Goal: Task Accomplishment & Management: Use online tool/utility

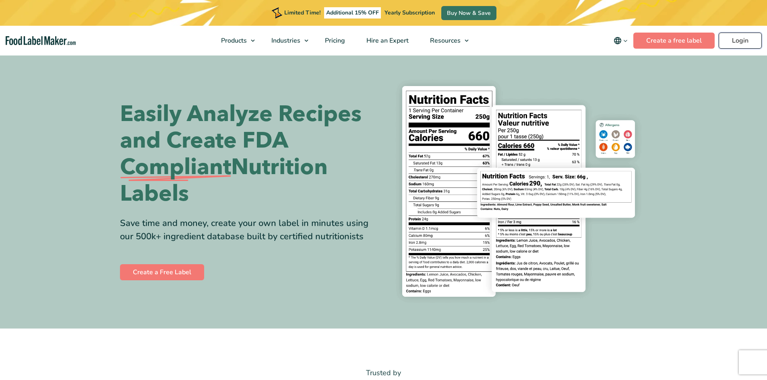
click at [735, 45] on link "Login" at bounding box center [739, 41] width 43 height 16
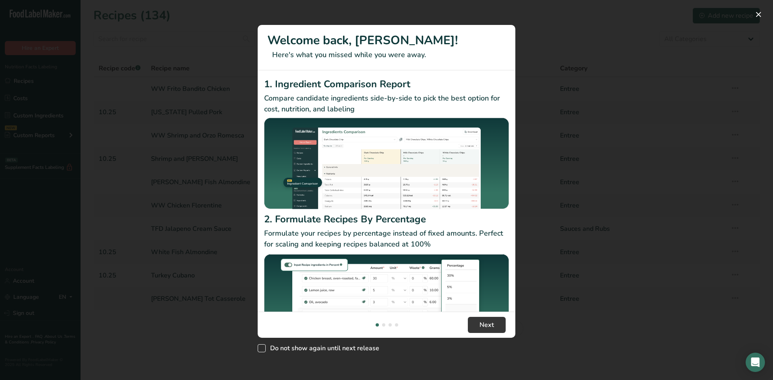
drag, startPoint x: 263, startPoint y: 350, endPoint x: 267, endPoint y: 346, distance: 6.0
click at [264, 349] on span "New Features" at bounding box center [262, 348] width 8 height 8
click at [263, 349] on input "Do not show again until next release" at bounding box center [260, 348] width 5 height 5
checkbox input "true"
click at [483, 321] on span "Next" at bounding box center [486, 325] width 14 height 10
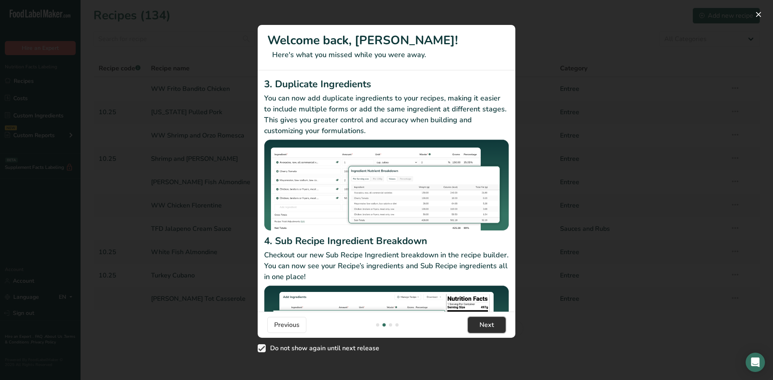
drag, startPoint x: 482, startPoint y: 320, endPoint x: 486, endPoint y: 318, distance: 4.7
click at [482, 320] on button "Next" at bounding box center [487, 325] width 38 height 16
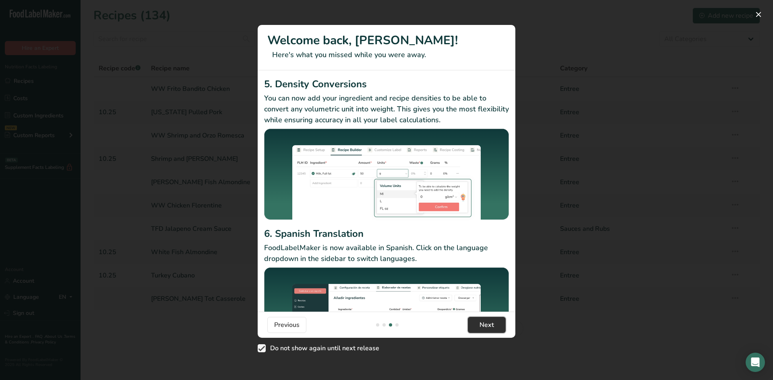
click at [487, 324] on span "Next" at bounding box center [486, 325] width 14 height 10
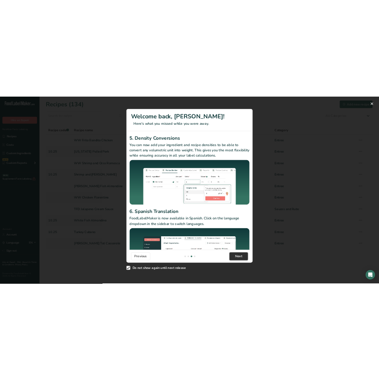
scroll to position [0, 773]
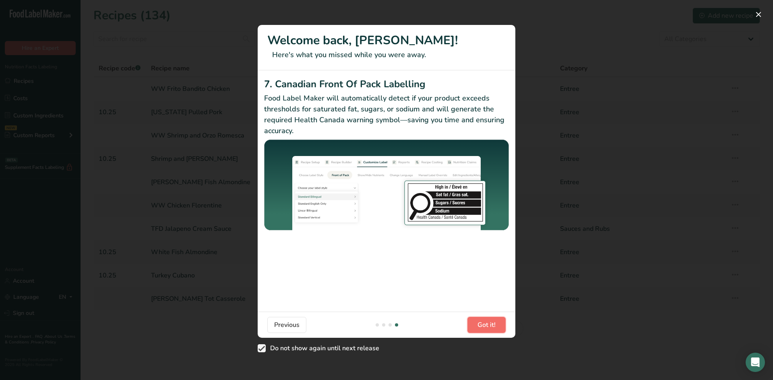
click at [486, 324] on span "Got it!" at bounding box center [486, 325] width 18 height 10
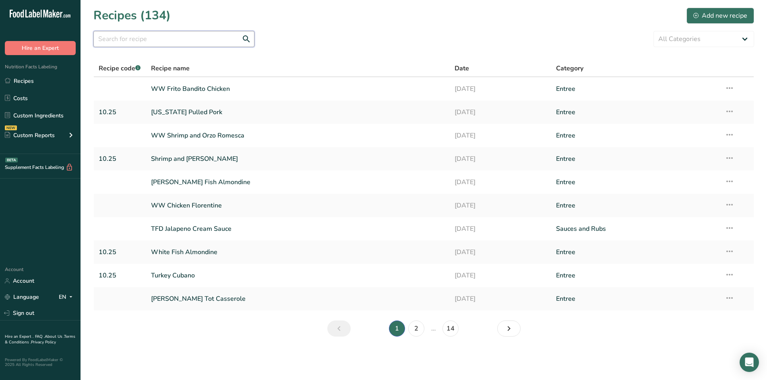
click at [144, 33] on input "text" at bounding box center [173, 39] width 161 height 16
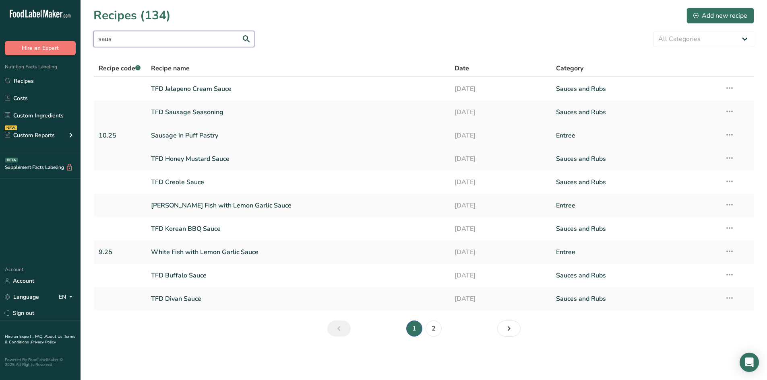
type input "saus"
click at [189, 137] on link "Sausage in Puff Pastry" at bounding box center [298, 135] width 294 height 17
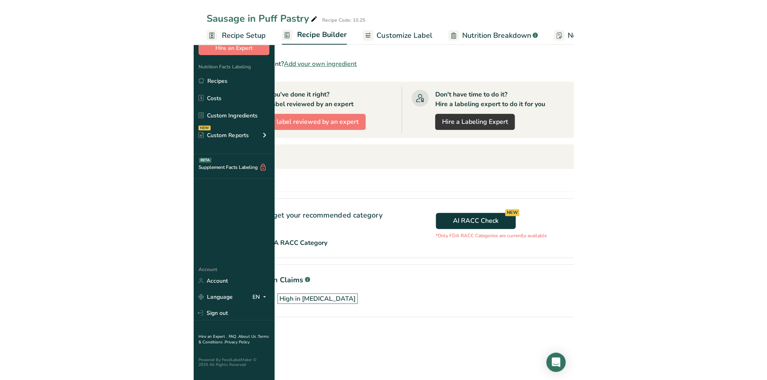
scroll to position [278, 0]
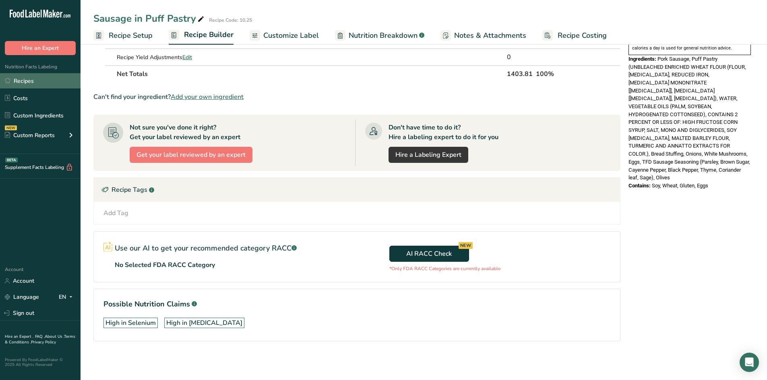
click at [20, 82] on link "Recipes" at bounding box center [40, 80] width 80 height 15
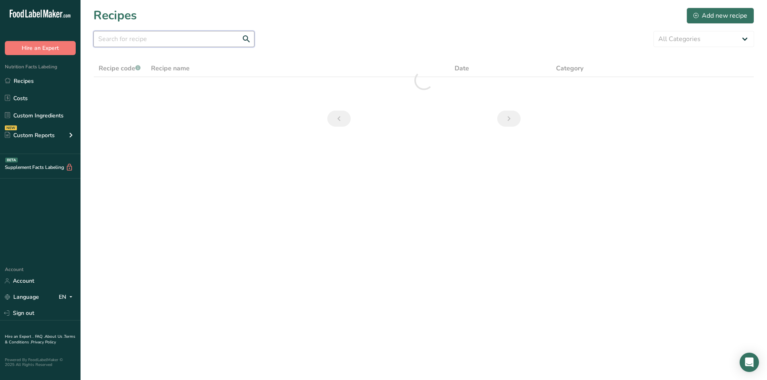
click at [151, 39] on input "text" at bounding box center [173, 39] width 161 height 16
type input "w"
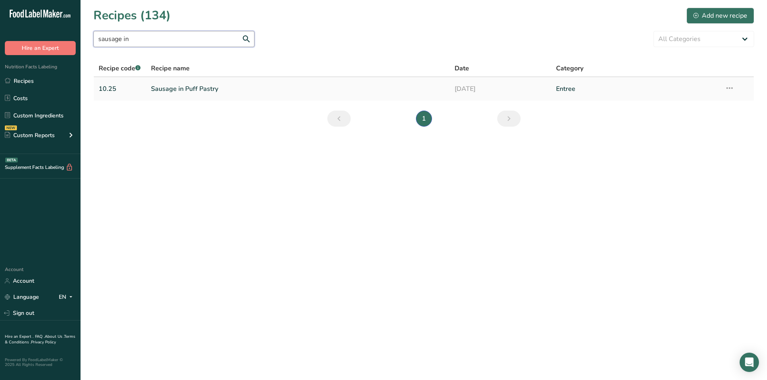
type input "sausage in"
click at [189, 89] on link "Sausage in Puff Pastry" at bounding box center [298, 88] width 294 height 17
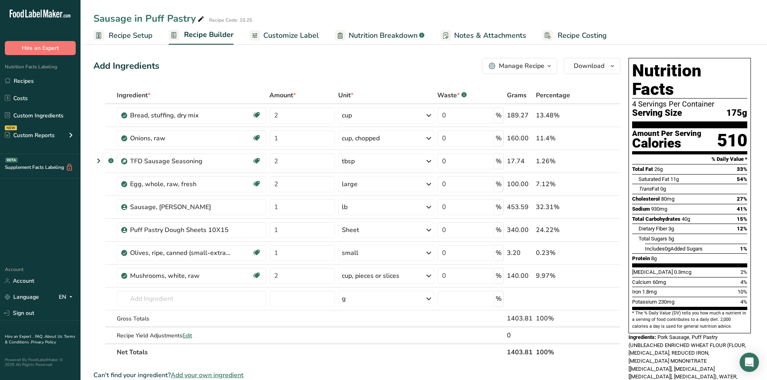
click at [520, 58] on div "Add Ingredients Manage Recipe Delete Recipe Duplicate Recipe Scale Recipe Save …" at bounding box center [359, 350] width 532 height 591
drag, startPoint x: 518, startPoint y: 68, endPoint x: 522, endPoint y: 66, distance: 4.5
click at [518, 68] on div "Manage Recipe" at bounding box center [521, 66] width 45 height 10
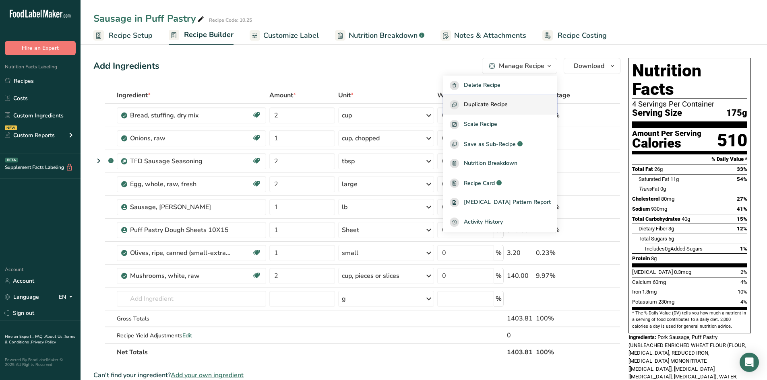
click at [507, 102] on span "Duplicate Recipe" at bounding box center [486, 104] width 44 height 9
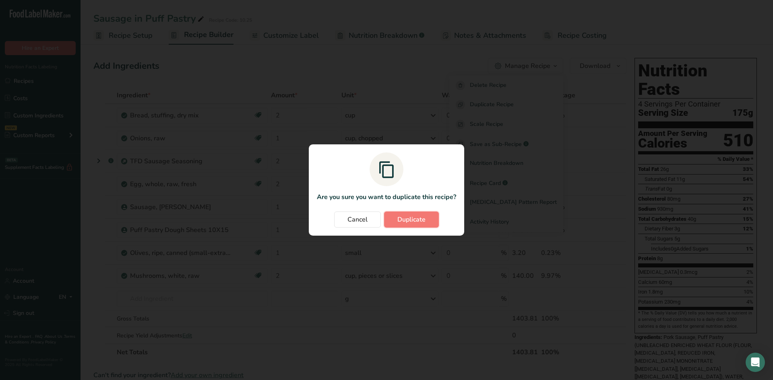
click at [409, 219] on span "Duplicate" at bounding box center [411, 220] width 28 height 10
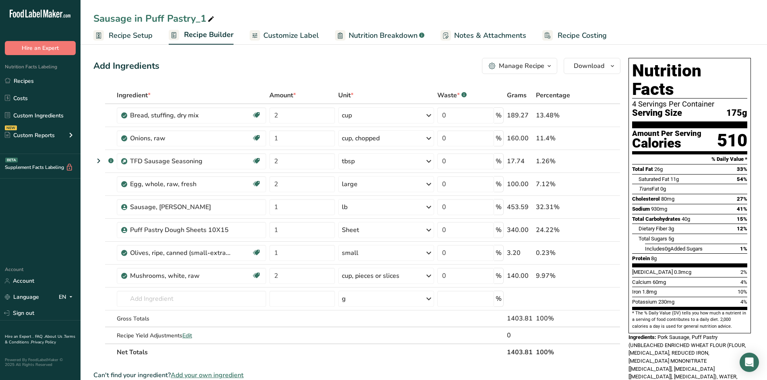
click at [210, 21] on icon at bounding box center [210, 19] width 7 height 11
type input "WW Sausage in Puff Pastry"
click at [602, 277] on icon at bounding box center [603, 276] width 6 height 8
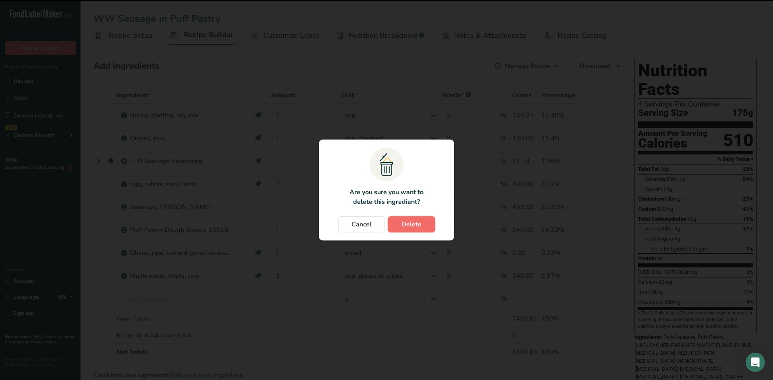
click at [430, 228] on button "Delete" at bounding box center [411, 225] width 47 height 16
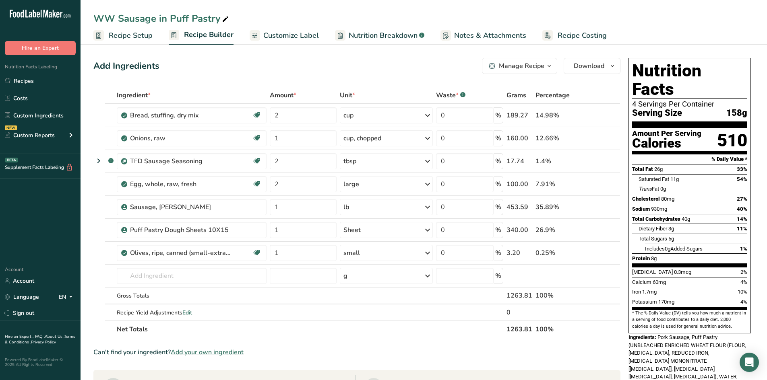
click at [130, 36] on span "Recipe Setup" at bounding box center [131, 35] width 44 height 11
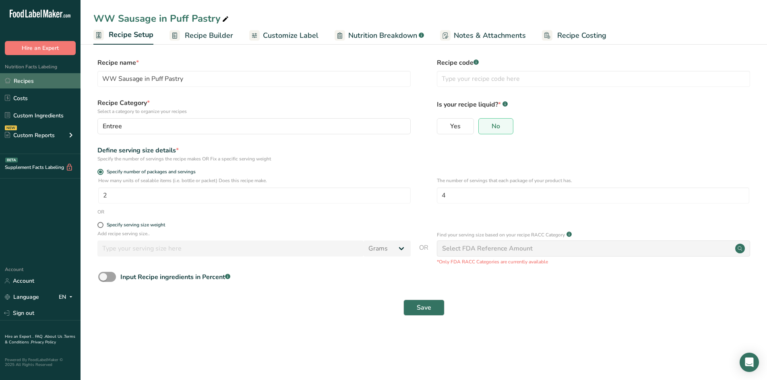
click at [39, 81] on link "Recipes" at bounding box center [40, 80] width 80 height 15
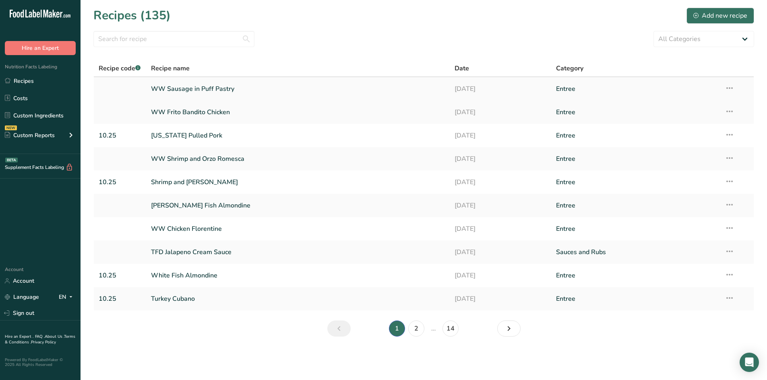
drag, startPoint x: 727, startPoint y: 86, endPoint x: 727, endPoint y: 91, distance: 4.4
click at [726, 85] on icon at bounding box center [729, 88] width 10 height 14
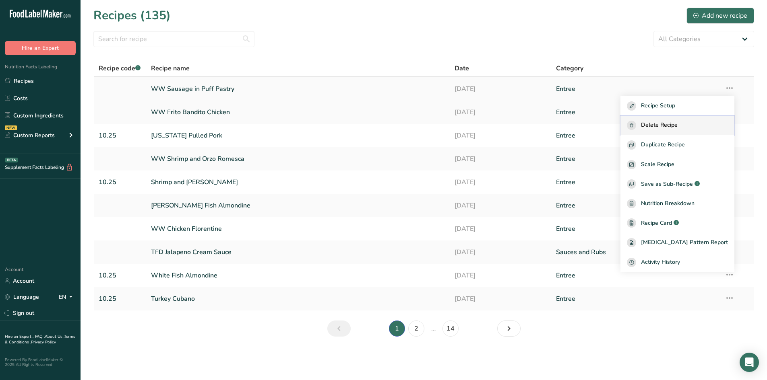
click at [677, 125] on span "Delete Recipe" at bounding box center [659, 125] width 37 height 9
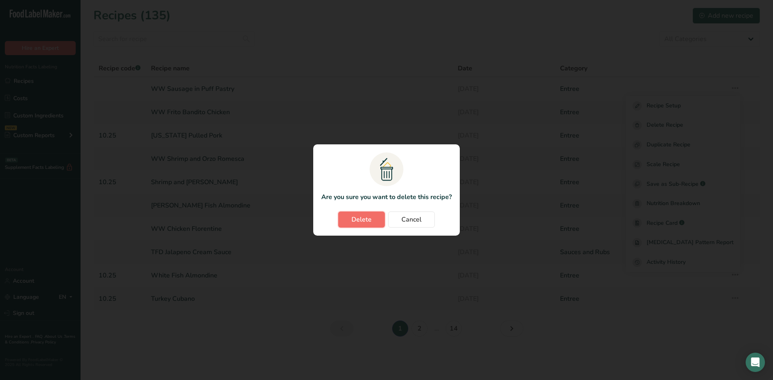
click at [364, 220] on span "Delete" at bounding box center [361, 220] width 20 height 10
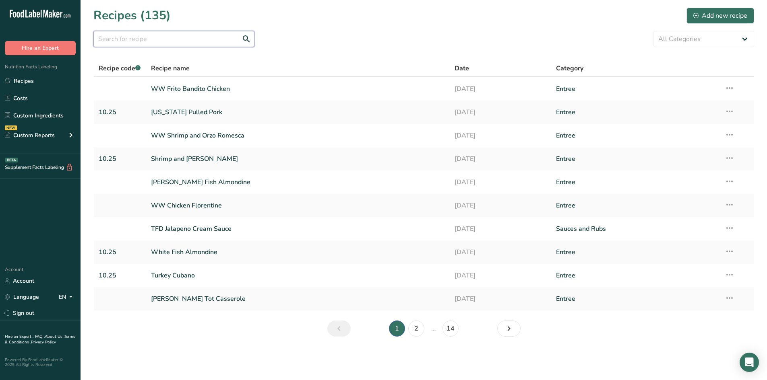
click at [175, 42] on input "text" at bounding box center [173, 39] width 161 height 16
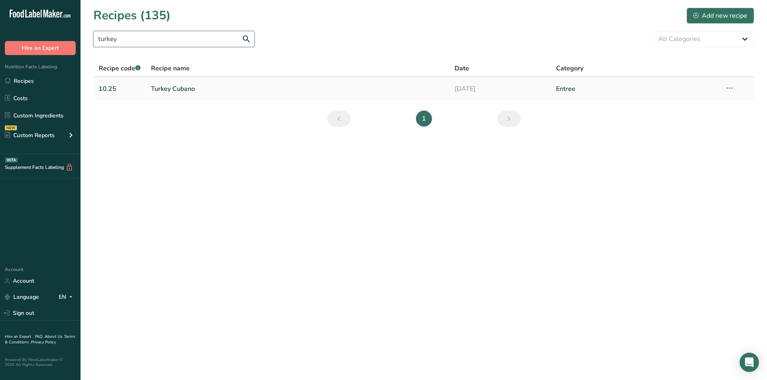
type input "turkey"
click at [188, 88] on link "Turkey Cubano" at bounding box center [298, 88] width 294 height 17
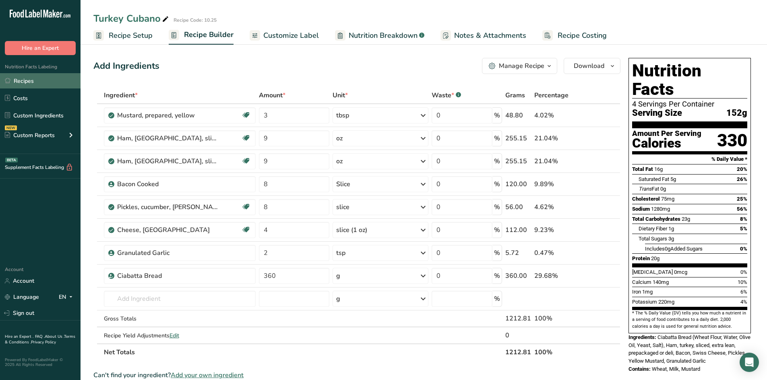
click at [38, 81] on link "Recipes" at bounding box center [40, 80] width 80 height 15
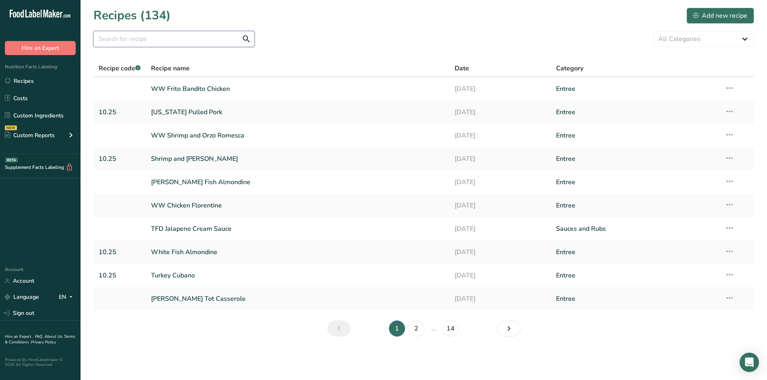
click at [194, 38] on input "text" at bounding box center [173, 39] width 161 height 16
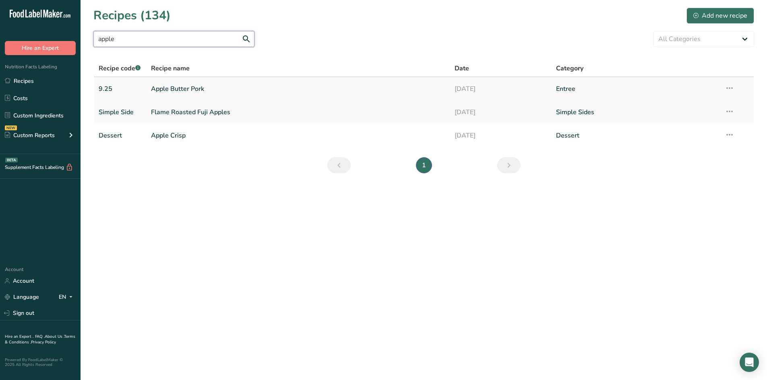
type input "apple"
click at [188, 87] on link "Apple Butter Pork" at bounding box center [298, 88] width 294 height 17
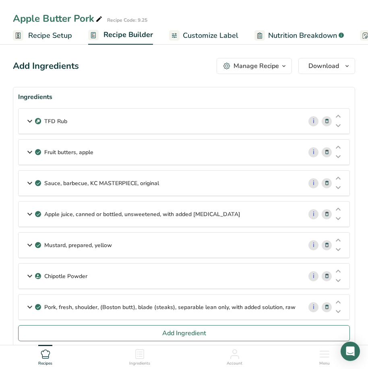
click at [55, 35] on span "Recipe Setup" at bounding box center [50, 35] width 44 height 11
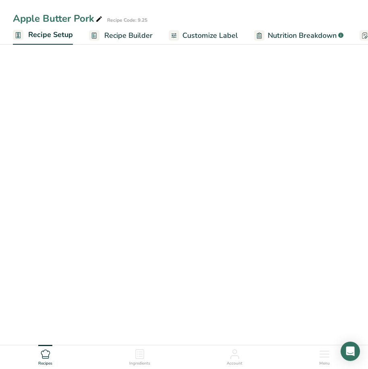
scroll to position [0, 3]
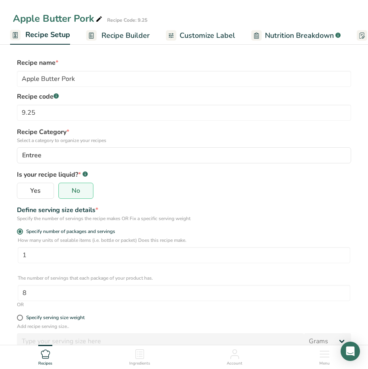
click at [287, 19] on div "Apple Butter Pork Recipe Code: 9.25" at bounding box center [184, 18] width 368 height 14
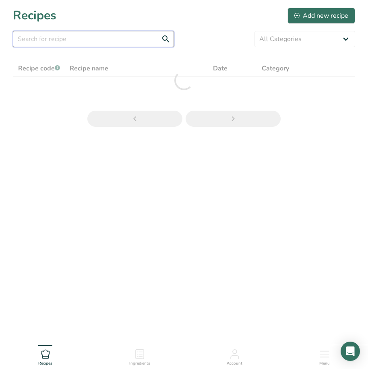
click at [78, 39] on input "text" at bounding box center [93, 39] width 161 height 16
click at [77, 41] on input "11 bac" at bounding box center [93, 39] width 161 height 16
drag, startPoint x: 26, startPoint y: 37, endPoint x: 17, endPoint y: 38, distance: 8.9
click at [17, 38] on input "11 bac" at bounding box center [93, 39] width 161 height 16
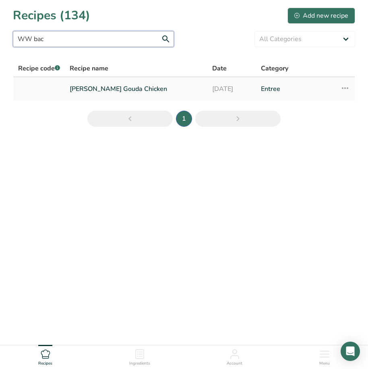
type input "WW bac"
click at [82, 87] on link "WW Bacon Gouda Chicken" at bounding box center [136, 88] width 133 height 17
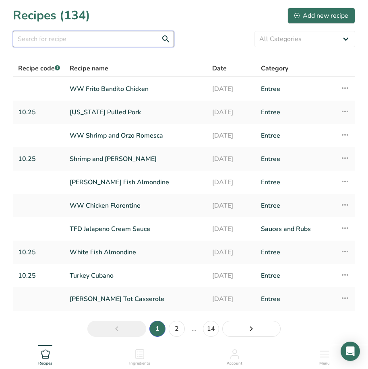
click at [76, 37] on input "text" at bounding box center [93, 39] width 161 height 16
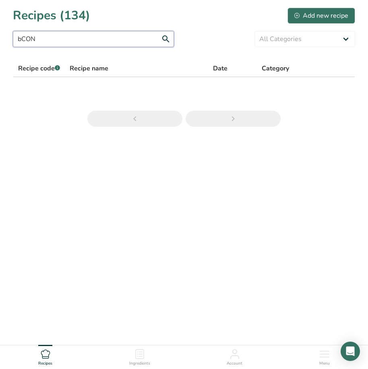
drag, startPoint x: 76, startPoint y: 41, endPoint x: 9, endPoint y: 37, distance: 67.8
click at [9, 37] on section "Recipes (134) Add new recipe bCON All Categories Baked Goods Beverages Confecti…" at bounding box center [184, 70] width 368 height 140
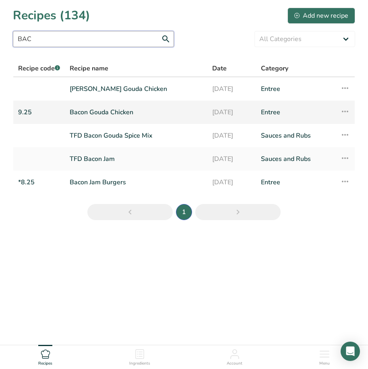
type input "BAC"
click at [89, 117] on link "Bacon Gouda Chicken" at bounding box center [136, 112] width 133 height 17
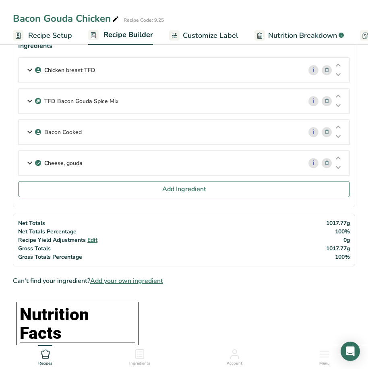
scroll to position [121, 0]
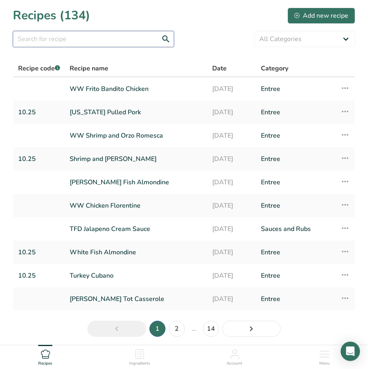
click at [47, 39] on input "text" at bounding box center [93, 39] width 161 height 16
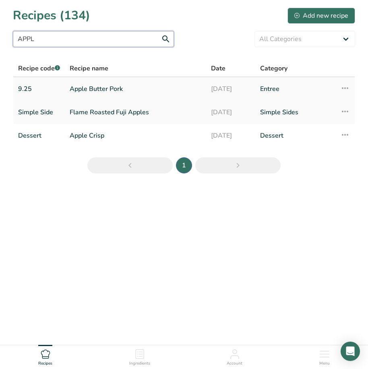
type input "APPL"
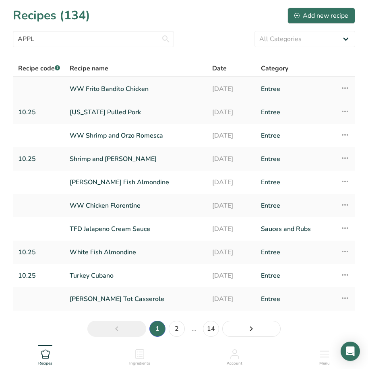
click at [83, 91] on link "WW Frito Bandito Chicken" at bounding box center [136, 88] width 133 height 17
click at [43, 40] on input "text" at bounding box center [93, 39] width 161 height 16
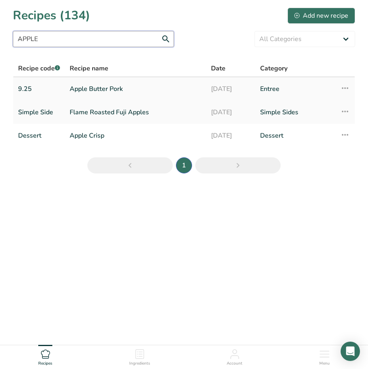
type input "APPLE"
click at [78, 87] on link "Apple Butter Pork" at bounding box center [136, 88] width 132 height 17
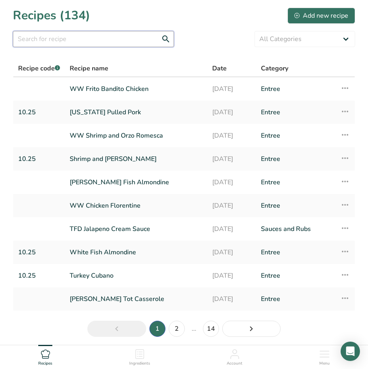
click at [40, 38] on input "text" at bounding box center [93, 39] width 161 height 16
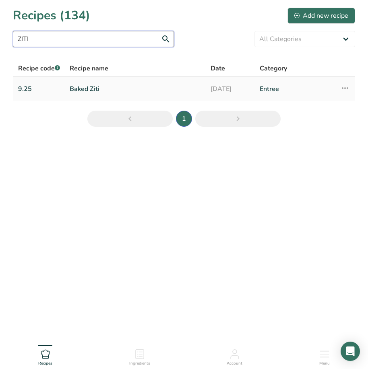
type input "ZITI"
click at [92, 88] on link "Baked Ziti" at bounding box center [135, 88] width 131 height 17
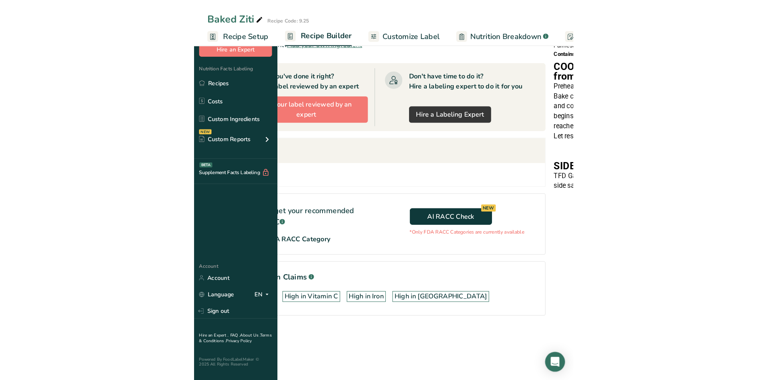
scroll to position [256, 0]
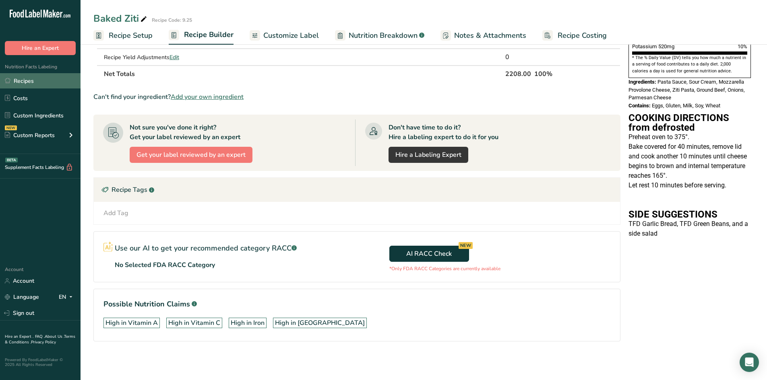
click at [30, 80] on link "Recipes" at bounding box center [40, 80] width 80 height 15
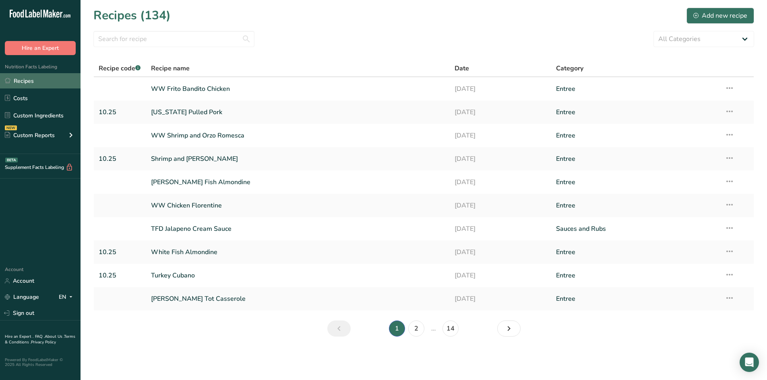
click at [29, 79] on link "Recipes" at bounding box center [40, 80] width 80 height 15
click at [162, 38] on input "text" at bounding box center [173, 39] width 161 height 16
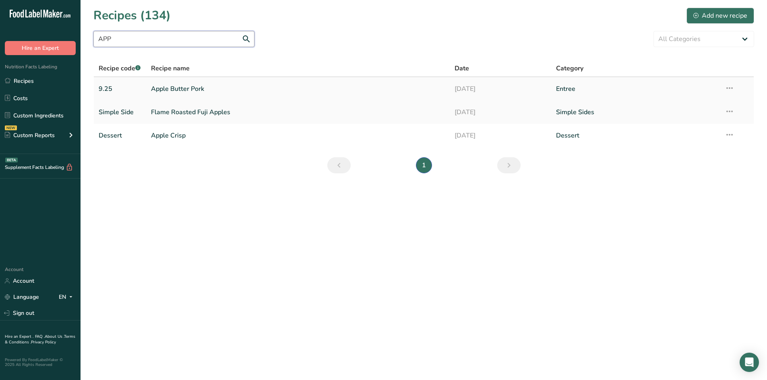
type input "APP"
click at [187, 91] on link "Apple Butter Pork" at bounding box center [298, 88] width 294 height 17
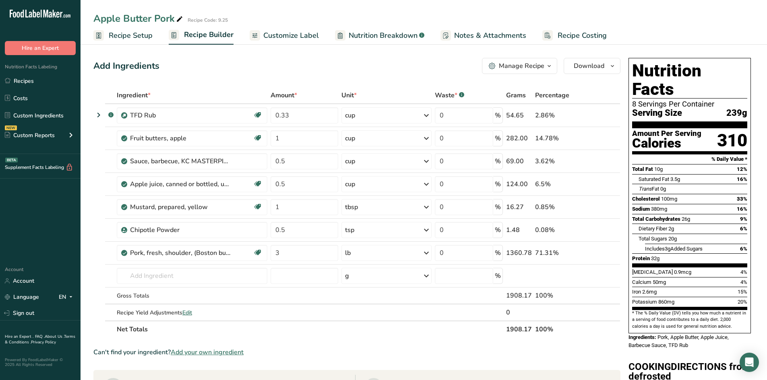
click at [113, 37] on span "Recipe Setup" at bounding box center [131, 35] width 44 height 11
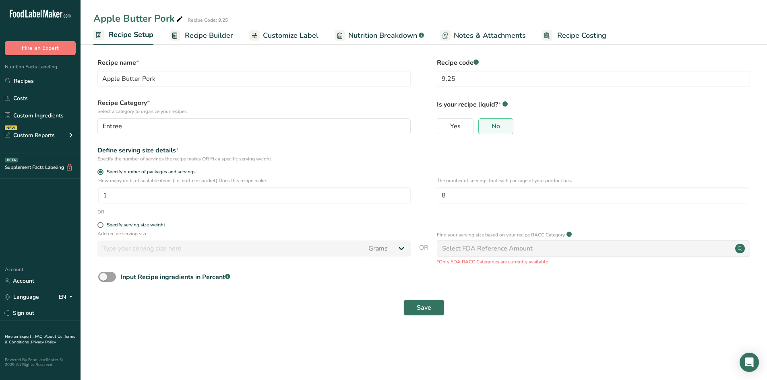
click at [396, 35] on span "Nutrition Breakdown" at bounding box center [382, 35] width 69 height 11
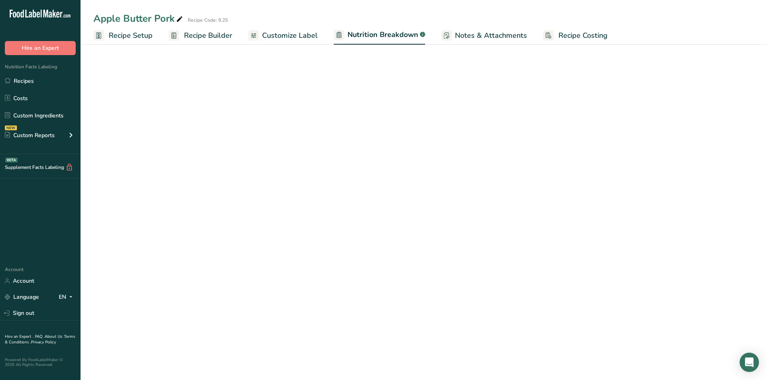
select select "Calories"
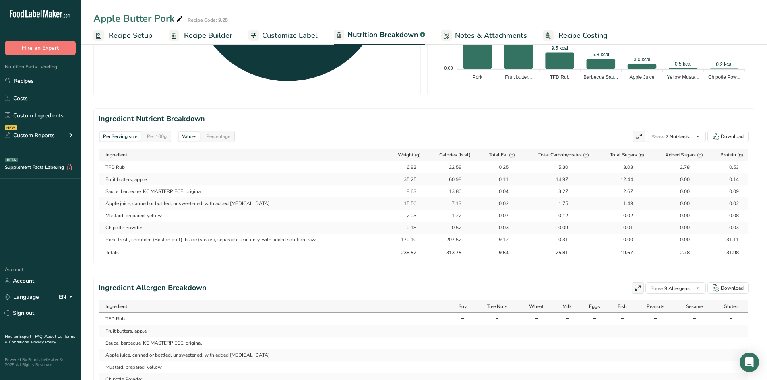
scroll to position [357, 0]
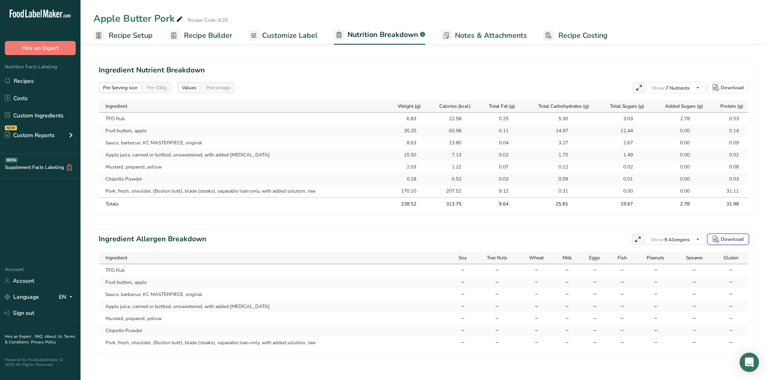
click at [725, 241] on div "Download" at bounding box center [731, 239] width 23 height 7
click at [463, 240] on div "Ingredient Allergen Breakdown Show: 9 Allergens All Allergens (56) Soy Tree Nut…" at bounding box center [424, 239] width 650 height 11
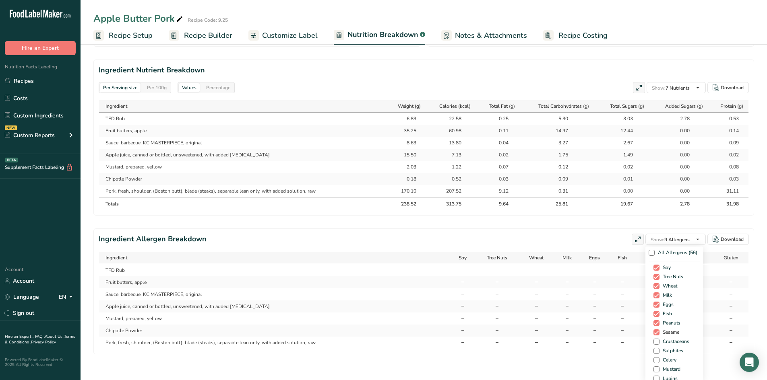
click at [653, 332] on span at bounding box center [656, 333] width 6 height 6
click at [653, 332] on input "Sesame" at bounding box center [655, 332] width 5 height 5
checkbox input "false"
click at [653, 342] on span at bounding box center [656, 342] width 6 height 6
click at [653, 342] on input "Crustaceans" at bounding box center [655, 341] width 5 height 5
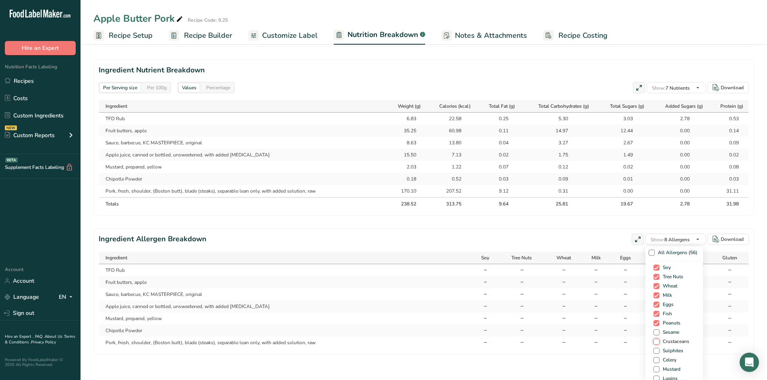
checkbox input "true"
click at [671, 241] on span "Show: 9 Allergens" at bounding box center [669, 240] width 39 height 6
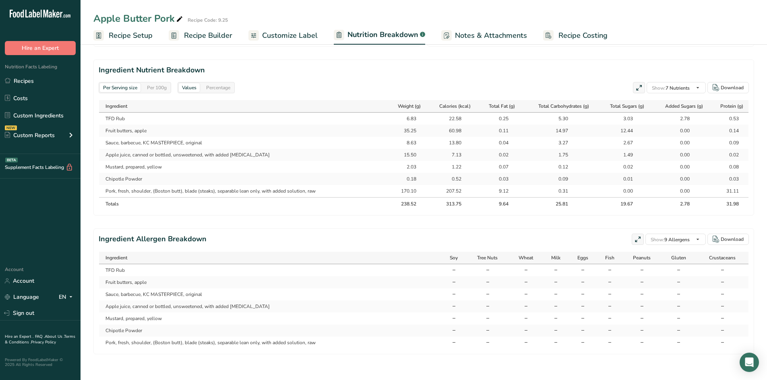
click at [396, 239] on div "Ingredient Allergen Breakdown Show: 9 Allergens All Allergens (56) Soy Tree Nut…" at bounding box center [424, 239] width 650 height 11
click at [726, 239] on div "Download" at bounding box center [731, 239] width 23 height 7
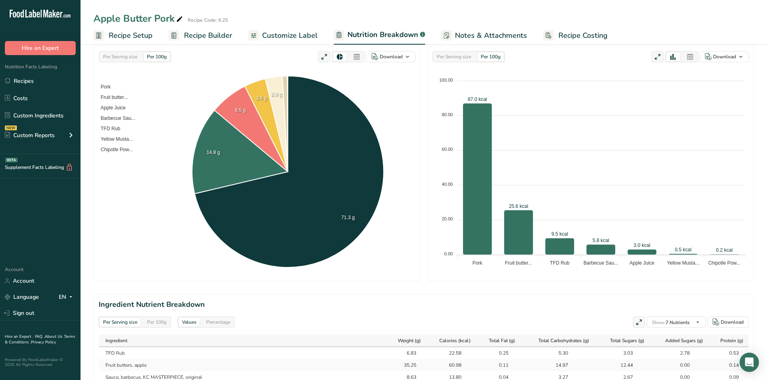
scroll to position [0, 0]
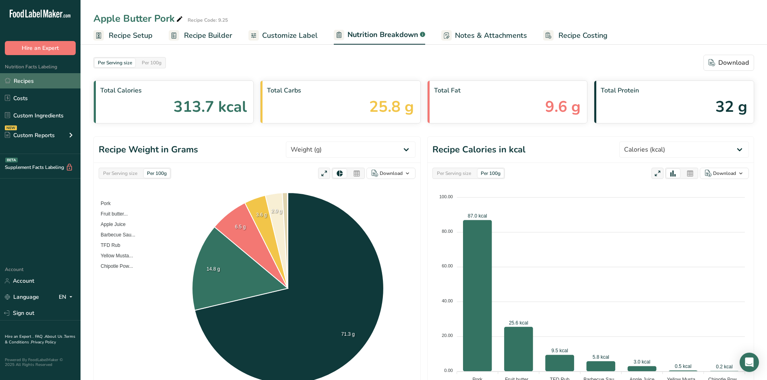
click at [44, 79] on link "Recipes" at bounding box center [40, 80] width 80 height 15
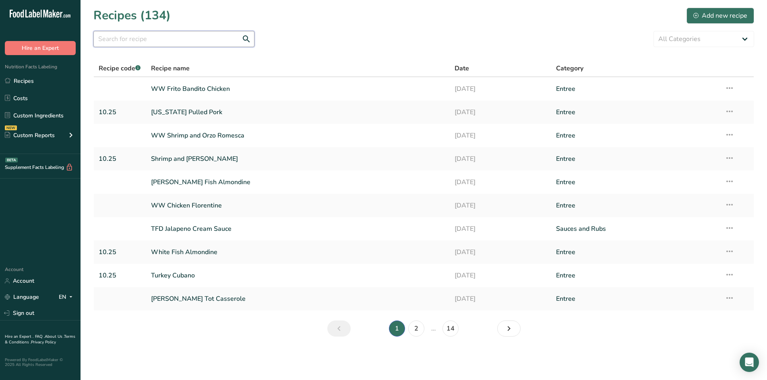
click at [164, 37] on input "text" at bounding box center [173, 39] width 161 height 16
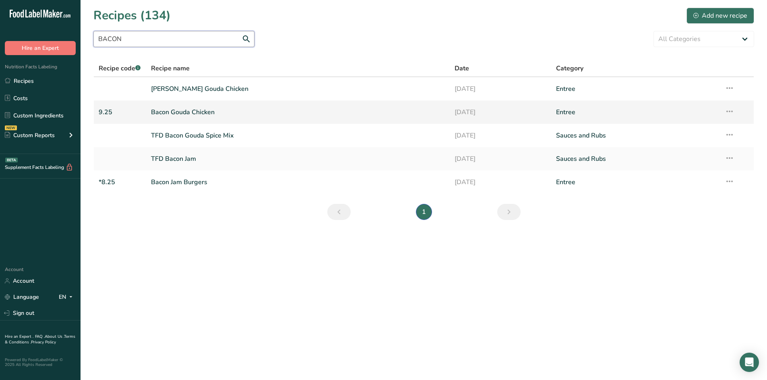
type input "BACON"
click at [182, 114] on link "Bacon Gouda Chicken" at bounding box center [298, 112] width 294 height 17
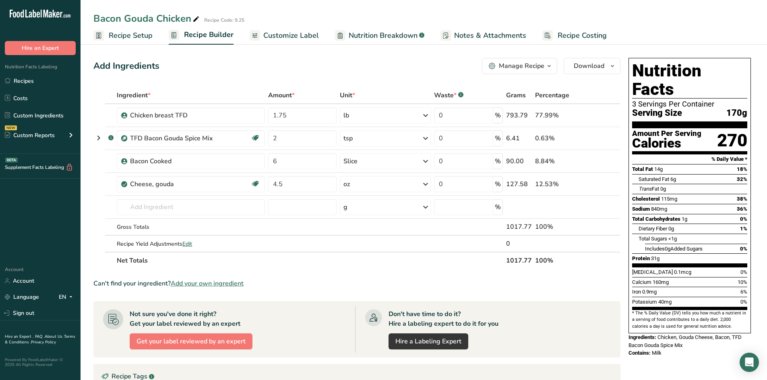
click at [414, 26] on ul "Recipe Setup Recipe Builder Customize Label Nutrition Breakdown .a-a{fill:#3473…" at bounding box center [423, 35] width 686 height 19
click at [385, 32] on span "Nutrition Breakdown" at bounding box center [383, 35] width 69 height 11
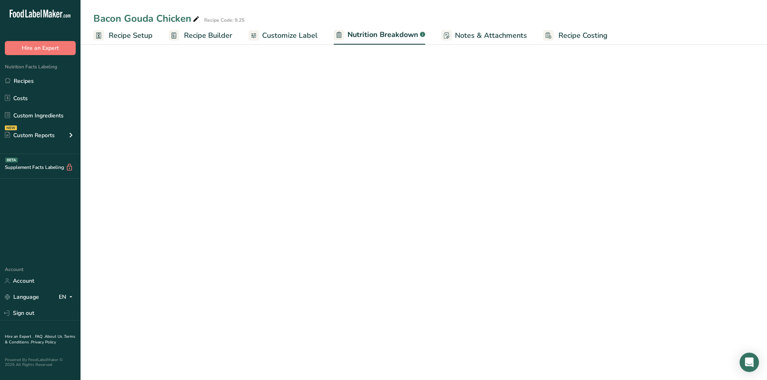
select select "Calories"
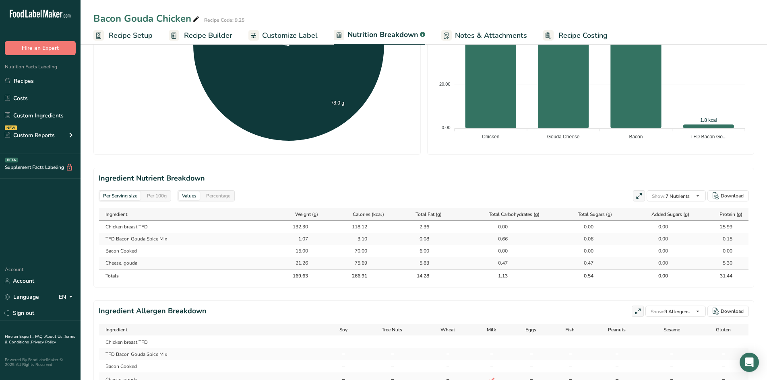
scroll to position [281, 0]
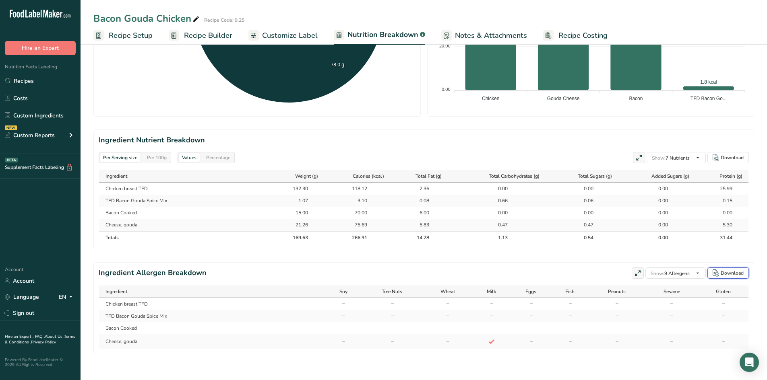
click at [728, 274] on div "Download" at bounding box center [731, 273] width 23 height 7
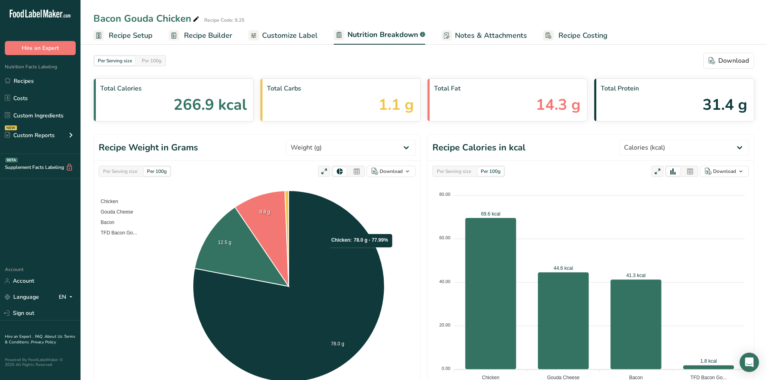
scroll to position [0, 0]
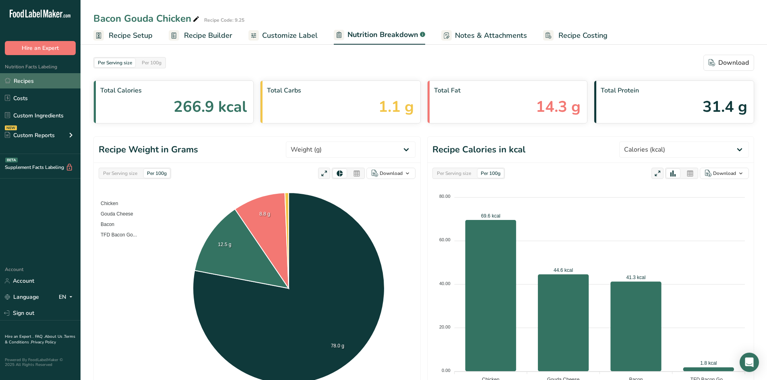
click at [60, 79] on link "Recipes" at bounding box center [40, 80] width 80 height 15
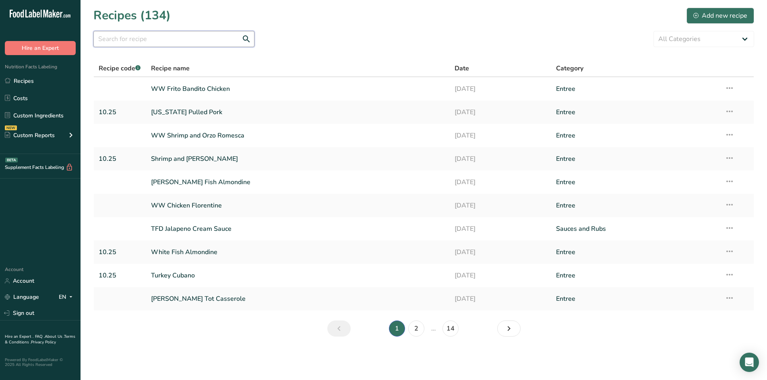
click at [155, 36] on input "text" at bounding box center [173, 39] width 161 height 16
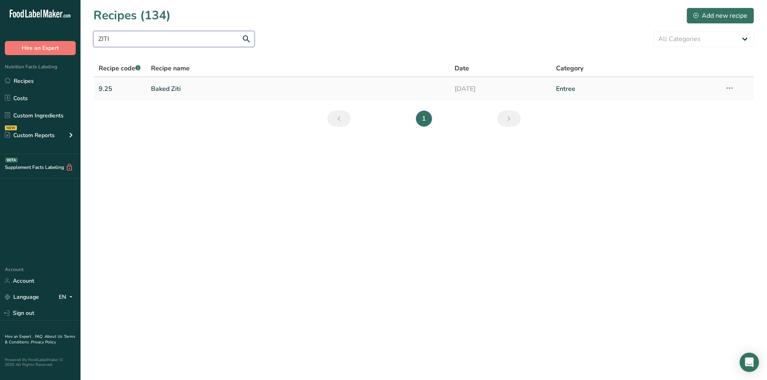
type input "ZITI"
click at [173, 91] on link "Baked Ziti" at bounding box center [298, 88] width 294 height 17
click at [175, 91] on link "Baked Ziti" at bounding box center [298, 88] width 294 height 17
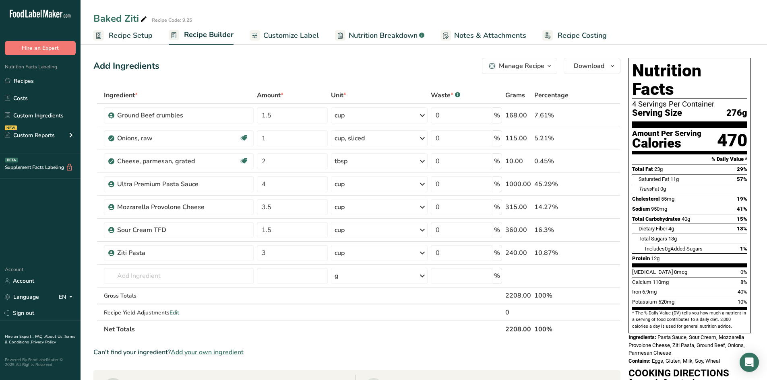
click at [373, 36] on span "Nutrition Breakdown" at bounding box center [383, 35] width 69 height 11
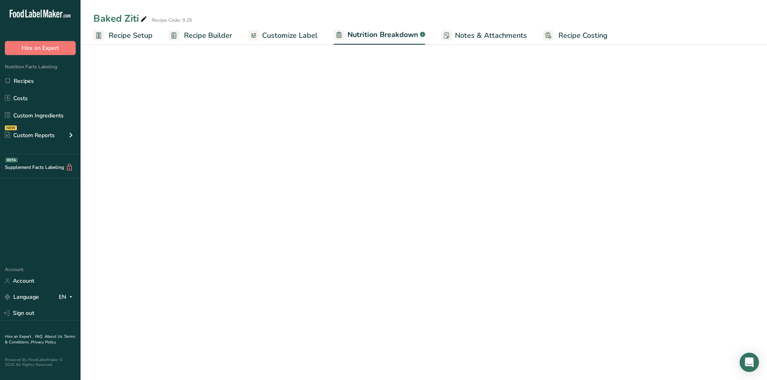
select select "Calories"
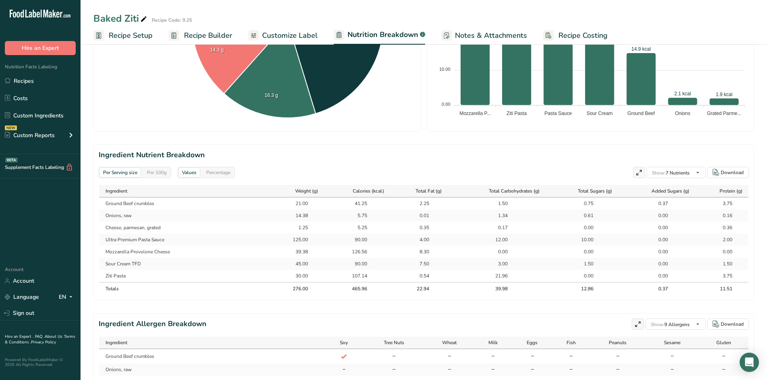
scroll to position [363, 0]
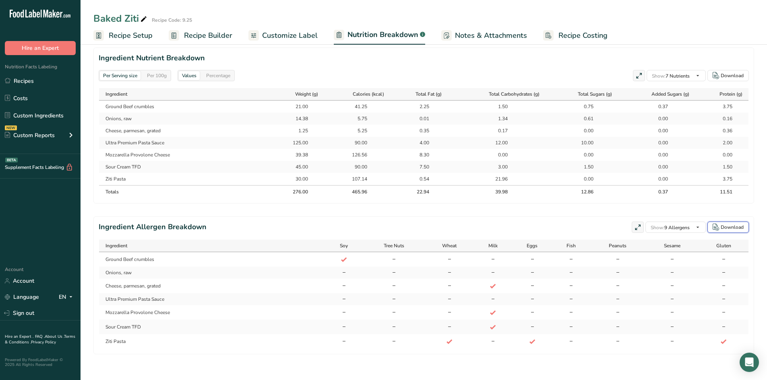
click at [734, 230] on div "Download" at bounding box center [731, 227] width 23 height 7
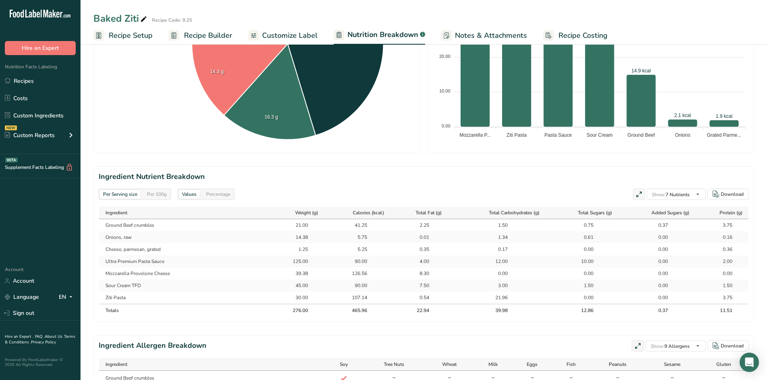
scroll to position [202, 0]
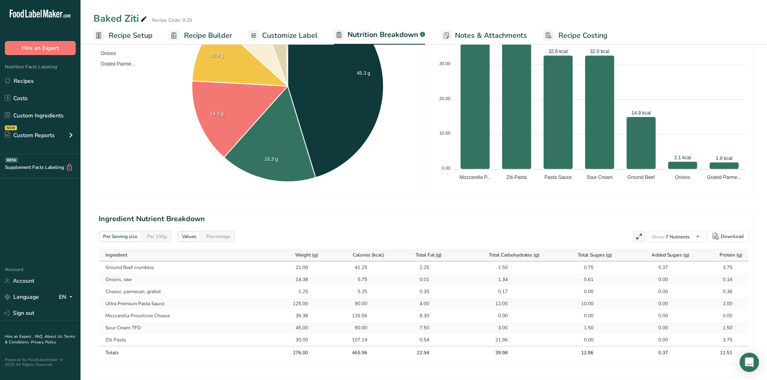
drag, startPoint x: 208, startPoint y: 36, endPoint x: 214, endPoint y: 35, distance: 6.0
click at [208, 36] on span "Recipe Builder" at bounding box center [208, 35] width 48 height 11
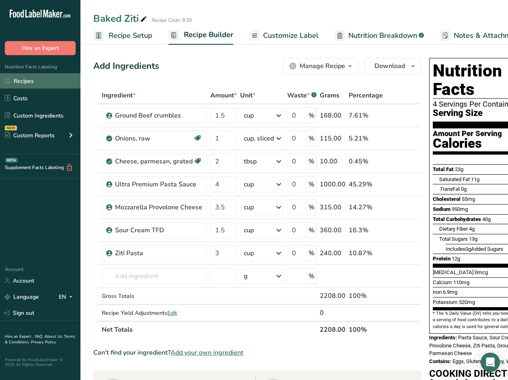
click at [26, 85] on link "Recipes" at bounding box center [40, 80] width 80 height 15
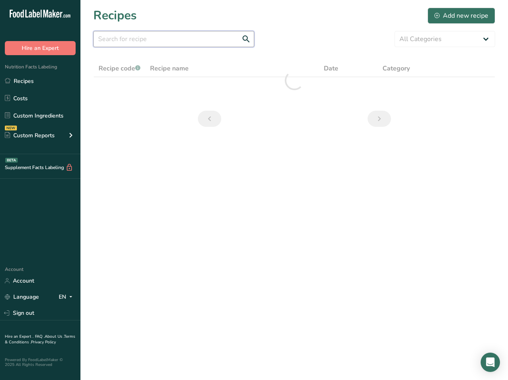
click at [148, 37] on input "text" at bounding box center [173, 39] width 161 height 16
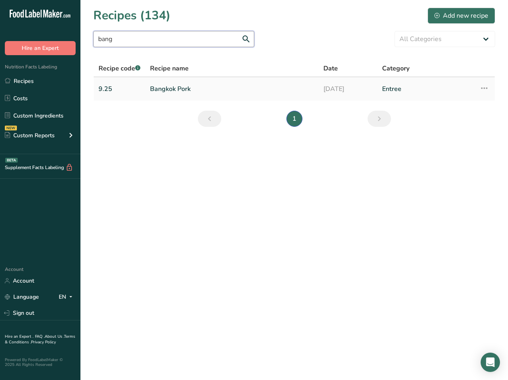
type input "bang"
click at [168, 91] on link "Bangkok Pork" at bounding box center [232, 88] width 164 height 17
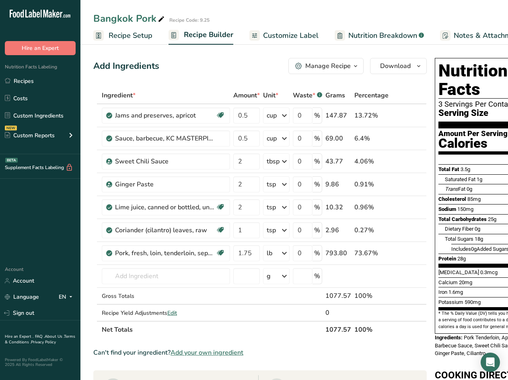
click at [273, 33] on span "Customize Label" at bounding box center [291, 35] width 56 height 11
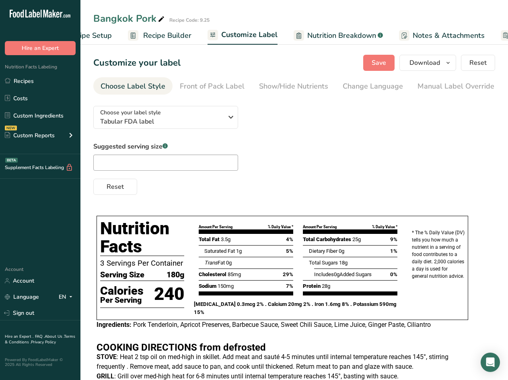
scroll to position [0, 111]
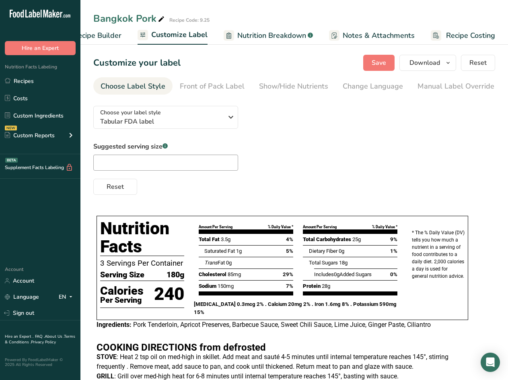
click at [284, 30] on span "Nutrition Breakdown" at bounding box center [271, 35] width 69 height 11
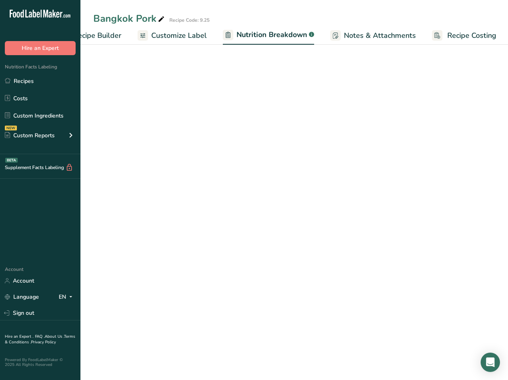
scroll to position [0, 111]
select select "Calories"
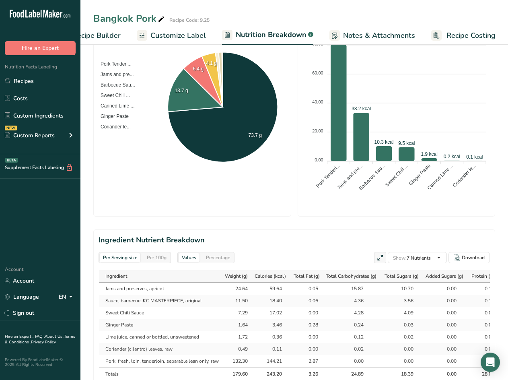
scroll to position [384, 0]
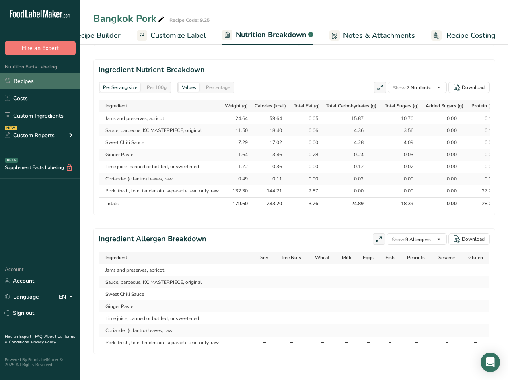
click at [20, 81] on link "Recipes" at bounding box center [40, 80] width 80 height 15
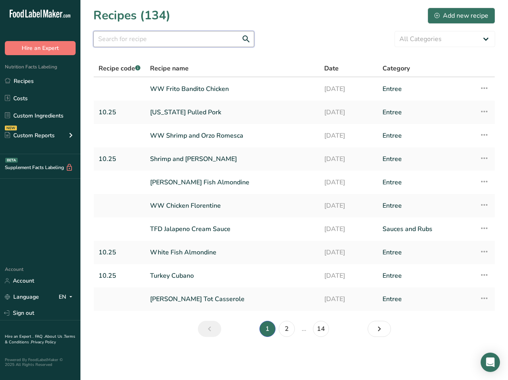
click at [144, 39] on input "text" at bounding box center [173, 39] width 161 height 16
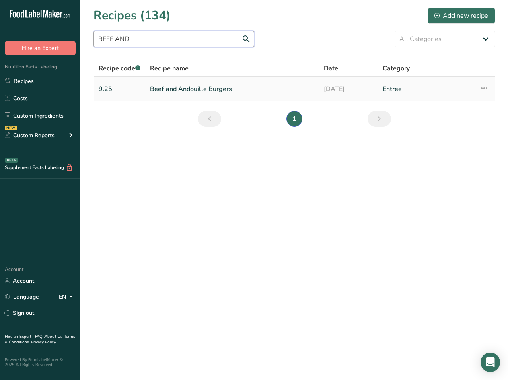
type input "BEEF AND"
click at [191, 90] on link "Beef and Andouille Burgers" at bounding box center [232, 88] width 164 height 17
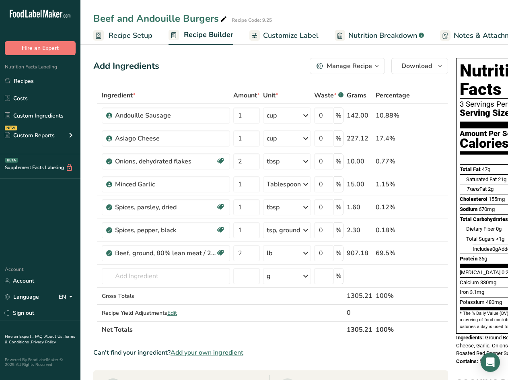
click at [377, 35] on span "Nutrition Breakdown" at bounding box center [383, 35] width 69 height 11
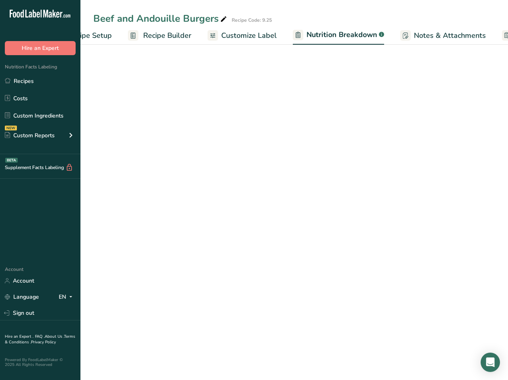
select select "Calories"
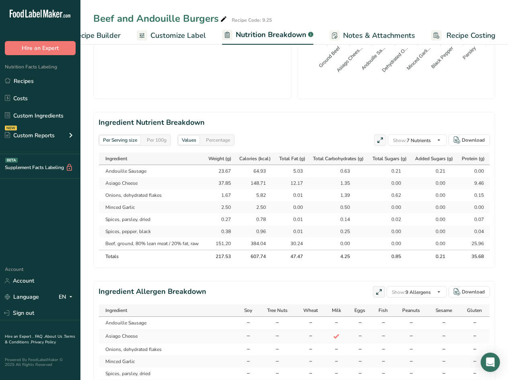
scroll to position [225, 0]
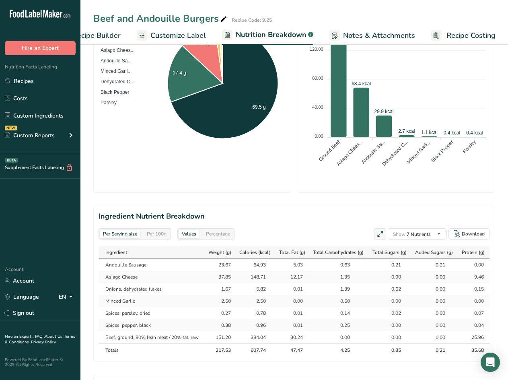
click at [83, 30] on span "Recipe Builder" at bounding box center [96, 35] width 48 height 11
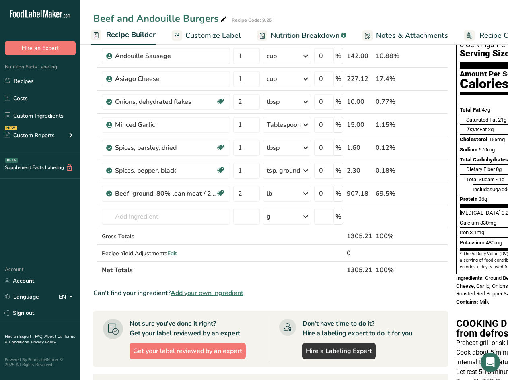
scroll to position [58, 0]
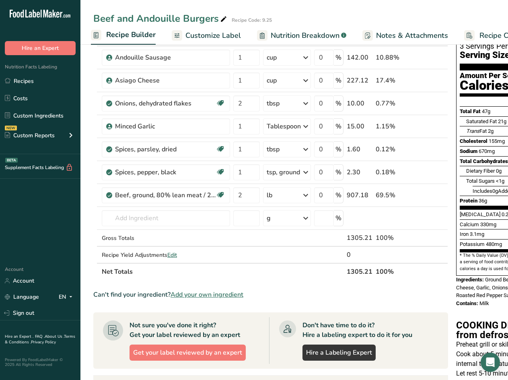
click at [295, 36] on span "Nutrition Breakdown" at bounding box center [305, 35] width 69 height 11
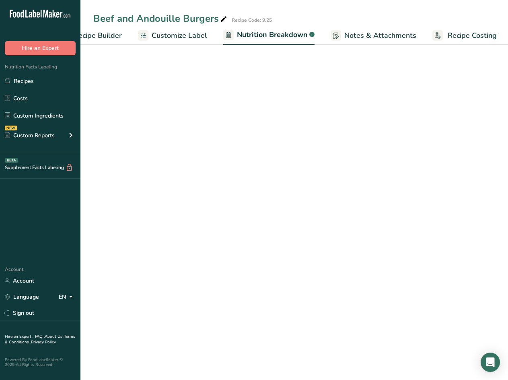
select select "Calories"
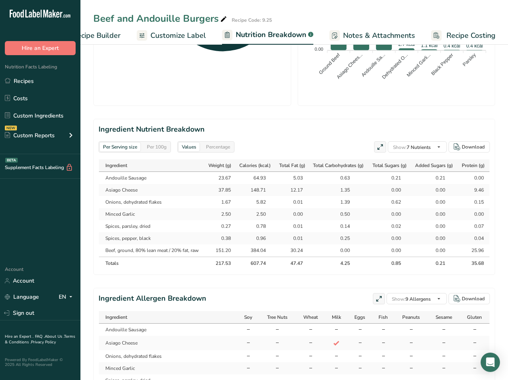
scroll to position [386, 0]
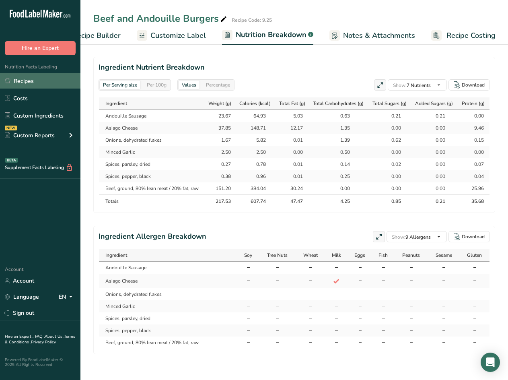
click at [33, 84] on link "Recipes" at bounding box center [40, 80] width 80 height 15
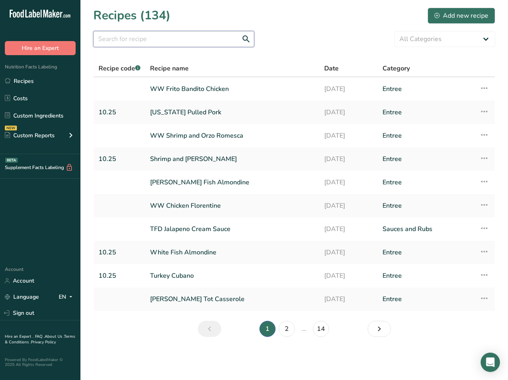
click at [126, 41] on input "text" at bounding box center [173, 39] width 161 height 16
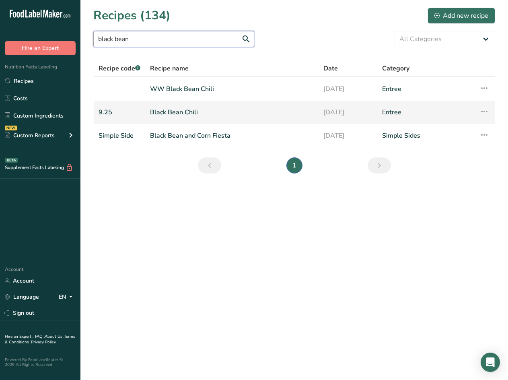
type input "black bean"
click at [168, 110] on link "Black Bean Chili" at bounding box center [232, 112] width 164 height 17
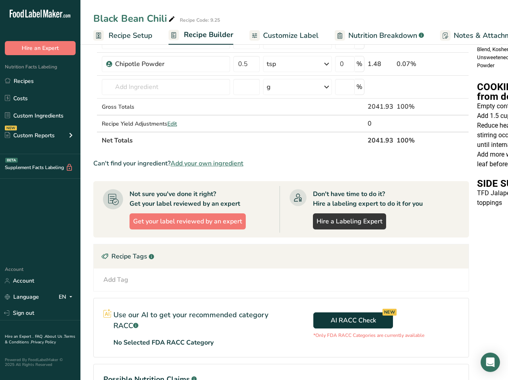
scroll to position [184, 0]
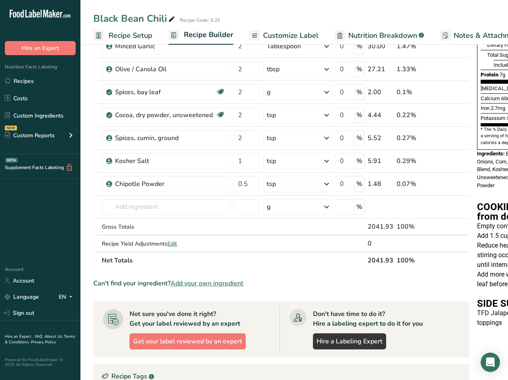
click at [395, 38] on span "Nutrition Breakdown" at bounding box center [383, 35] width 69 height 11
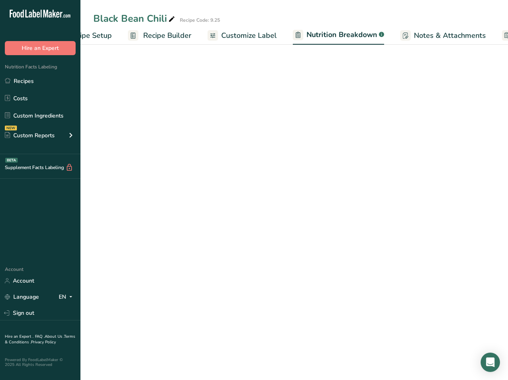
select select "Calories"
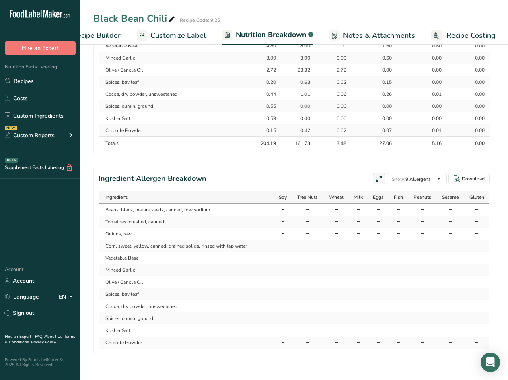
scroll to position [504, 0]
click at [20, 80] on link "Recipes" at bounding box center [40, 80] width 80 height 15
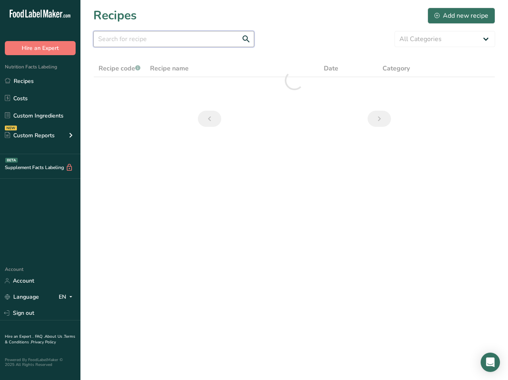
click at [156, 42] on input "text" at bounding box center [173, 39] width 161 height 16
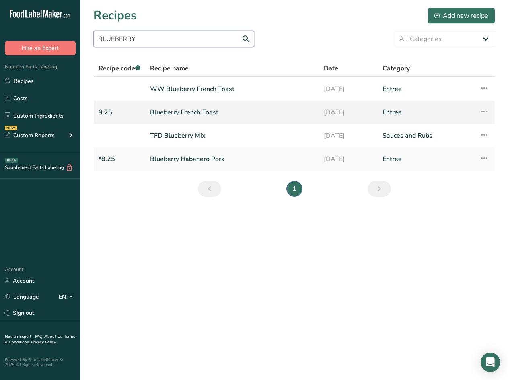
type input "BLUEBERRY"
click at [179, 111] on link "Blueberry French Toast" at bounding box center [232, 112] width 164 height 17
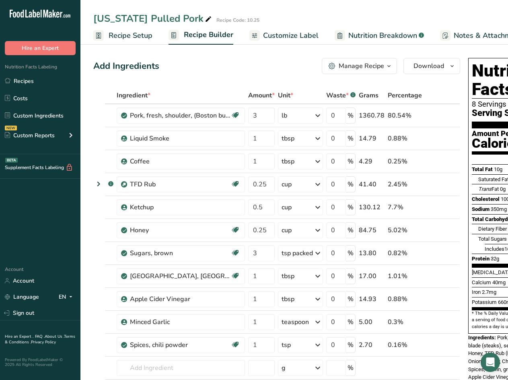
click at [363, 37] on span "Nutrition Breakdown" at bounding box center [383, 35] width 69 height 11
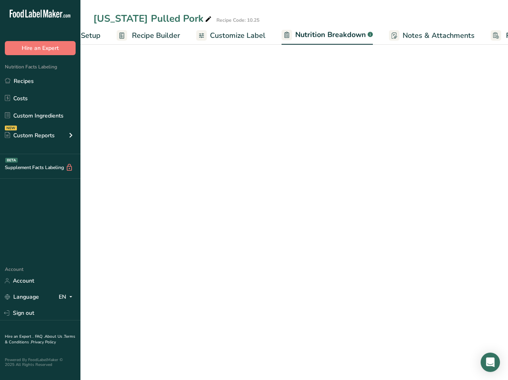
select select "Calories"
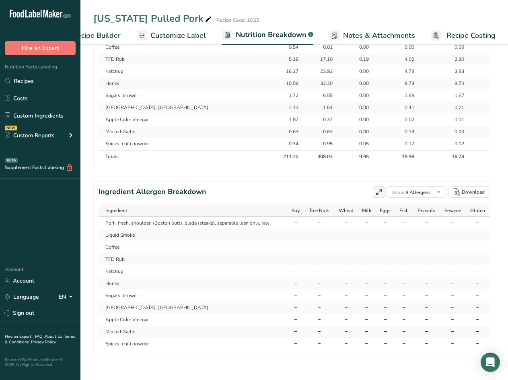
scroll to position [480, 0]
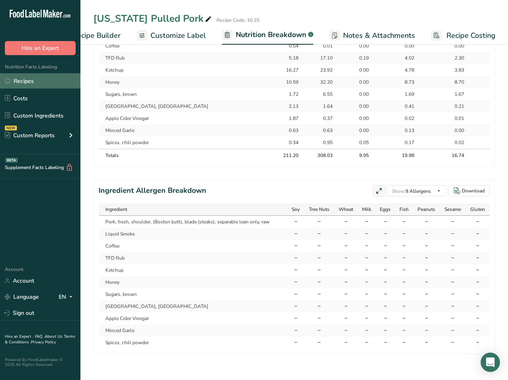
click at [32, 82] on link "Recipes" at bounding box center [40, 80] width 80 height 15
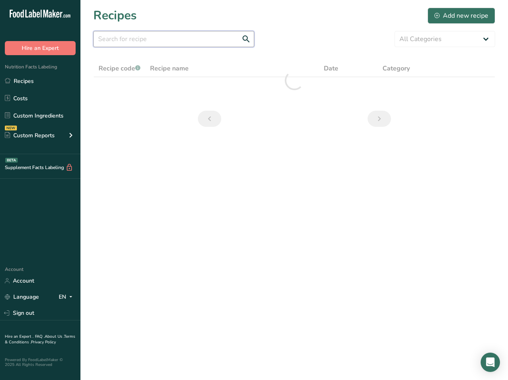
drag, startPoint x: 186, startPoint y: 39, endPoint x: 179, endPoint y: 33, distance: 8.6
click at [186, 37] on input "text" at bounding box center [173, 39] width 161 height 16
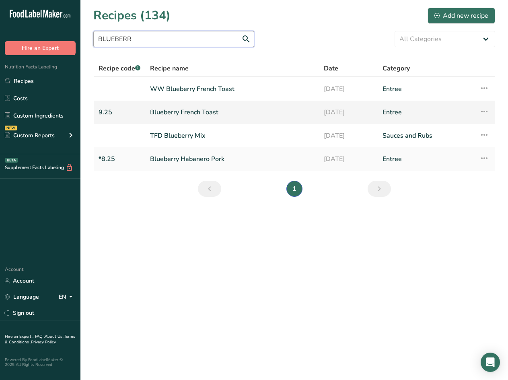
type input "BLUEBERR"
click at [179, 111] on link "Blueberry French Toast" at bounding box center [232, 112] width 164 height 17
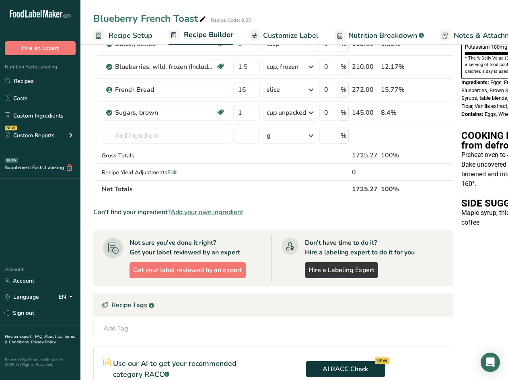
scroll to position [322, 0]
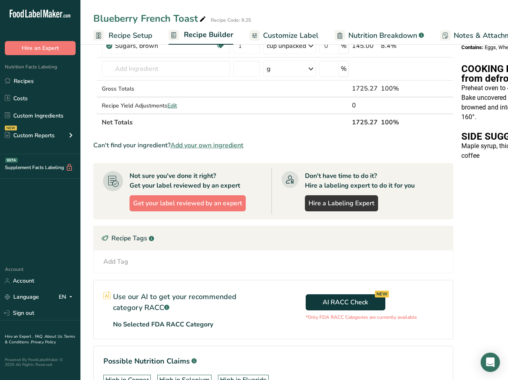
click at [377, 38] on span "Nutrition Breakdown" at bounding box center [383, 35] width 69 height 11
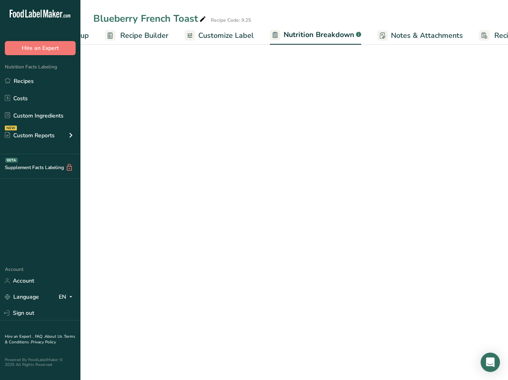
select select "Calories"
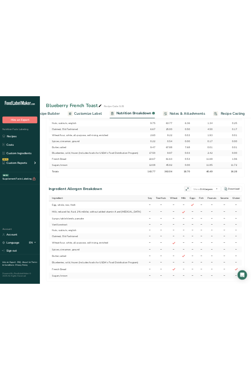
scroll to position [516, 0]
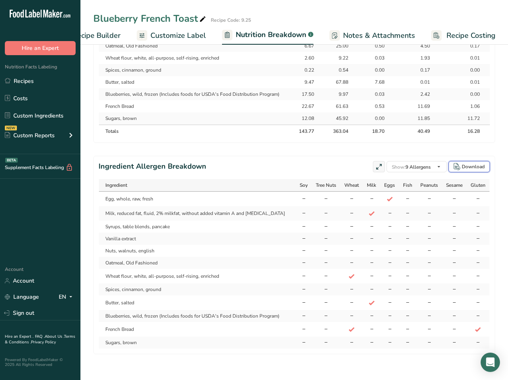
click at [468, 163] on div "Download" at bounding box center [473, 166] width 23 height 7
select select "Calories"
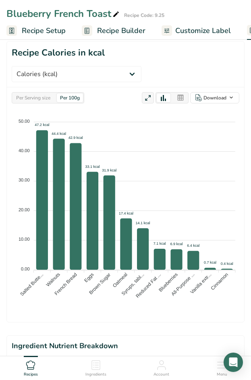
scroll to position [355, 0]
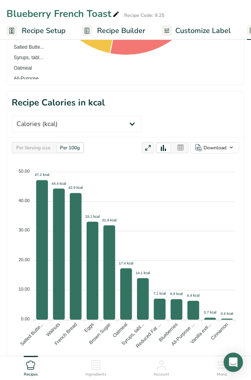
click at [109, 32] on span "Recipe Builder" at bounding box center [121, 30] width 48 height 11
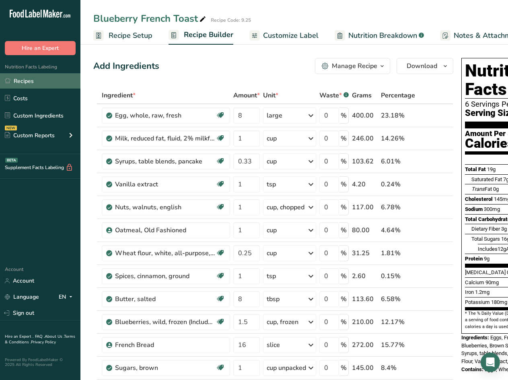
click at [39, 80] on link "Recipes" at bounding box center [40, 80] width 80 height 15
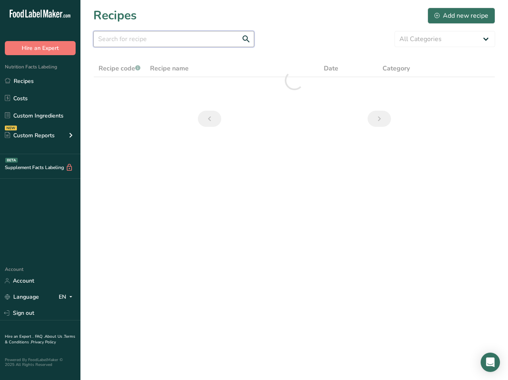
click at [164, 39] on input "text" at bounding box center [173, 39] width 161 height 16
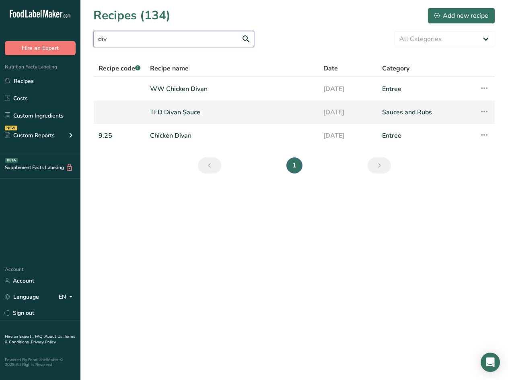
type input "div"
click at [183, 113] on link "TFD Divan Sauce" at bounding box center [232, 112] width 164 height 17
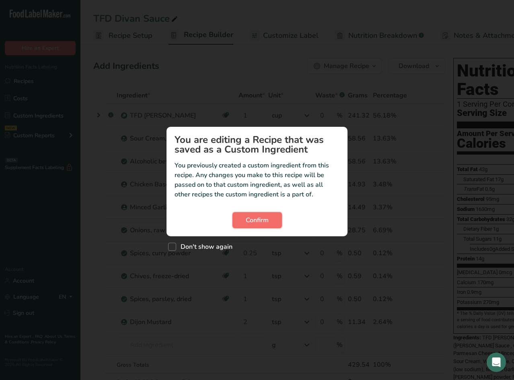
click at [260, 216] on span "Confirm" at bounding box center [257, 220] width 23 height 10
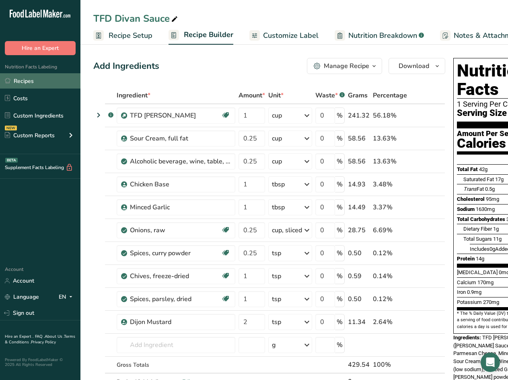
click at [29, 81] on link "Recipes" at bounding box center [40, 80] width 80 height 15
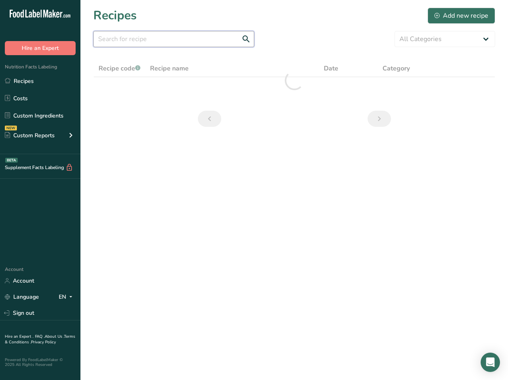
click at [176, 40] on input "text" at bounding box center [173, 39] width 161 height 16
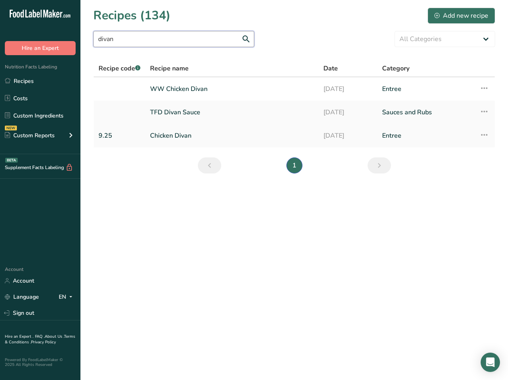
type input "divan"
click at [159, 132] on link "Chicken Divan" at bounding box center [232, 135] width 164 height 17
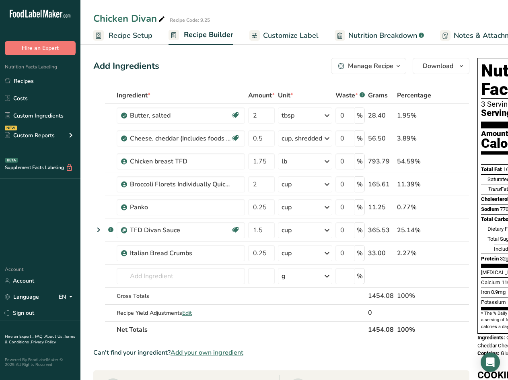
drag, startPoint x: 390, startPoint y: 40, endPoint x: 378, endPoint y: 37, distance: 12.5
click at [389, 40] on span "Nutrition Breakdown" at bounding box center [383, 35] width 69 height 11
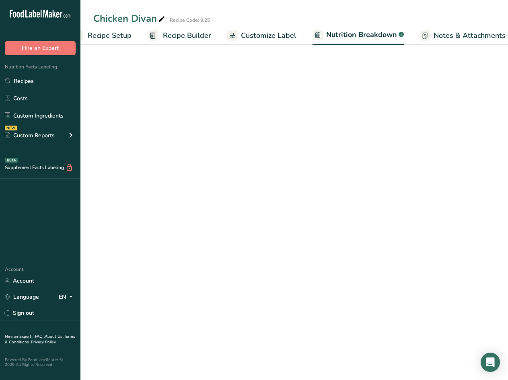
scroll to position [0, 111]
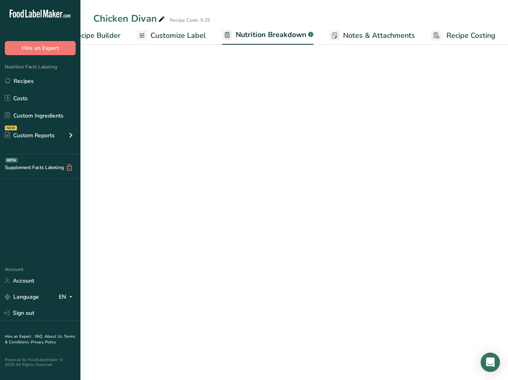
select select "Calories"
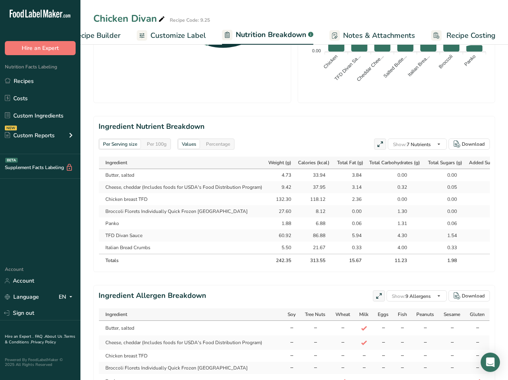
scroll to position [396, 0]
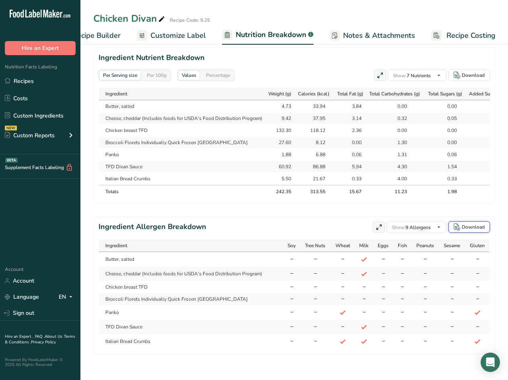
click at [471, 223] on div "Download" at bounding box center [473, 226] width 23 height 7
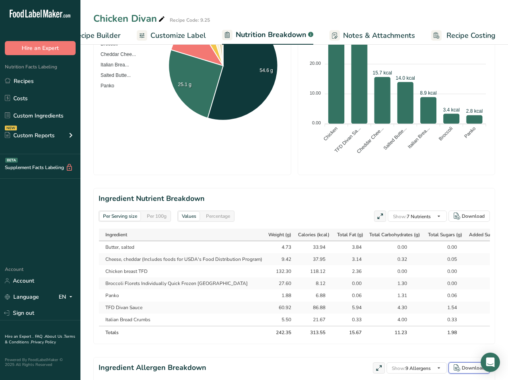
scroll to position [235, 0]
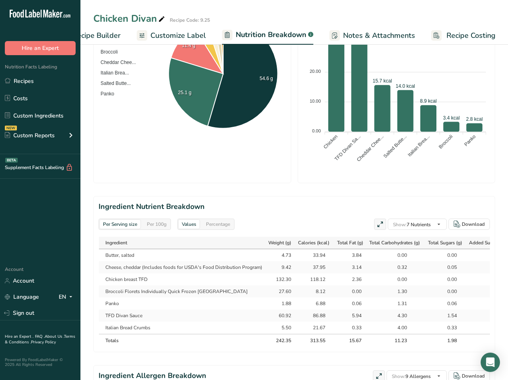
click at [110, 37] on span "Recipe Builder" at bounding box center [96, 35] width 48 height 11
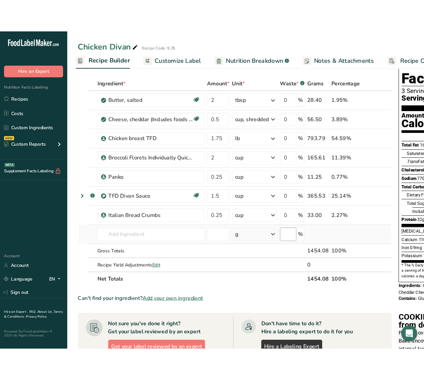
scroll to position [27, 0]
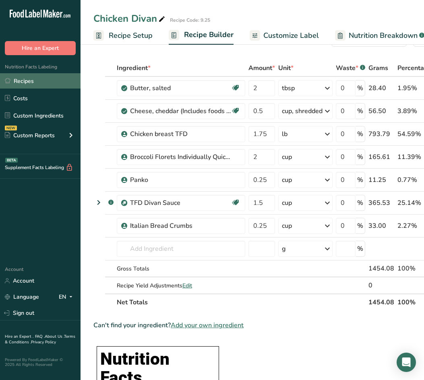
click at [33, 81] on link "Recipes" at bounding box center [40, 80] width 80 height 15
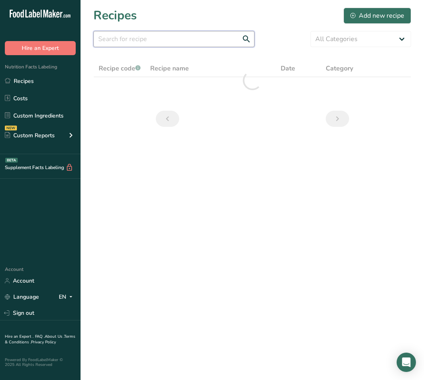
click at [115, 39] on input "text" at bounding box center [173, 39] width 161 height 16
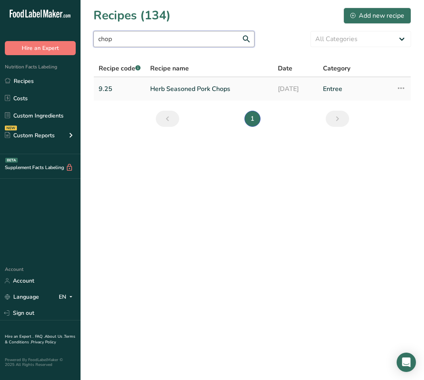
type input "chop"
click at [208, 81] on link "Herb Seasoned Pork Chops" at bounding box center [209, 88] width 118 height 17
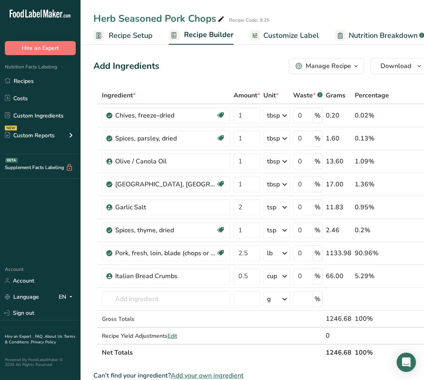
click at [385, 38] on span "Nutrition Breakdown" at bounding box center [383, 35] width 69 height 11
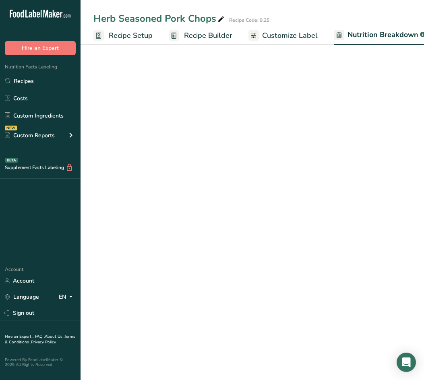
scroll to position [0, 41]
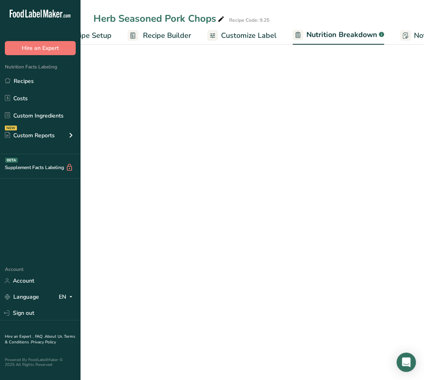
select select "Calories"
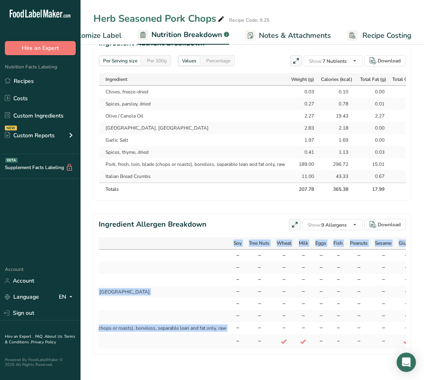
scroll to position [0, 78]
drag, startPoint x: 105, startPoint y: 335, endPoint x: 416, endPoint y: 332, distance: 310.7
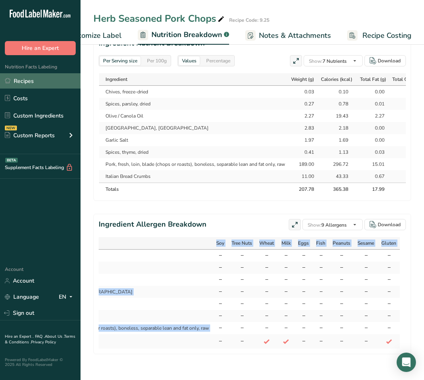
click at [25, 80] on link "Recipes" at bounding box center [40, 80] width 80 height 15
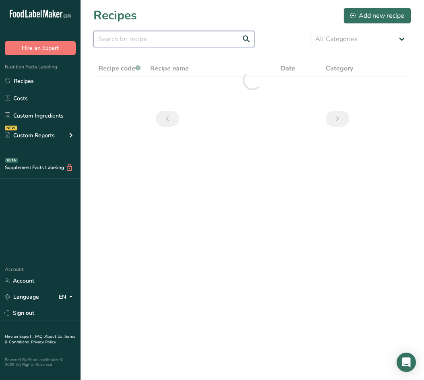
click at [162, 39] on input "text" at bounding box center [173, 39] width 161 height 16
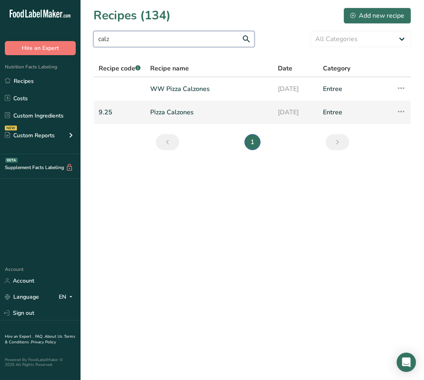
type input "calz"
click at [184, 112] on link "Pizza Calzones" at bounding box center [209, 112] width 118 height 17
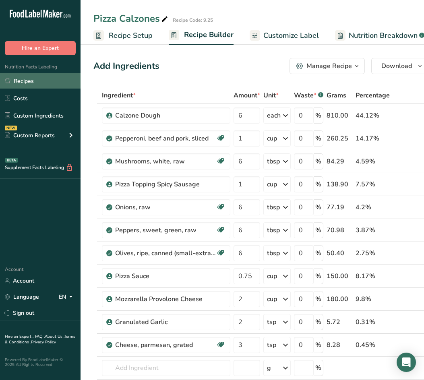
click at [37, 80] on link "Recipes" at bounding box center [40, 80] width 80 height 15
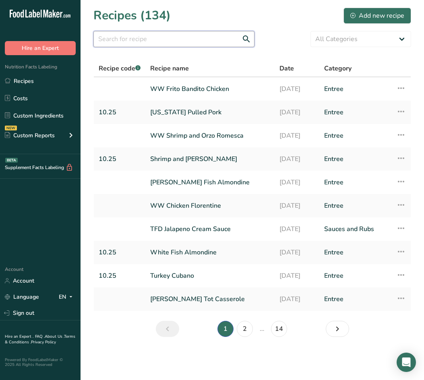
drag, startPoint x: 134, startPoint y: 41, endPoint x: 129, endPoint y: 42, distance: 4.9
click at [133, 38] on input "text" at bounding box center [173, 39] width 161 height 16
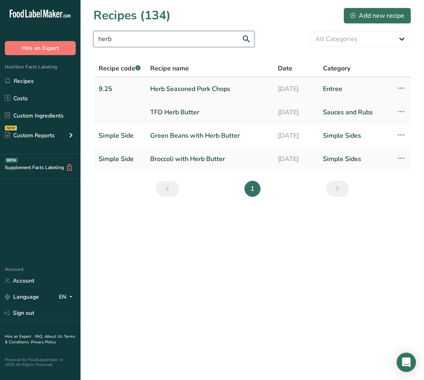
type input "herb"
click at [181, 90] on link "Herb Seasoned Pork Chops" at bounding box center [209, 88] width 118 height 17
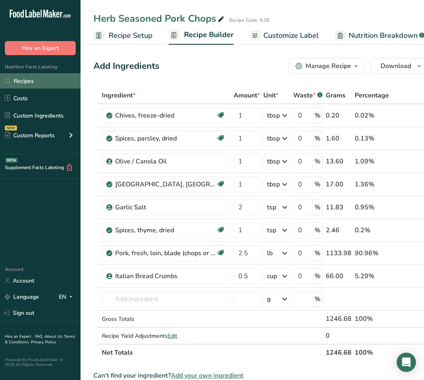
click at [39, 82] on link "Recipes" at bounding box center [40, 80] width 80 height 15
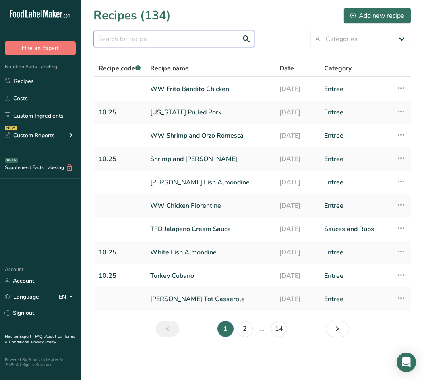
click at [179, 44] on input "text" at bounding box center [173, 39] width 161 height 16
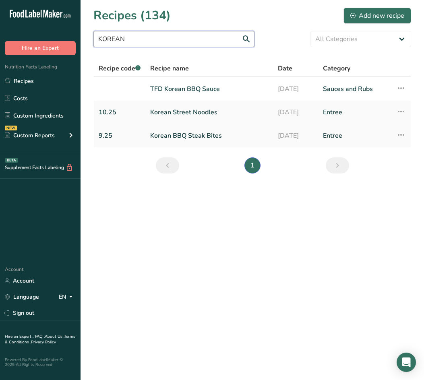
type input "KOREAN"
click at [190, 134] on link "Korean BBQ Steak Bites" at bounding box center [209, 135] width 118 height 17
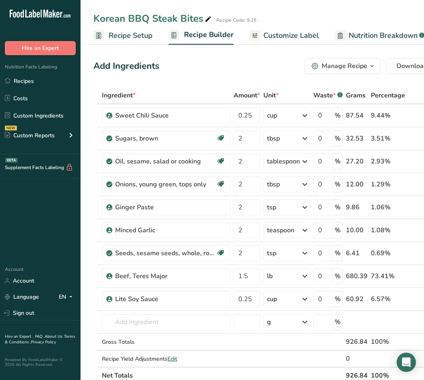
scroll to position [161, 0]
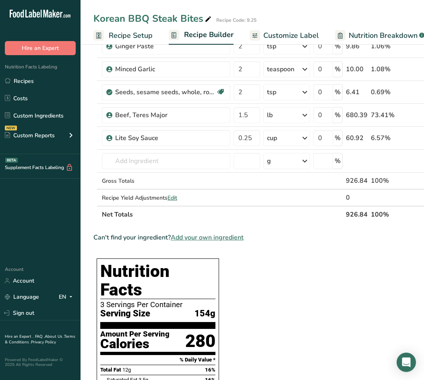
click at [379, 34] on span "Nutrition Breakdown" at bounding box center [383, 35] width 69 height 11
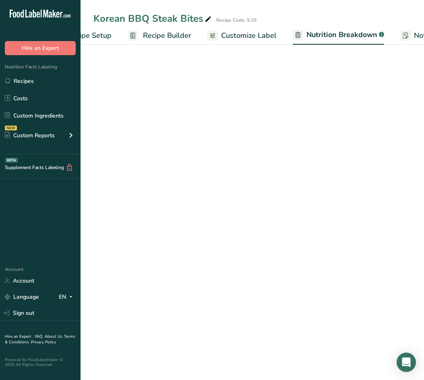
select select "Calories"
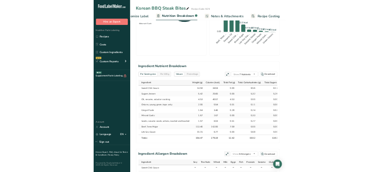
scroll to position [506, 0]
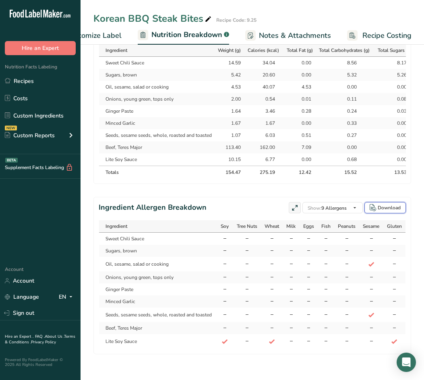
click at [386, 204] on div "Download" at bounding box center [388, 207] width 23 height 7
select select "Calories"
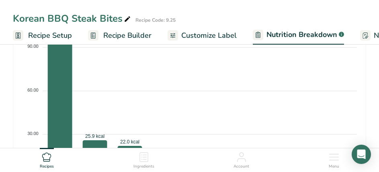
select select "Calories"
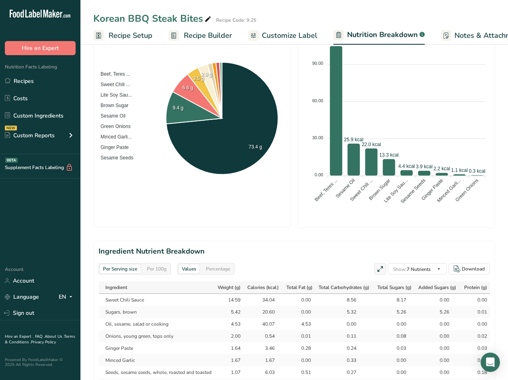
scroll to position [77, 0]
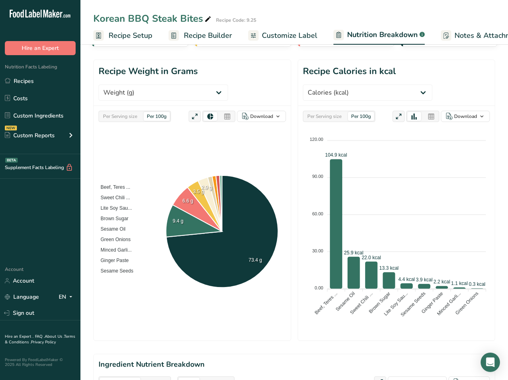
click at [212, 34] on span "Recipe Builder" at bounding box center [208, 35] width 48 height 11
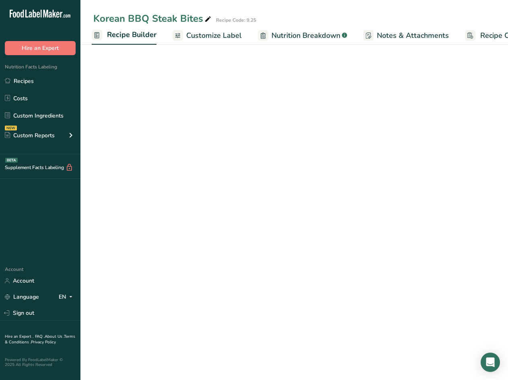
scroll to position [0, 78]
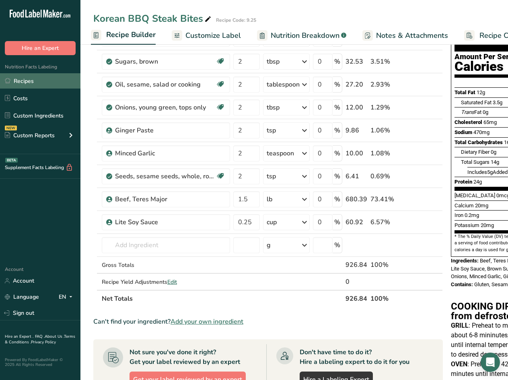
click at [39, 81] on link "Recipes" at bounding box center [40, 80] width 80 height 15
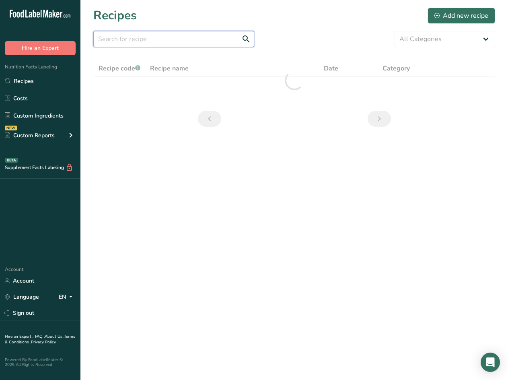
click at [137, 40] on input "text" at bounding box center [173, 39] width 161 height 16
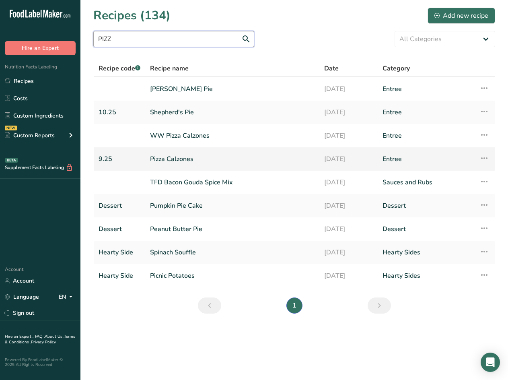
type input "PIZZ"
click at [166, 161] on link "Pizza Calzones" at bounding box center [232, 159] width 165 height 17
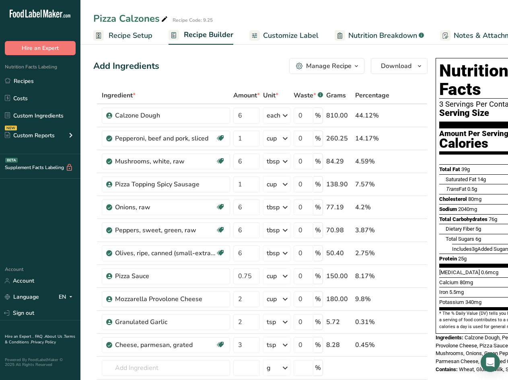
click at [385, 35] on span "Nutrition Breakdown" at bounding box center [383, 35] width 69 height 11
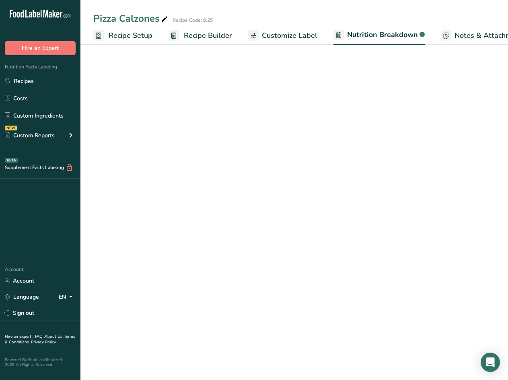
scroll to position [0, 30]
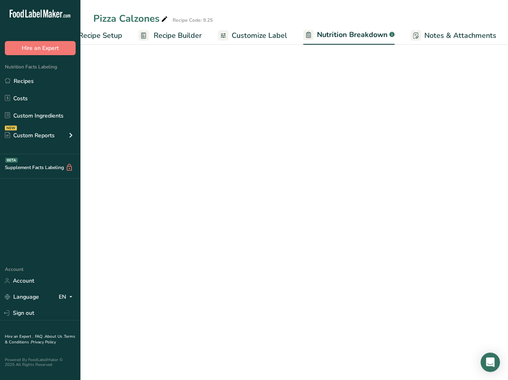
select select "Calories"
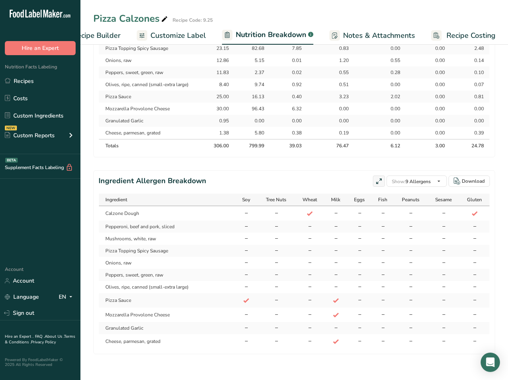
scroll to position [490, 0]
click at [471, 181] on section "Ingredient Allergen Breakdown Show: 9 Allergens All Allergens (56) Soy Tree Nut…" at bounding box center [294, 262] width 402 height 184
click at [470, 177] on div "Download" at bounding box center [473, 180] width 23 height 7
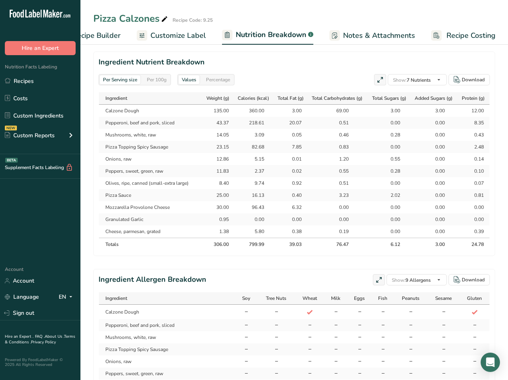
scroll to position [369, 0]
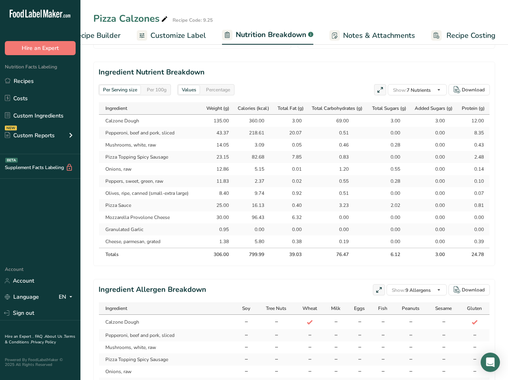
click at [105, 33] on span "Recipe Builder" at bounding box center [96, 35] width 48 height 11
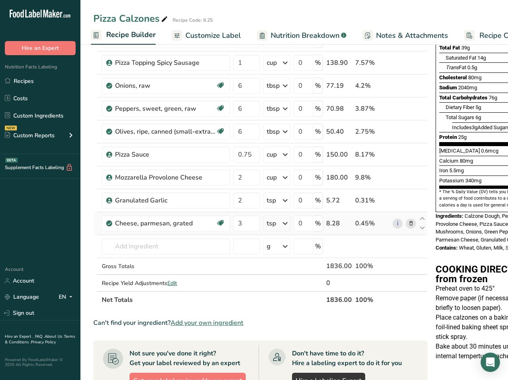
scroll to position [1, 0]
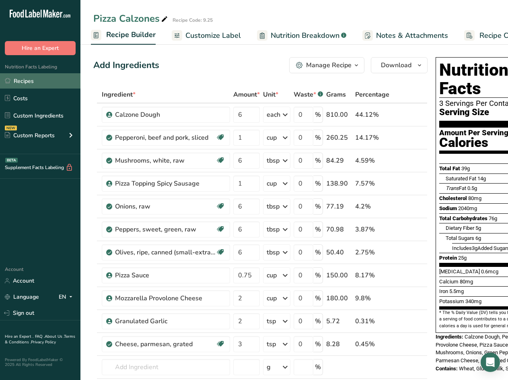
click at [24, 82] on link "Recipes" at bounding box center [40, 80] width 80 height 15
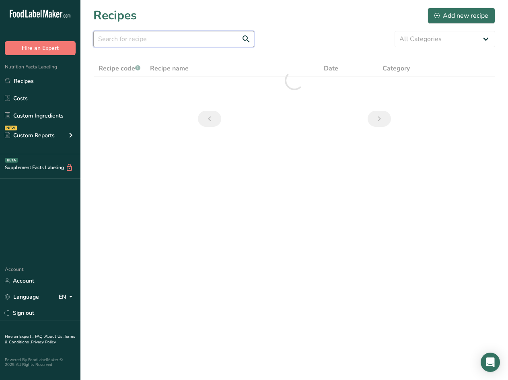
click at [160, 41] on input "text" at bounding box center [173, 39] width 161 height 16
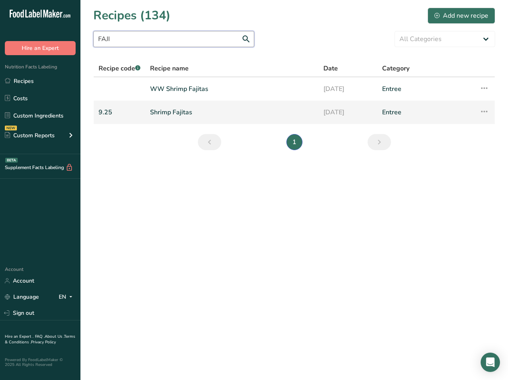
type input "FAJI"
click at [175, 111] on link "Shrimp Fajitas" at bounding box center [232, 112] width 164 height 17
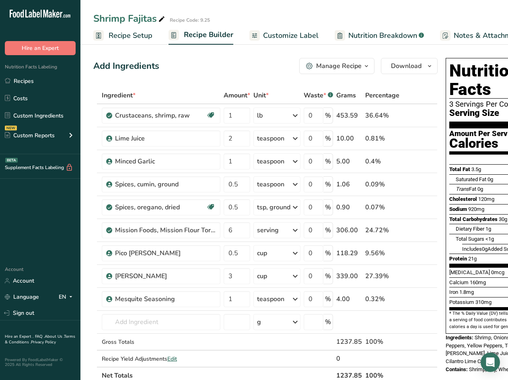
click at [359, 36] on span "Nutrition Breakdown" at bounding box center [383, 35] width 69 height 11
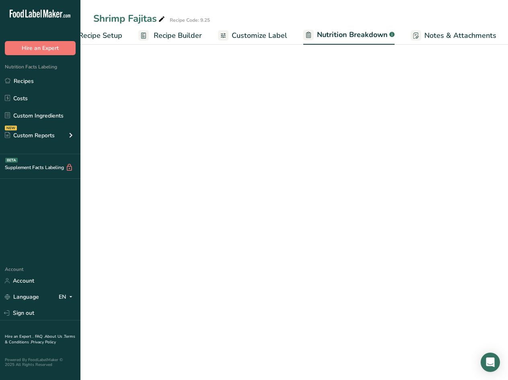
select select "Calories"
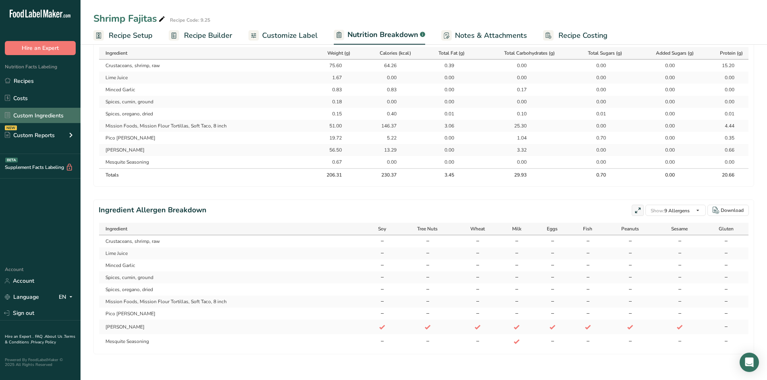
click at [37, 117] on link "Custom Ingredients" at bounding box center [40, 115] width 80 height 15
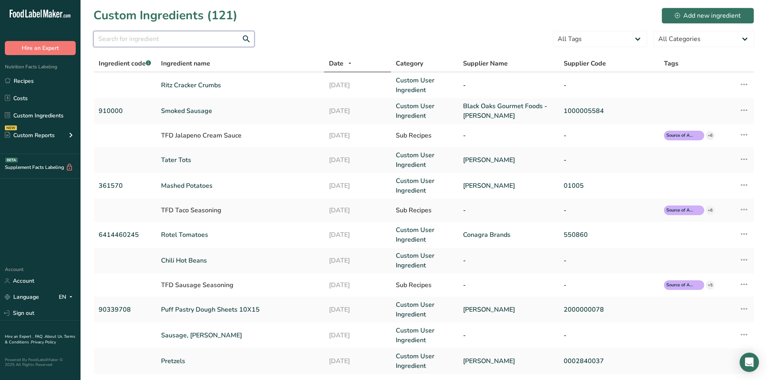
click at [187, 38] on input "text" at bounding box center [173, 39] width 161 height 16
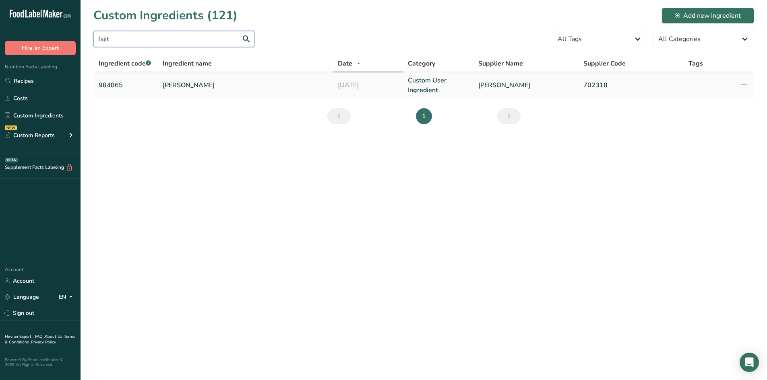
type input "fajit"
click at [187, 82] on link "Fajita Veggies" at bounding box center [245, 85] width 165 height 10
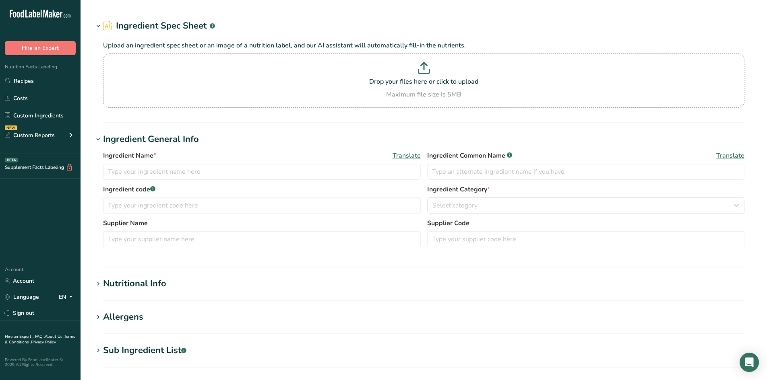
type input "Fajita Veggies"
type input "984865"
type input "Martin"
type input "702318"
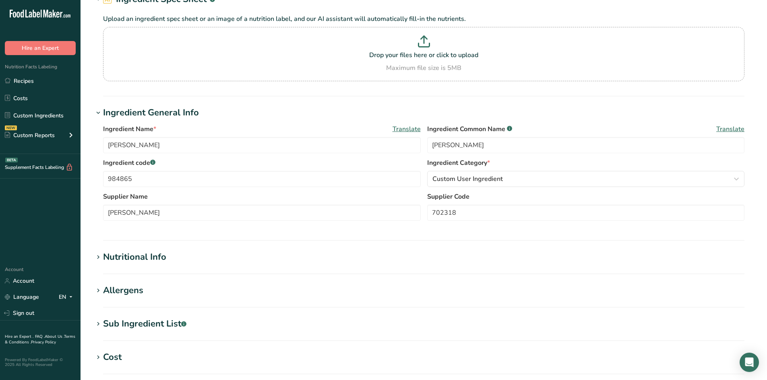
scroll to position [201, 0]
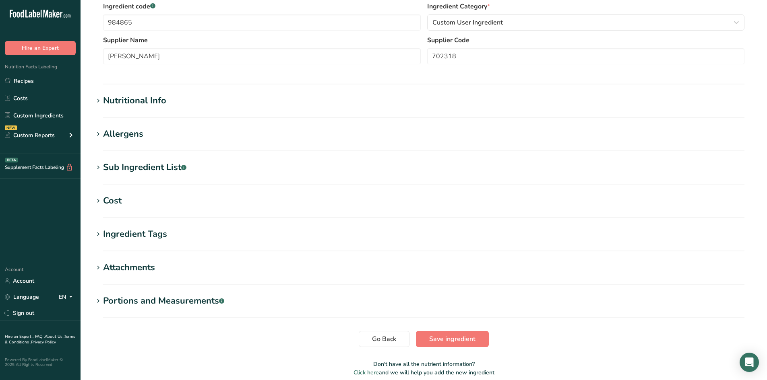
click at [101, 134] on icon at bounding box center [98, 134] width 7 height 11
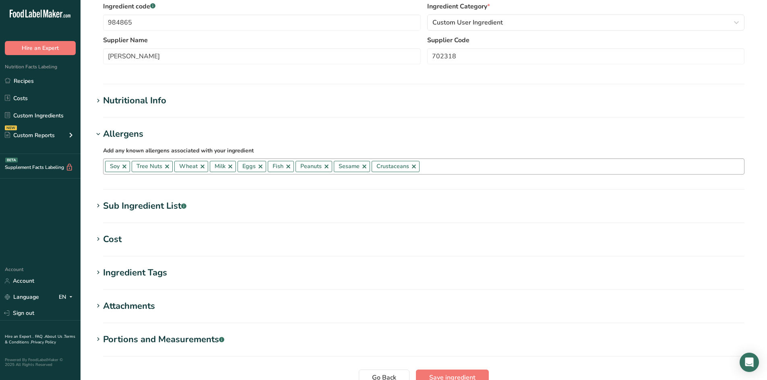
click at [122, 166] on link at bounding box center [124, 166] width 6 height 6
click at [140, 166] on link at bounding box center [140, 166] width 6 height 6
click at [134, 167] on link at bounding box center [133, 166] width 6 height 6
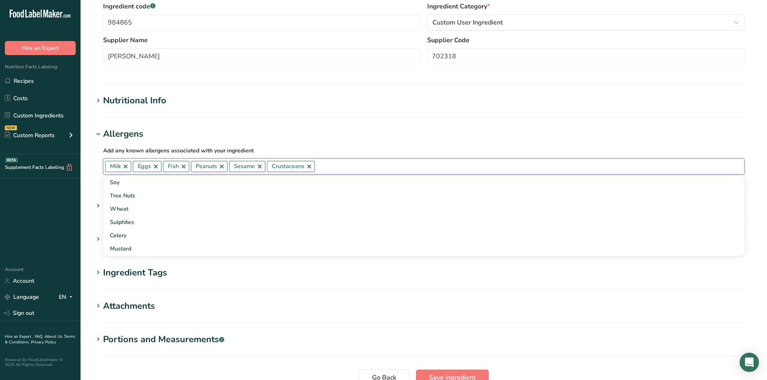
click at [125, 167] on link at bounding box center [125, 166] width 6 height 6
click at [128, 166] on link at bounding box center [128, 166] width 6 height 6
click at [125, 166] on link at bounding box center [125, 166] width 6 height 6
click at [133, 166] on link at bounding box center [136, 166] width 6 height 6
click at [135, 167] on link at bounding box center [135, 166] width 6 height 6
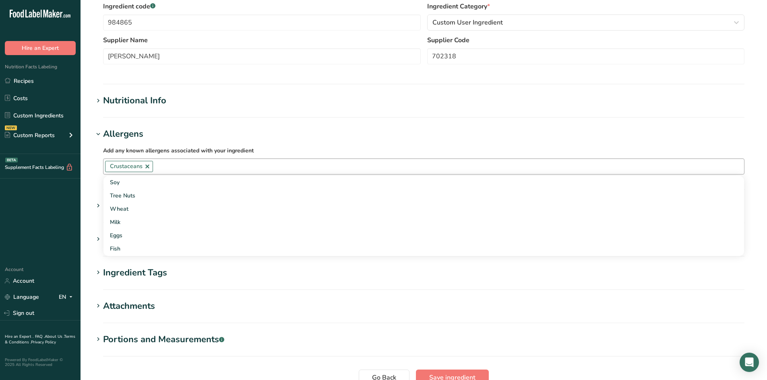
click at [146, 167] on link at bounding box center [147, 166] width 6 height 6
click at [466, 372] on button "Save ingredient" at bounding box center [452, 378] width 73 height 16
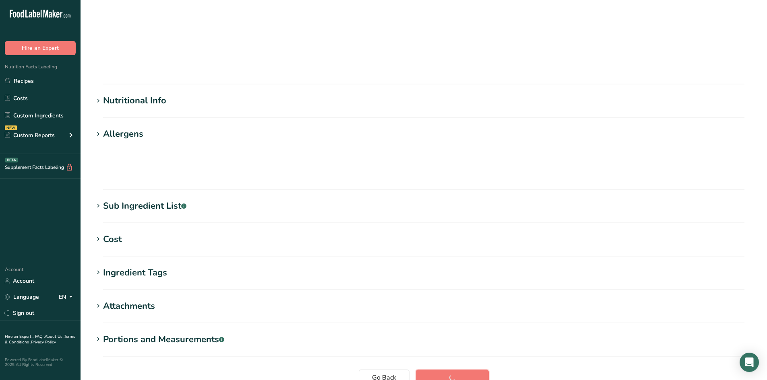
scroll to position [45, 0]
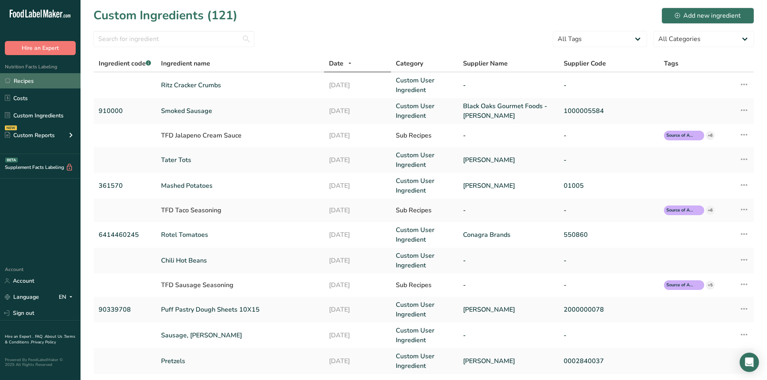
click at [23, 80] on link "Recipes" at bounding box center [40, 80] width 80 height 15
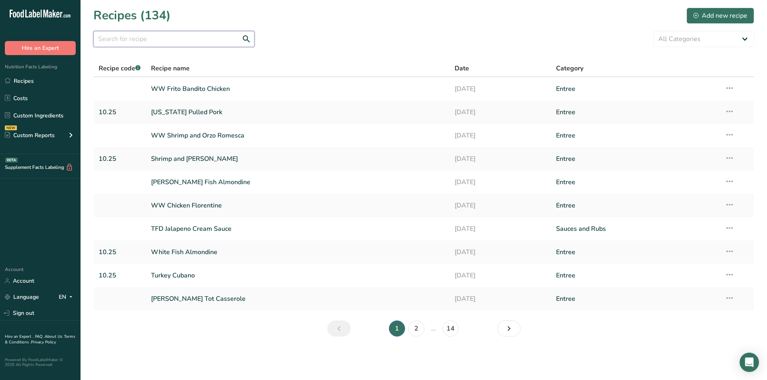
click at [133, 39] on input "text" at bounding box center [173, 39] width 161 height 16
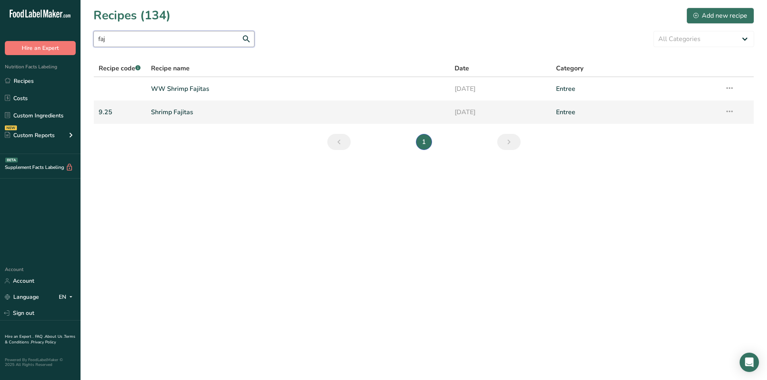
type input "faj"
click at [184, 114] on link "Shrimp Fajitas" at bounding box center [298, 112] width 294 height 17
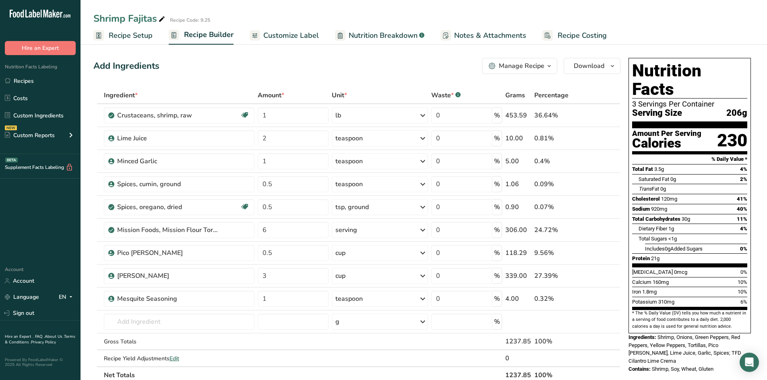
click at [389, 34] on span "Nutrition Breakdown" at bounding box center [383, 35] width 69 height 11
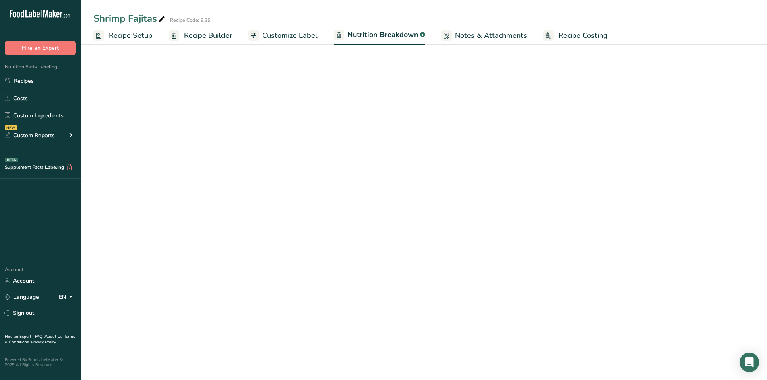
select select "Calories"
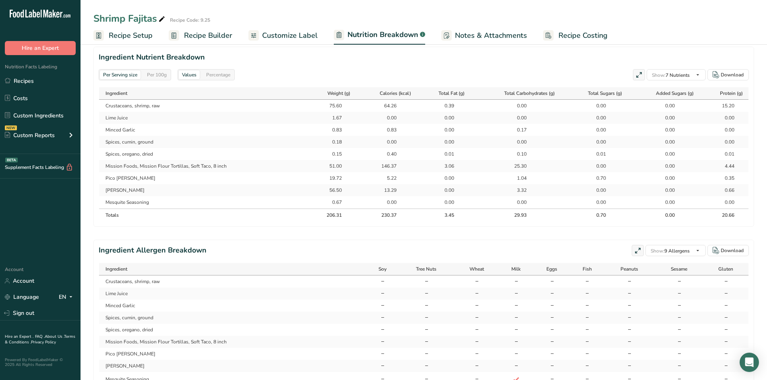
scroll to position [408, 0]
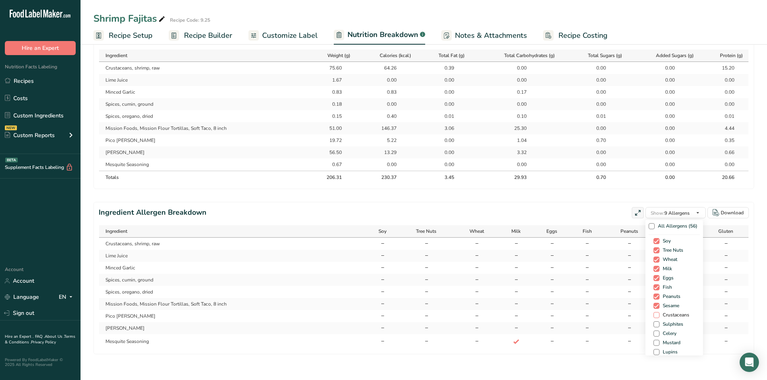
click at [654, 314] on span at bounding box center [656, 315] width 6 height 6
click at [654, 314] on input "Crustaceans" at bounding box center [655, 315] width 5 height 5
checkbox input "true"
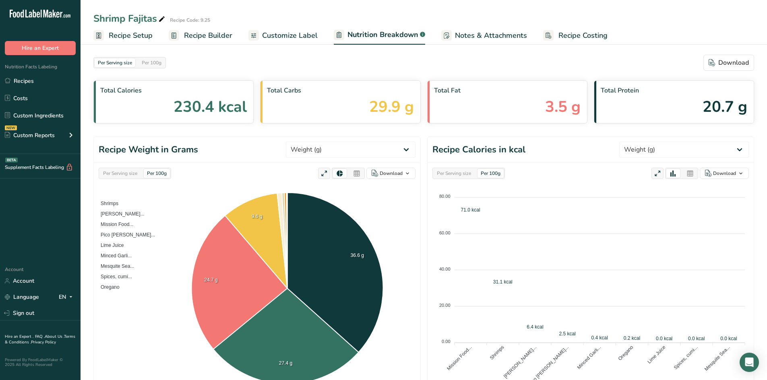
select select "Calories"
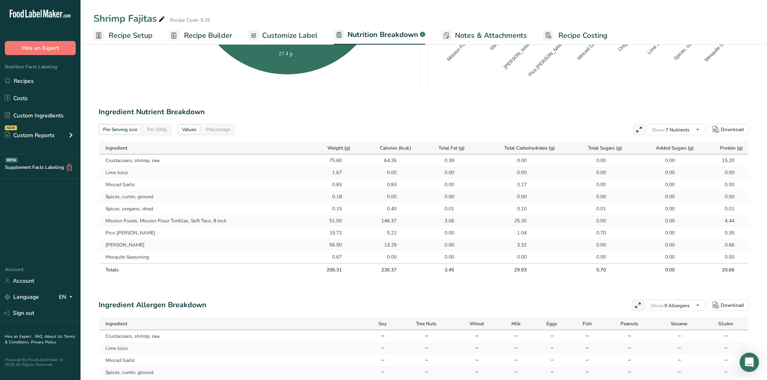
scroll to position [408, 0]
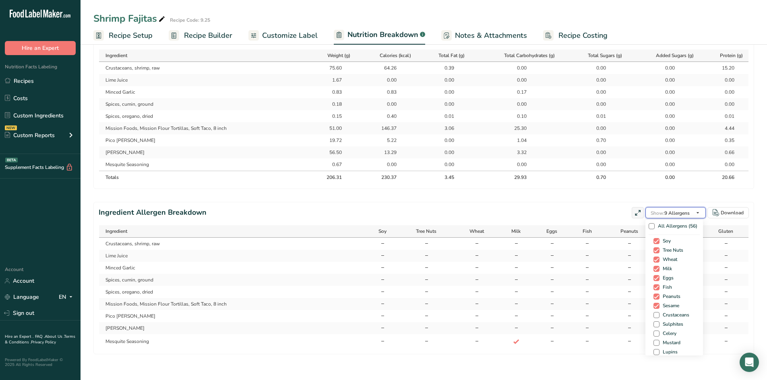
click at [686, 213] on span "Show: 9 Allergens" at bounding box center [669, 213] width 39 height 6
click at [656, 316] on span at bounding box center [656, 315] width 6 height 6
click at [656, 316] on input "Crustaceans" at bounding box center [655, 315] width 5 height 5
checkbox input "true"
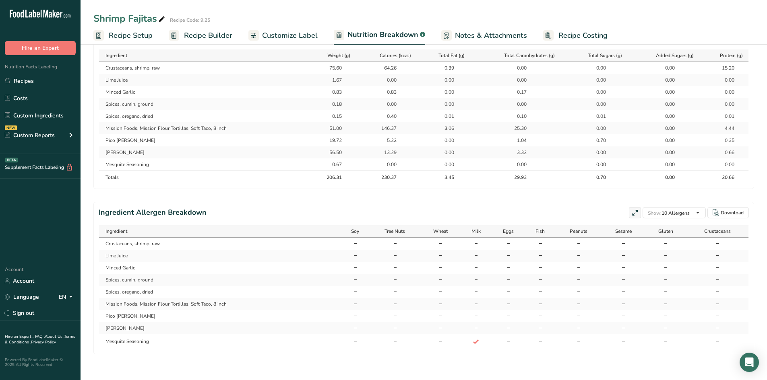
click at [641, 368] on div "Per Serving size Per 100g Download Total Calories 230.4 kcal Total Carbs 29.9 g…" at bounding box center [423, 10] width 686 height 740
click at [128, 36] on span "Recipe Setup" at bounding box center [131, 35] width 44 height 11
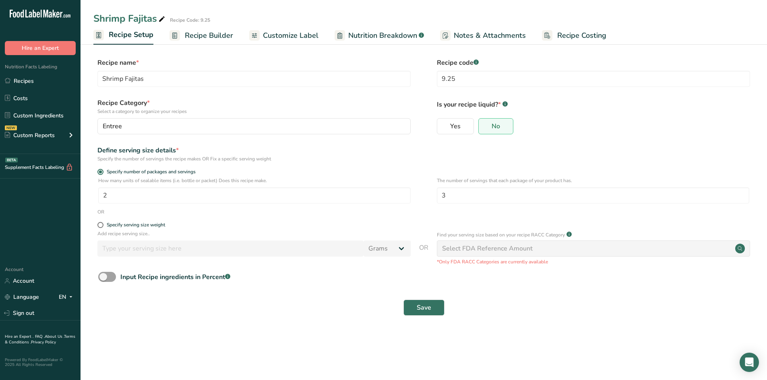
click at [287, 33] on span "Customize Label" at bounding box center [291, 35] width 56 height 11
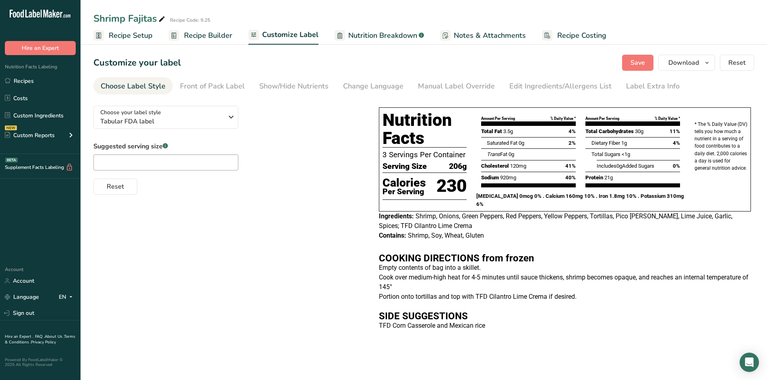
click at [131, 38] on span "Recipe Setup" at bounding box center [131, 35] width 44 height 11
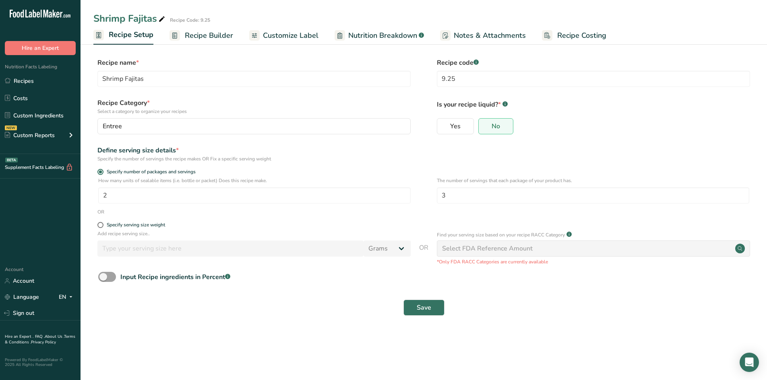
click at [211, 36] on span "Recipe Builder" at bounding box center [209, 35] width 48 height 11
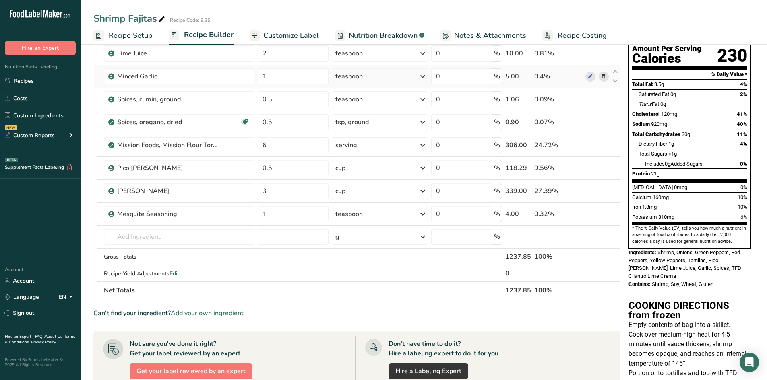
scroll to position [80, 0]
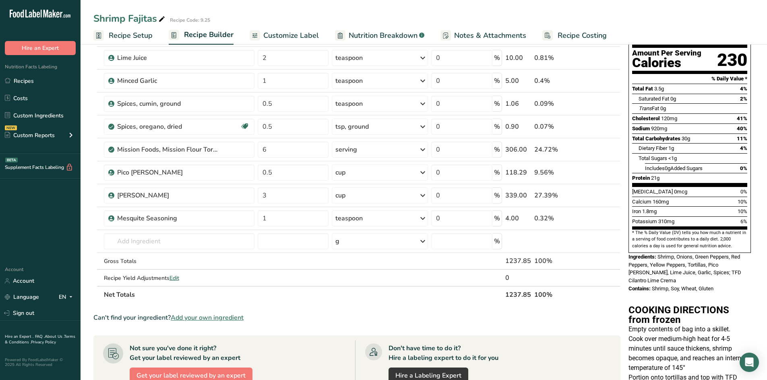
click at [384, 35] on span "Nutrition Breakdown" at bounding box center [383, 35] width 69 height 11
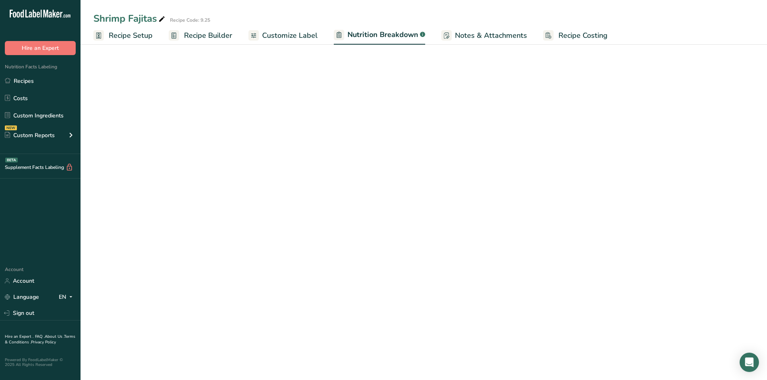
select select "Calories"
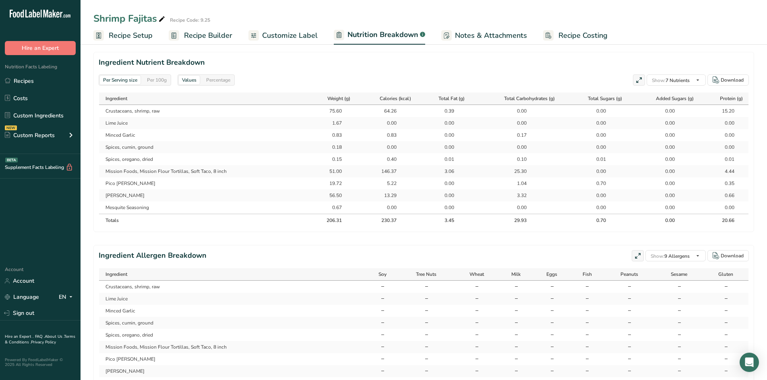
scroll to position [408, 0]
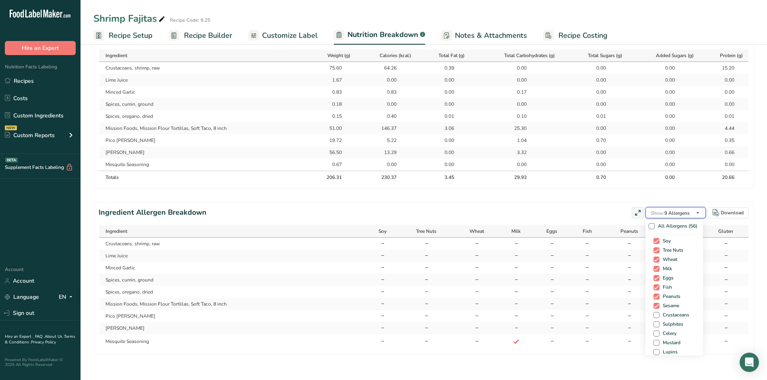
click at [674, 214] on span "Show: 9 Allergens" at bounding box center [669, 213] width 39 height 6
click at [656, 316] on span at bounding box center [656, 315] width 6 height 6
click at [656, 316] on input "Crustaceans" at bounding box center [655, 315] width 5 height 5
checkbox input "true"
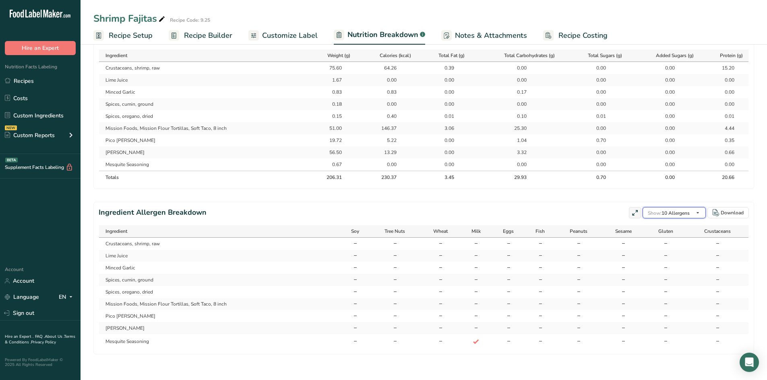
click at [683, 217] on span "Show: 10 Allergens" at bounding box center [669, 213] width 42 height 10
click at [651, 265] on span at bounding box center [653, 265] width 6 height 6
click at [651, 265] on input "Shrimp" at bounding box center [652, 264] width 5 height 5
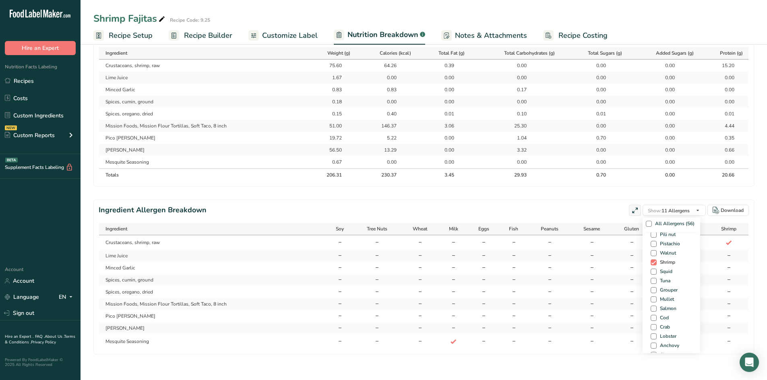
click at [651, 265] on span at bounding box center [653, 263] width 6 height 6
click at [651, 265] on input "Shrimp" at bounding box center [652, 262] width 5 height 5
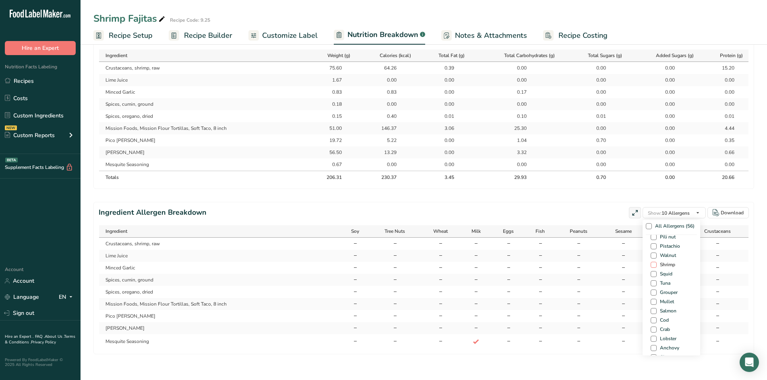
click at [653, 264] on span at bounding box center [653, 265] width 6 height 6
click at [653, 264] on input "Shrimp" at bounding box center [652, 264] width 5 height 5
checkbox input "true"
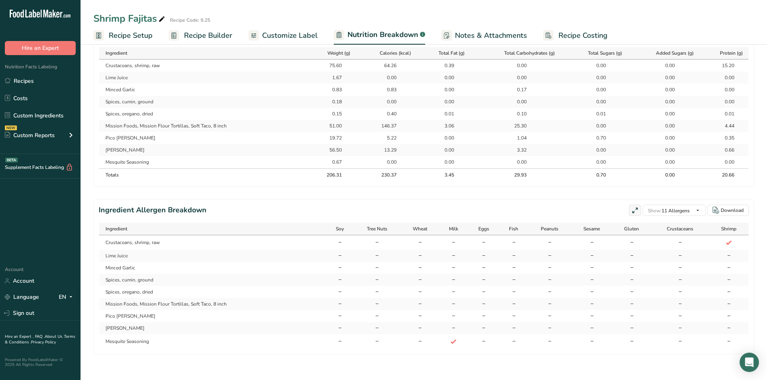
click at [277, 33] on span "Customize Label" at bounding box center [290, 35] width 56 height 11
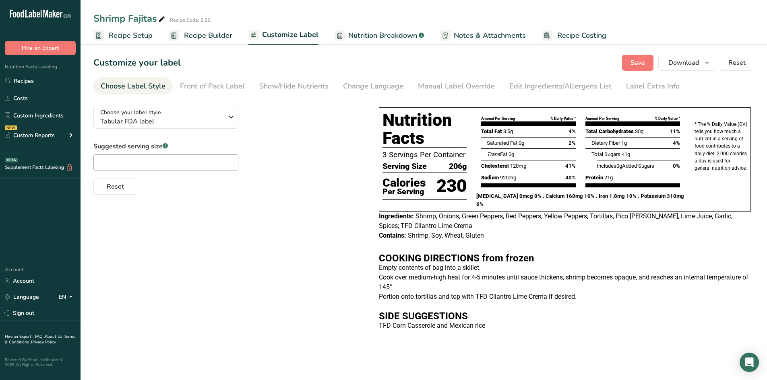
click at [419, 235] on span "Shrimp, Soy, Wheat, Gluten" at bounding box center [446, 236] width 76 height 8
click at [184, 33] on span "Recipe Builder" at bounding box center [208, 35] width 48 height 11
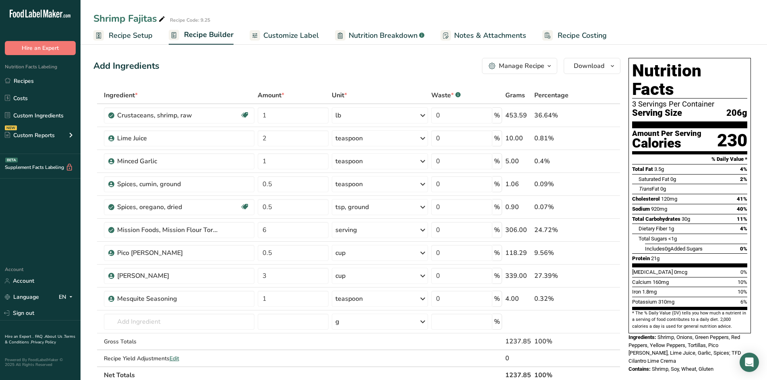
click at [295, 38] on span "Customize Label" at bounding box center [291, 35] width 56 height 11
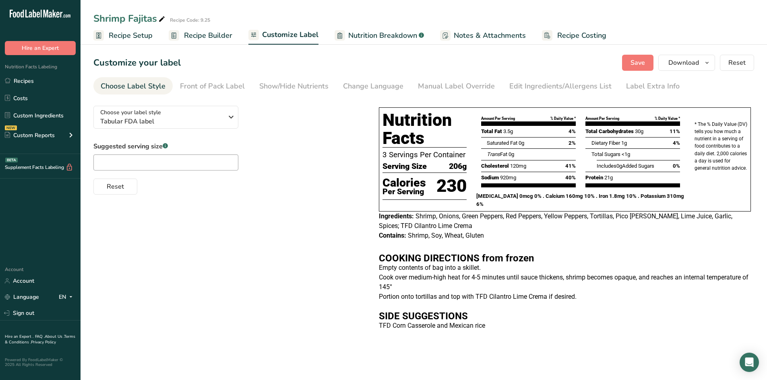
click at [351, 33] on span "Nutrition Breakdown" at bounding box center [382, 35] width 69 height 11
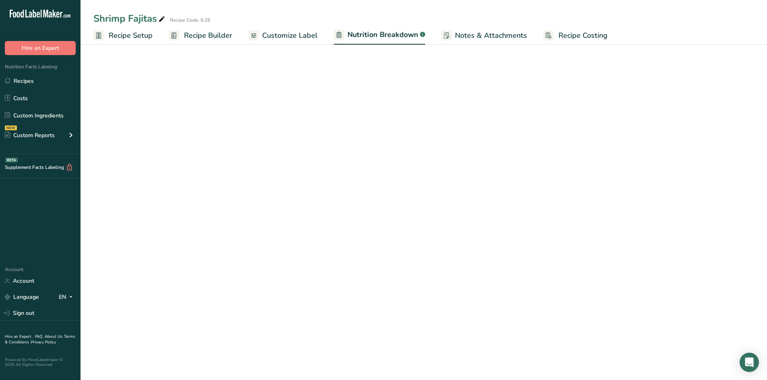
select select "Calories"
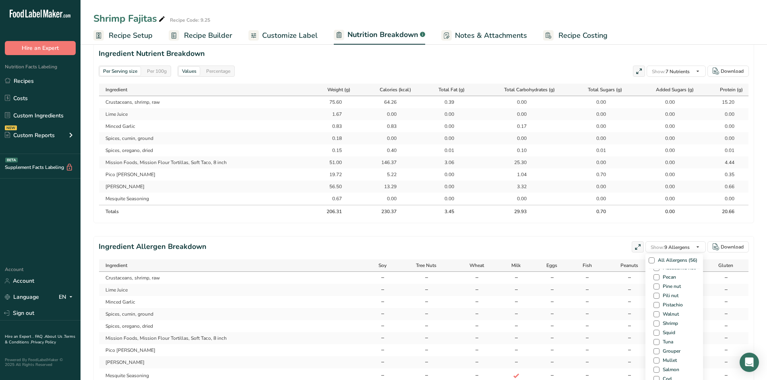
scroll to position [282, 0]
click at [653, 302] on span at bounding box center [656, 299] width 6 height 6
click at [653, 302] on input "Shrimp" at bounding box center [655, 299] width 5 height 5
checkbox input "true"
click at [274, 35] on span "Customize Label" at bounding box center [290, 35] width 56 height 11
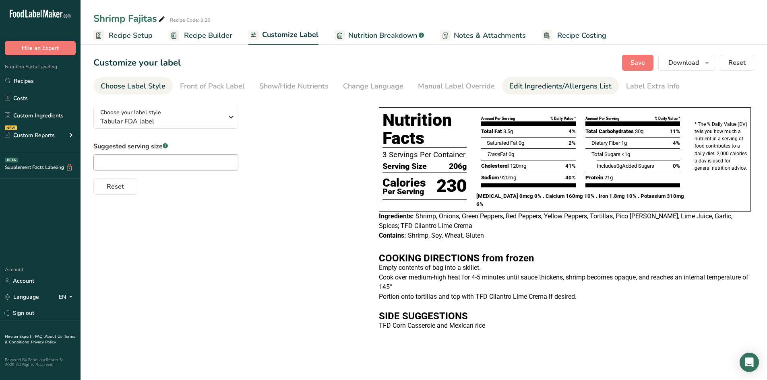
click at [521, 90] on div "Edit Ingredients/Allergens List" at bounding box center [560, 86] width 102 height 11
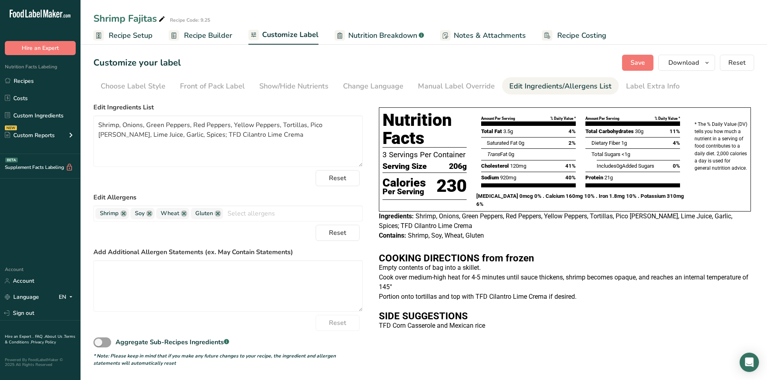
click at [204, 36] on span "Recipe Builder" at bounding box center [208, 35] width 48 height 11
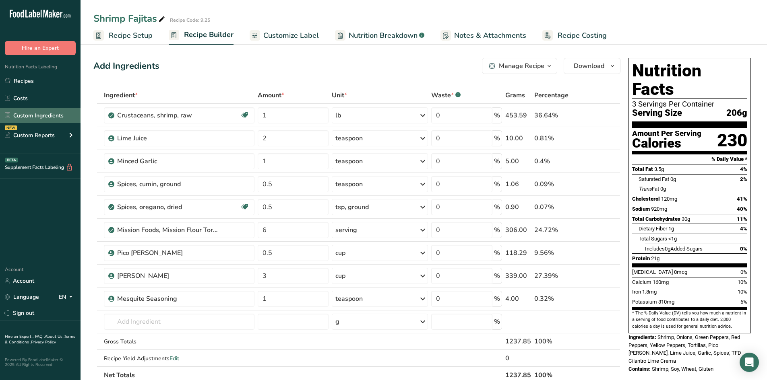
click at [58, 113] on link "Custom Ingredients" at bounding box center [40, 115] width 80 height 15
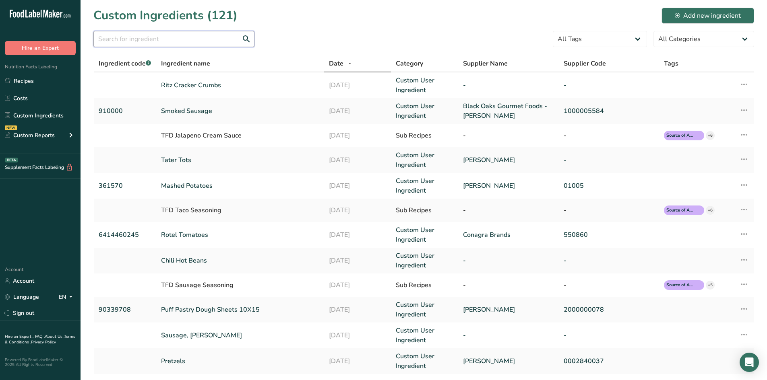
click at [173, 42] on input "text" at bounding box center [173, 39] width 161 height 16
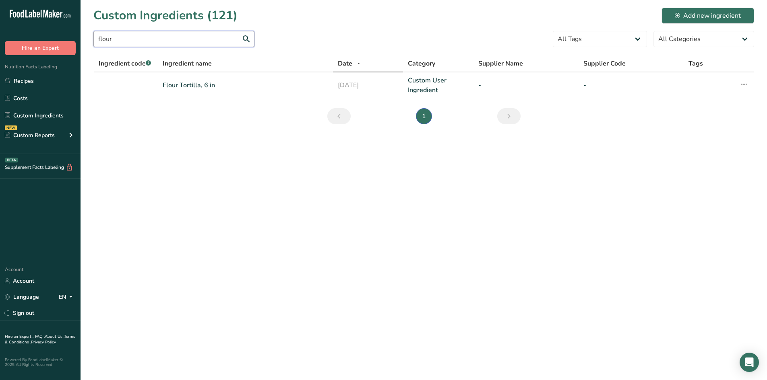
type input "flour"
click at [202, 91] on td "Flour Tortilla, 6 in" at bounding box center [245, 85] width 175 height 26
click at [192, 82] on link "Flour Tortilla, 6 in" at bounding box center [245, 85] width 165 height 10
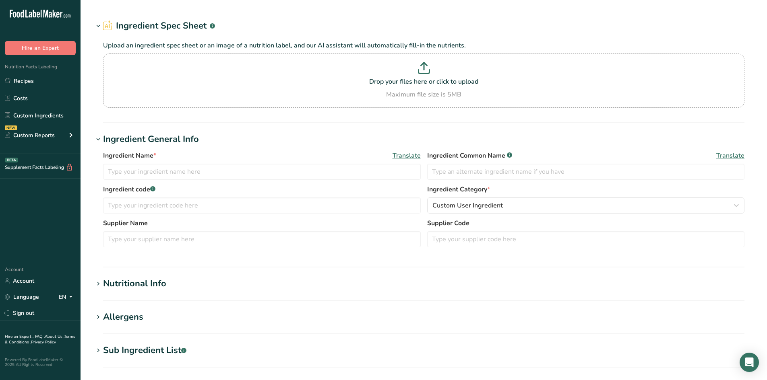
type input "Flour Tortilla, 6 in"
type input "Flour tortilla"
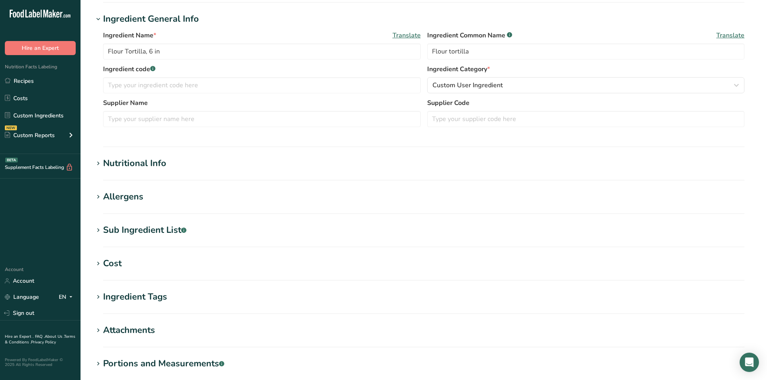
scroll to position [161, 0]
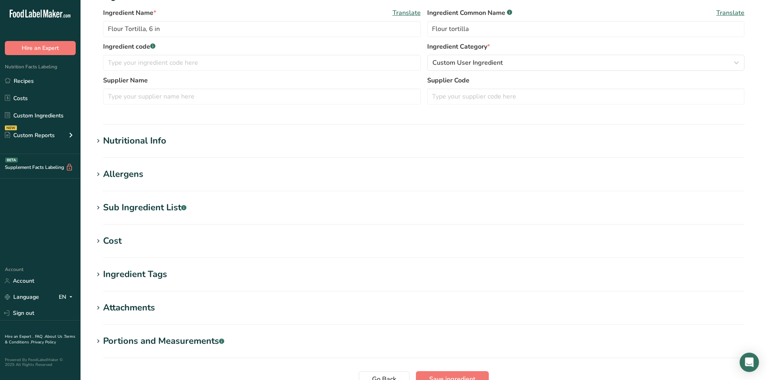
click at [98, 182] on section "Allergens Add any known allergens associated with your ingredient Wheat Gluten …" at bounding box center [423, 180] width 660 height 24
click at [100, 175] on icon at bounding box center [98, 174] width 7 height 11
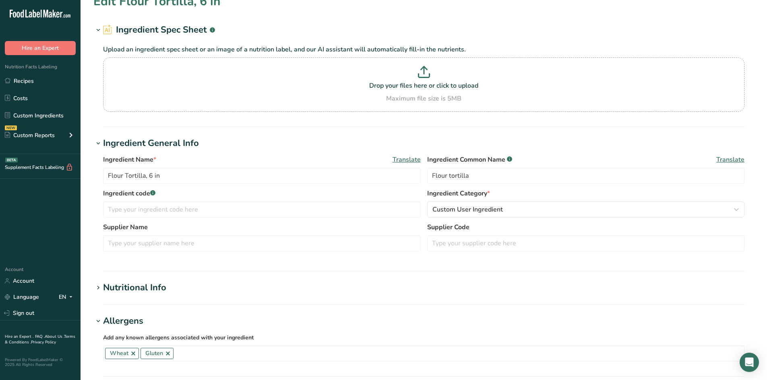
scroll to position [0, 0]
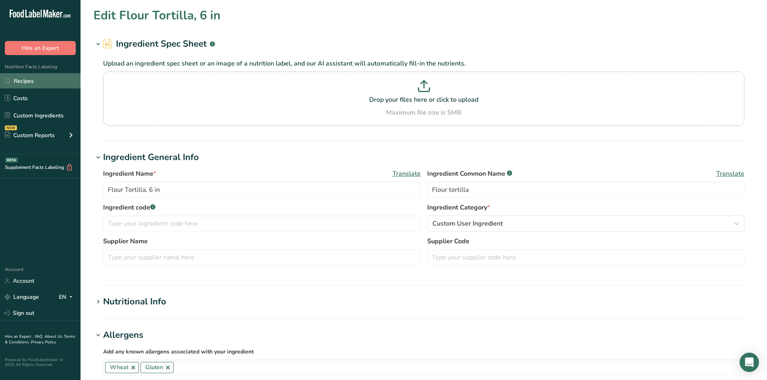
click at [39, 82] on link "Recipes" at bounding box center [40, 80] width 80 height 15
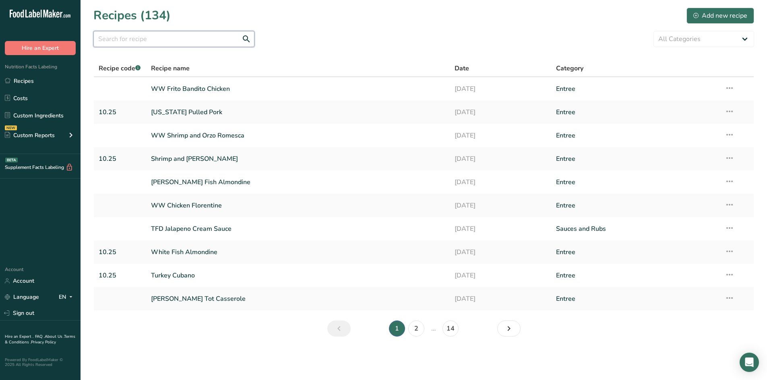
drag, startPoint x: 161, startPoint y: 41, endPoint x: 155, endPoint y: 42, distance: 6.2
click at [161, 41] on input "text" at bounding box center [173, 39] width 161 height 16
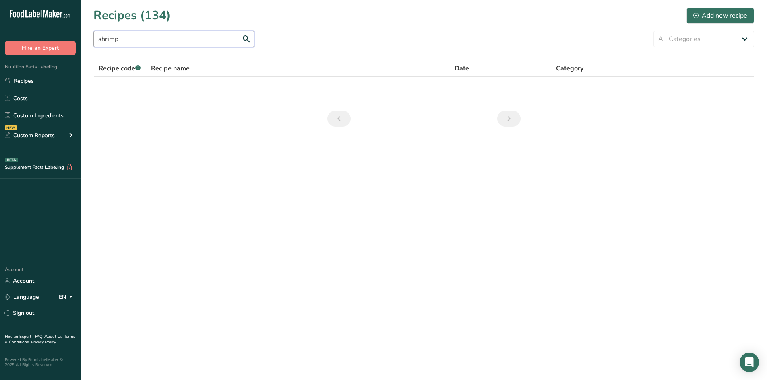
type input "shrimp"
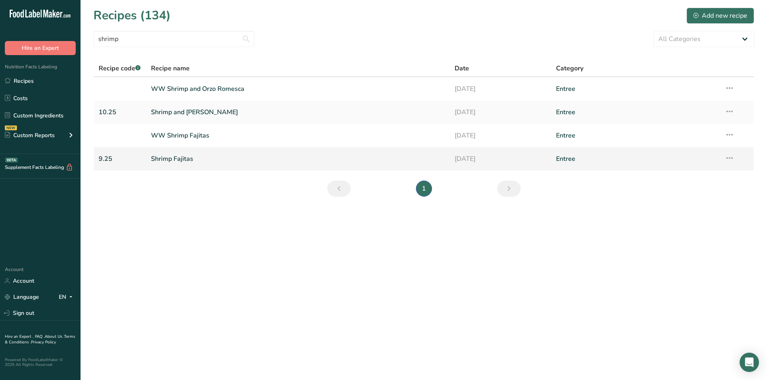
click at [169, 159] on link "Shrimp Fajitas" at bounding box center [298, 159] width 294 height 17
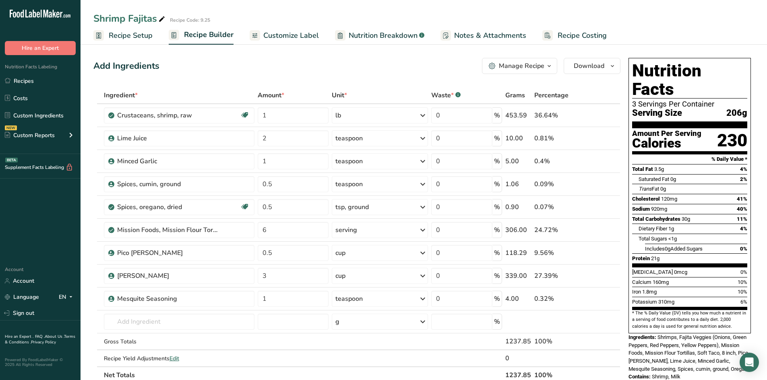
click at [299, 36] on span "Customize Label" at bounding box center [291, 35] width 56 height 11
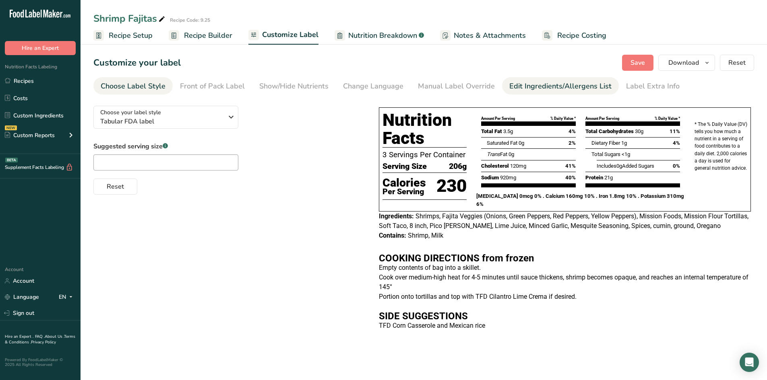
click at [536, 85] on div "Edit Ingredients/Allergens List" at bounding box center [560, 86] width 102 height 11
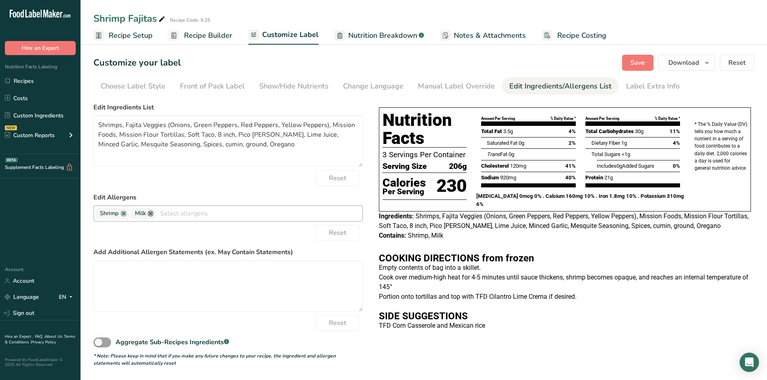
click at [150, 215] on link at bounding box center [150, 213] width 6 height 6
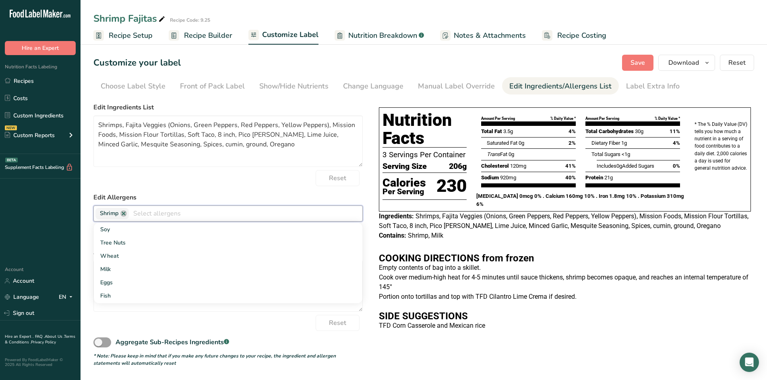
click at [120, 213] on span "Shrimp" at bounding box center [111, 213] width 33 height 11
click at [125, 213] on link at bounding box center [123, 213] width 6 height 6
type input "g"
drag, startPoint x: 117, startPoint y: 243, endPoint x: 119, endPoint y: 239, distance: 5.1
click at [118, 243] on link "Gluten" at bounding box center [228, 242] width 268 height 13
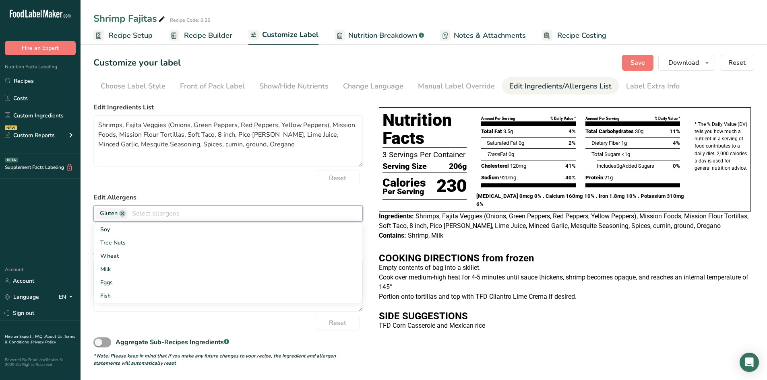
click at [132, 216] on input "text" at bounding box center [245, 213] width 235 height 12
type input "m"
click at [117, 231] on link "Milk" at bounding box center [228, 229] width 268 height 13
click at [175, 214] on input "text" at bounding box center [259, 213] width 208 height 12
type input "sh"
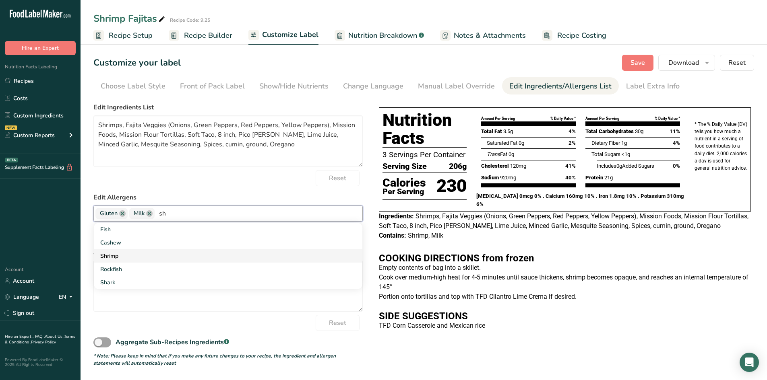
click at [126, 253] on link "Shrimp" at bounding box center [228, 256] width 268 height 13
click at [202, 215] on input "text" at bounding box center [276, 213] width 173 height 12
type input "w"
click at [125, 231] on link "Wheat" at bounding box center [228, 229] width 268 height 13
click at [168, 125] on textarea "Shrimps, Fajita Veggies (Onions, Green Peppers, Red Peppers, Yellow Peppers), M…" at bounding box center [227, 141] width 269 height 52
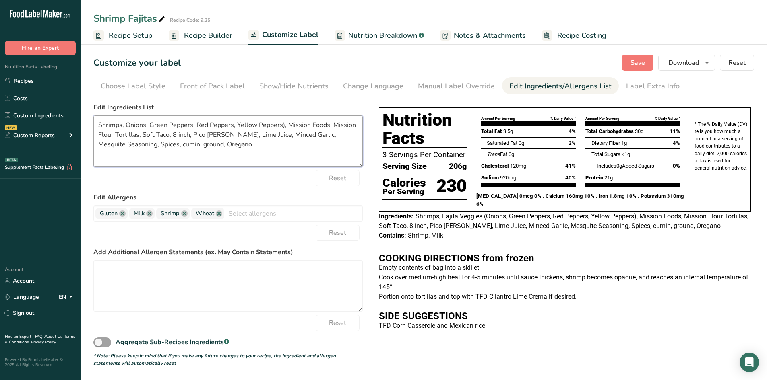
click at [281, 127] on textarea "Shrimps, Onions, Green Peppers, Red Peppers, Yellow Peppers), Mission Foods, Mi…" at bounding box center [227, 141] width 269 height 52
drag, startPoint x: 281, startPoint y: 125, endPoint x: 357, endPoint y: 120, distance: 75.8
click at [357, 120] on textarea "Shrimps, Onions, Green Peppers, Red Peppers, Yellow Peppers, Mission Foods, Mis…" at bounding box center [227, 141] width 269 height 52
drag, startPoint x: 327, startPoint y: 126, endPoint x: 117, endPoint y: 133, distance: 210.2
click at [117, 133] on textarea "Shrimps, Onions, Green Peppers, Red Peppers, Yellow Peppers, Flour Tortillas, S…" at bounding box center [227, 141] width 269 height 52
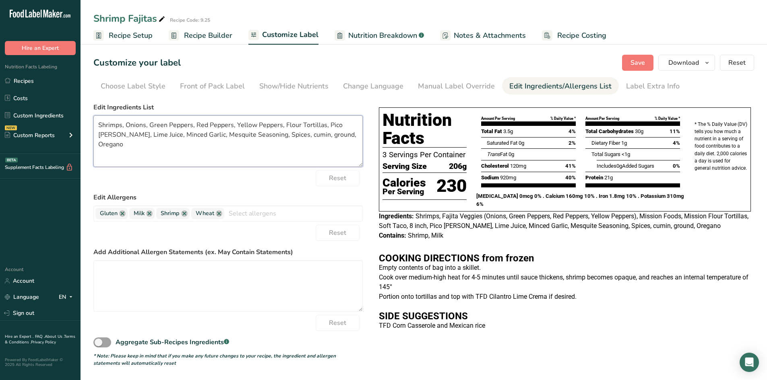
drag, startPoint x: 171, startPoint y: 134, endPoint x: 149, endPoint y: 131, distance: 22.8
click at [149, 131] on textarea "Shrimps, Onions, Green Peppers, Red Peppers, Yellow Peppers, Flour Tortillas, P…" at bounding box center [227, 141] width 269 height 52
drag, startPoint x: 251, startPoint y: 136, endPoint x: 355, endPoint y: 140, distance: 104.3
click at [355, 140] on textarea "Shrimps, Onions, Green Peppers, Red Peppers, Yellow Peppers, Flour Tortillas, P…" at bounding box center [227, 141] width 269 height 52
type textarea "Shrimps, Onions, Green Peppers, Red Peppers, Yellow Peppers, Flour Tortillas, P…"
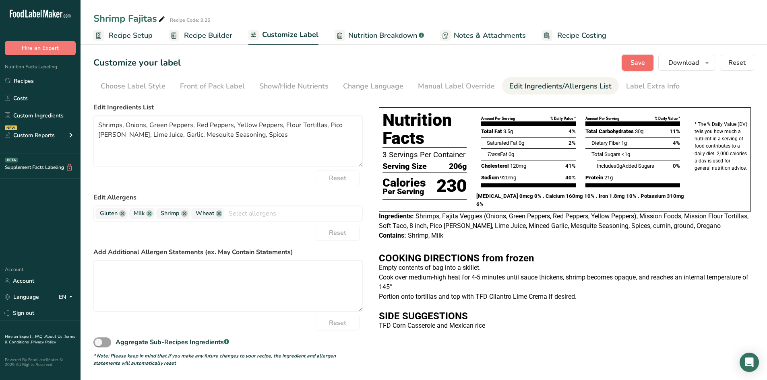
click at [638, 68] on button "Save" at bounding box center [637, 63] width 31 height 16
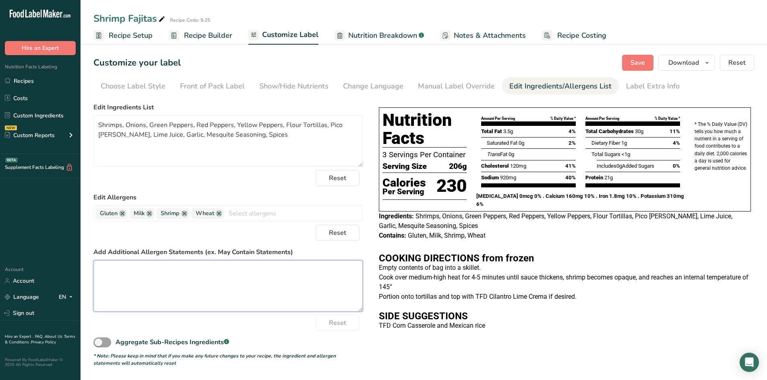
click at [153, 273] on textarea at bounding box center [227, 286] width 269 height 52
click at [372, 39] on span "Nutrition Breakdown" at bounding box center [382, 35] width 69 height 11
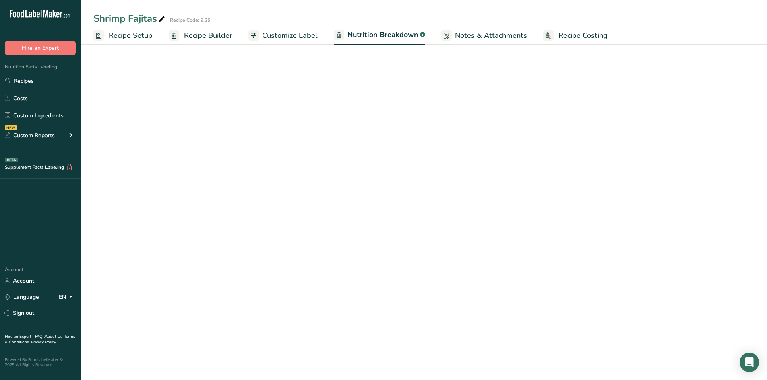
select select "Calories"
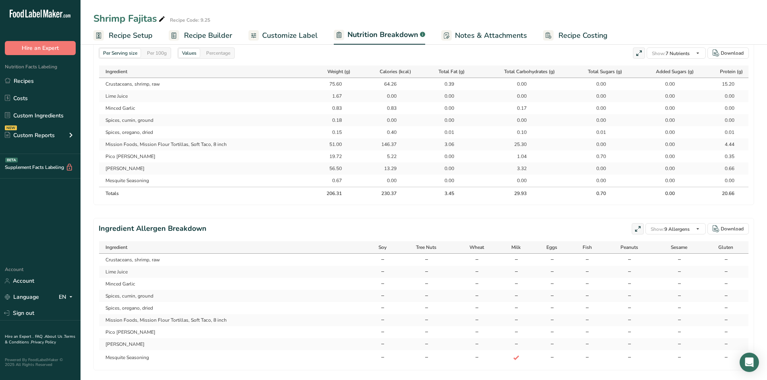
scroll to position [408, 0]
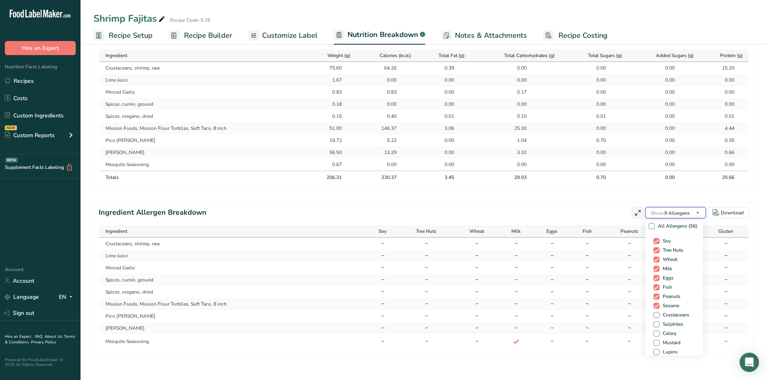
click at [674, 210] on span "Show: 9 Allergens" at bounding box center [669, 213] width 39 height 6
click at [655, 316] on span at bounding box center [656, 315] width 6 height 6
click at [655, 316] on input "Crustaceans" at bounding box center [655, 315] width 5 height 5
click at [654, 316] on span at bounding box center [653, 315] width 6 height 6
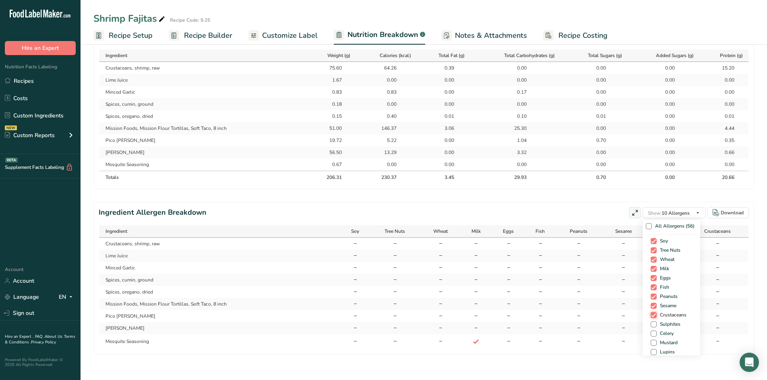
click at [654, 316] on input "Crustaceans" at bounding box center [652, 315] width 5 height 5
checkbox input "false"
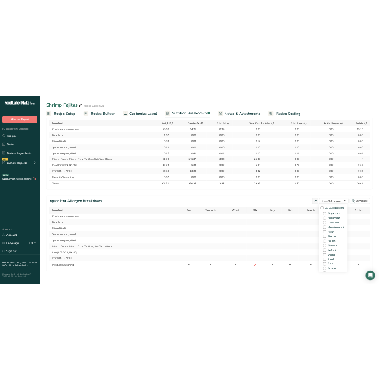
scroll to position [241, 0]
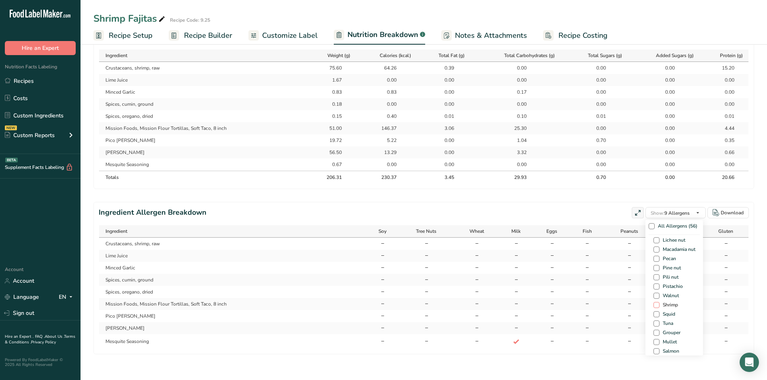
click at [655, 306] on span at bounding box center [656, 305] width 6 height 6
click at [655, 306] on input "Shrimp" at bounding box center [655, 305] width 5 height 5
checkbox input "true"
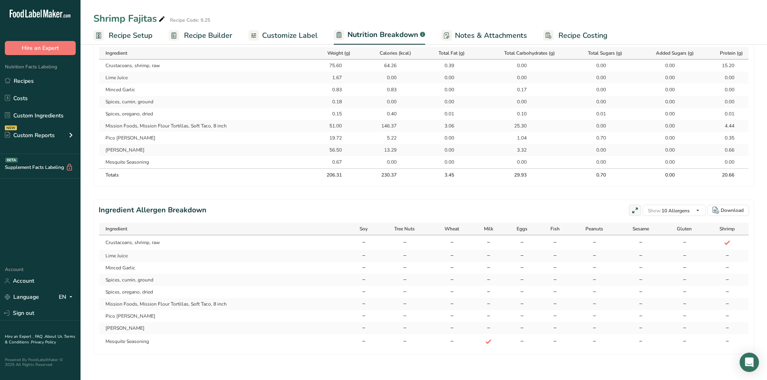
select select "Calories"
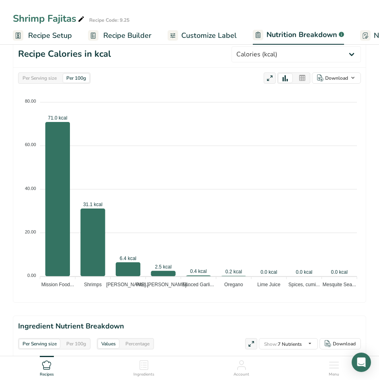
click at [122, 38] on span "Recipe Builder" at bounding box center [127, 35] width 48 height 11
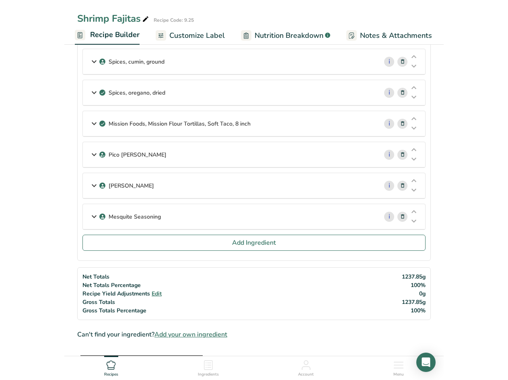
scroll to position [22, 0]
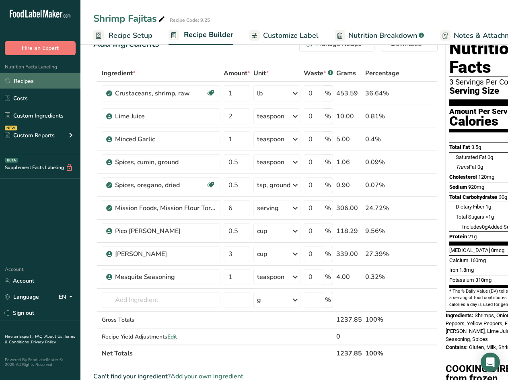
click at [45, 82] on link "Recipes" at bounding box center [40, 80] width 80 height 15
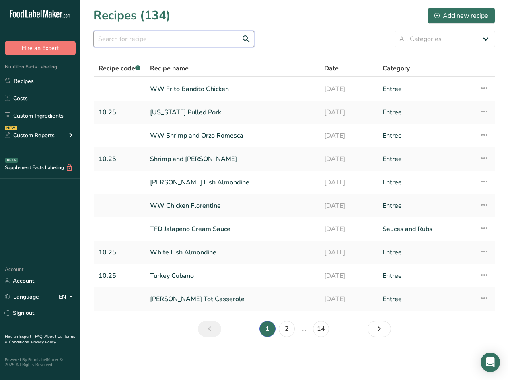
click at [187, 38] on input "text" at bounding box center [173, 39] width 161 height 16
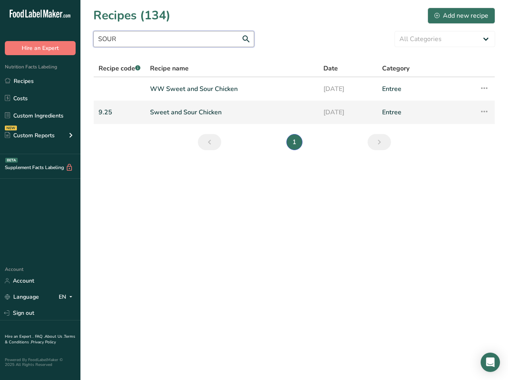
type input "SOUR"
click at [198, 117] on link "Sweet and Sour Chicken" at bounding box center [232, 112] width 164 height 17
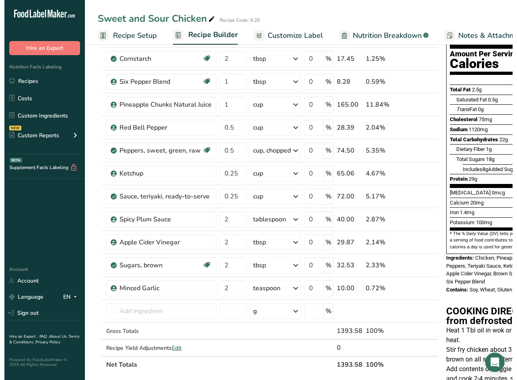
scroll to position [80, 0]
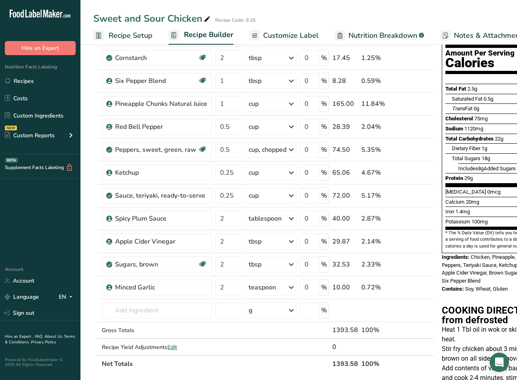
click at [364, 33] on span "Nutrition Breakdown" at bounding box center [383, 35] width 69 height 11
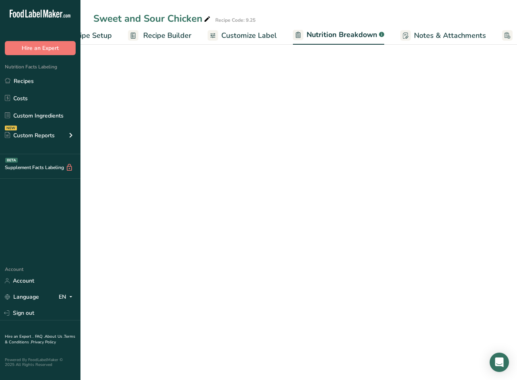
select select "Calories"
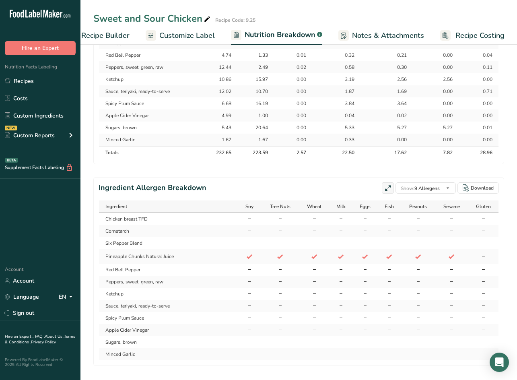
scroll to position [507, 0]
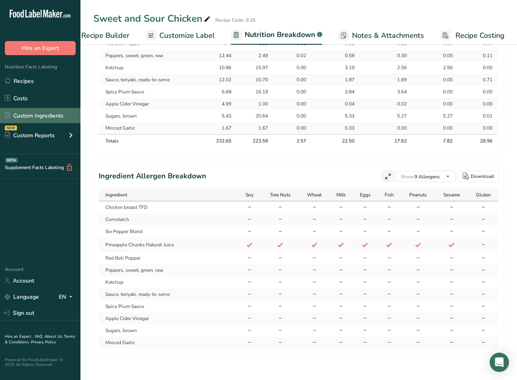
click at [48, 113] on link "Custom Ingredients" at bounding box center [40, 115] width 80 height 15
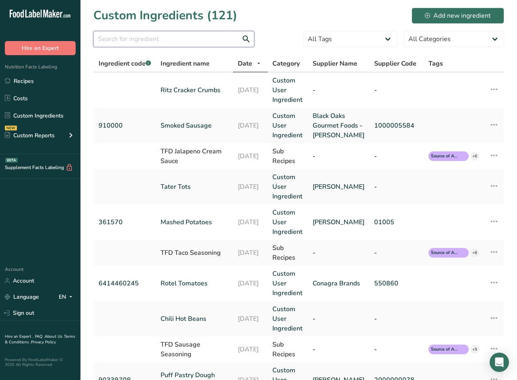
click at [168, 32] on input "text" at bounding box center [173, 39] width 161 height 16
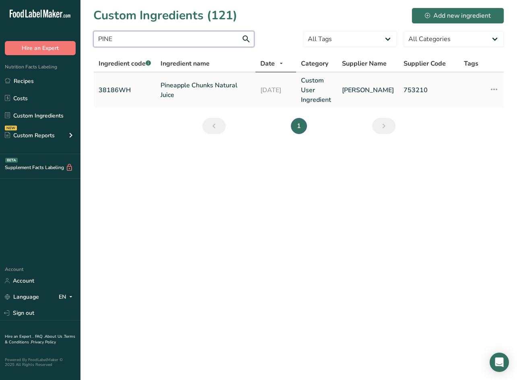
type input "PINE"
click at [195, 83] on link "Pineapple Chunks Natural Juice" at bounding box center [206, 89] width 90 height 19
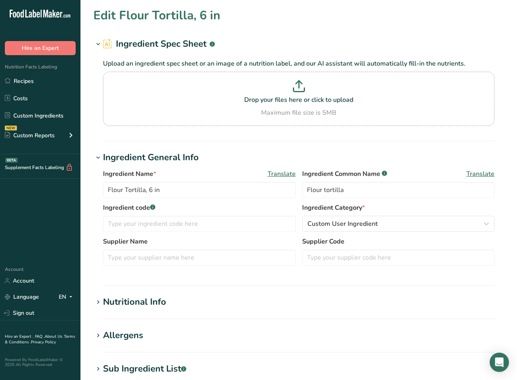
type input "Pineapple Chunks Natural Juice"
type input "Pineapple Chunks"
type input "38186WH"
type input "Martin"
type input "753210"
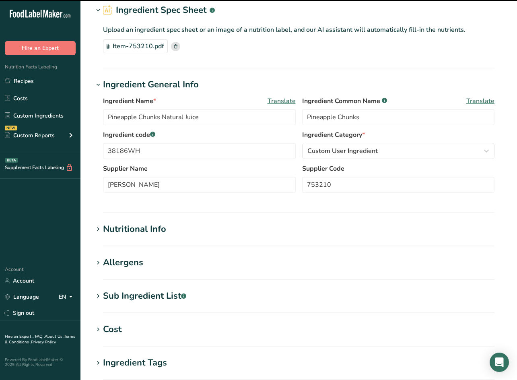
scroll to position [80, 0]
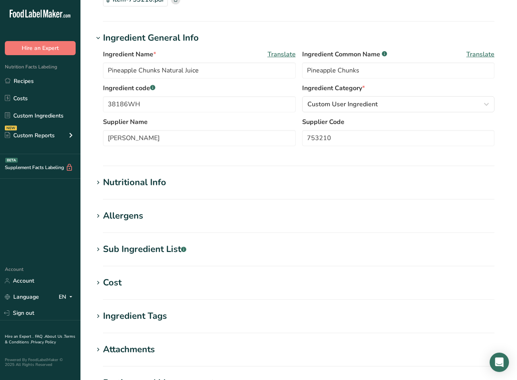
click at [101, 216] on icon at bounding box center [98, 215] width 7 height 11
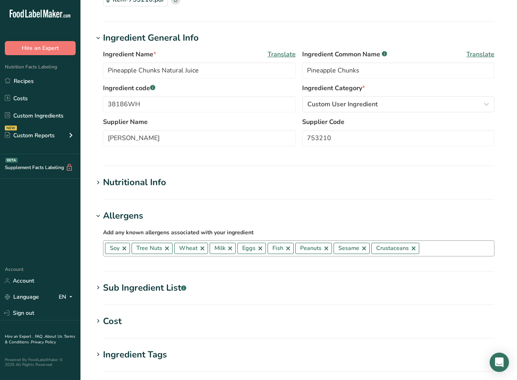
click at [122, 247] on link at bounding box center [124, 248] width 6 height 6
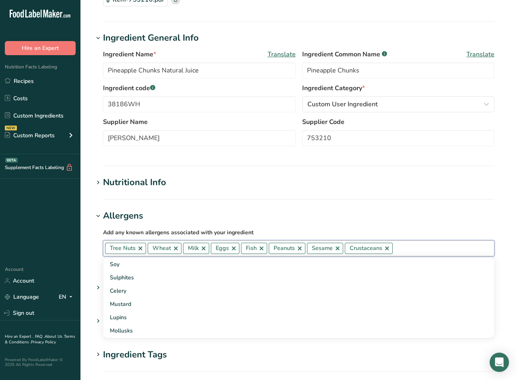
click at [140, 250] on link at bounding box center [140, 248] width 6 height 6
click at [134, 249] on link at bounding box center [133, 248] width 6 height 6
click at [127, 246] on link at bounding box center [125, 248] width 6 height 6
click at [129, 248] on link at bounding box center [128, 248] width 6 height 6
click at [126, 247] on link at bounding box center [125, 248] width 6 height 6
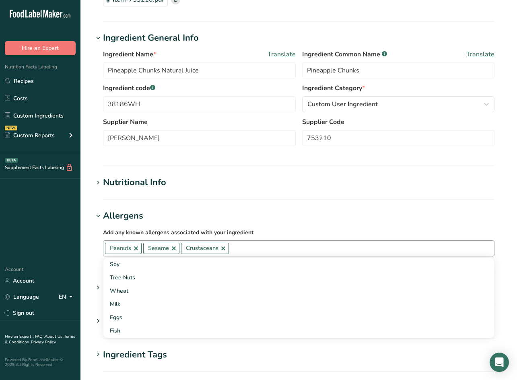
click at [136, 248] on link at bounding box center [136, 248] width 6 height 6
click at [135, 247] on link at bounding box center [135, 248] width 6 height 6
click at [147, 248] on link at bounding box center [147, 248] width 6 height 6
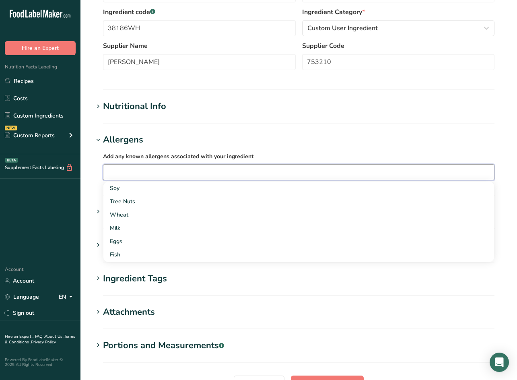
scroll to position [237, 0]
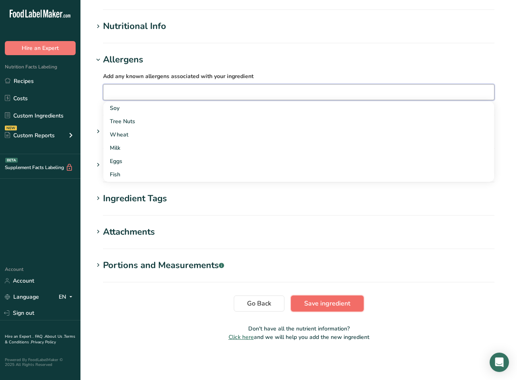
drag, startPoint x: 325, startPoint y: 298, endPoint x: 330, endPoint y: 298, distance: 5.2
click at [328, 295] on section "Edit Pineapple Chunks Natural Juice Ingredient Spec Sheet .a-a{fill:#347362;}.b…" at bounding box center [298, 58] width 437 height 591
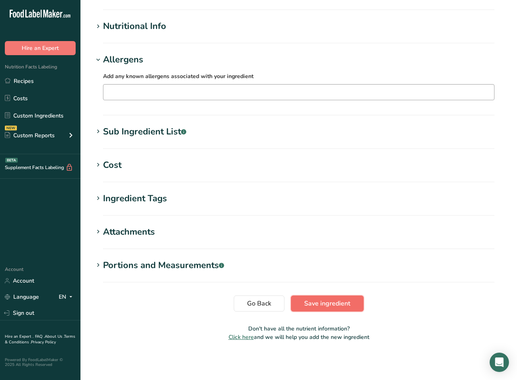
click at [332, 304] on span "Save ingredient" at bounding box center [327, 304] width 46 height 10
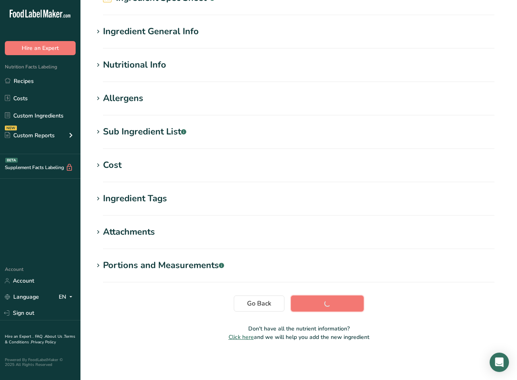
scroll to position [46, 0]
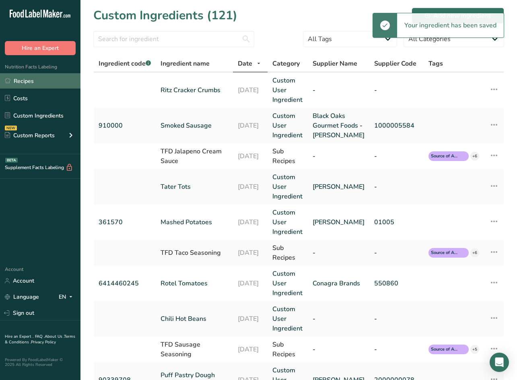
click at [39, 82] on link "Recipes" at bounding box center [40, 80] width 80 height 15
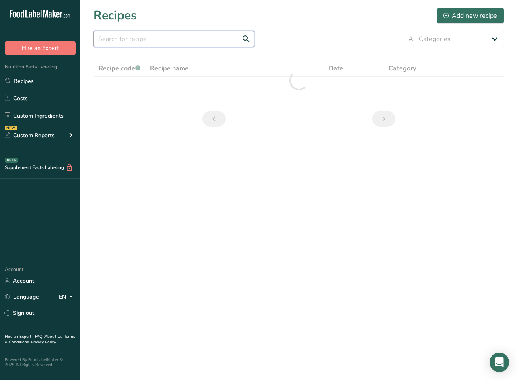
click at [172, 39] on input "text" at bounding box center [173, 39] width 161 height 16
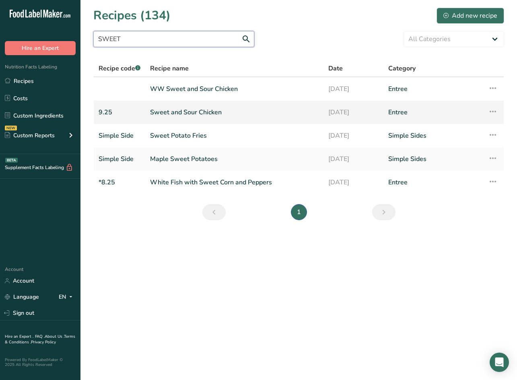
type input "SWEET"
click at [168, 109] on link "Sweet and Sour Chicken" at bounding box center [234, 112] width 169 height 17
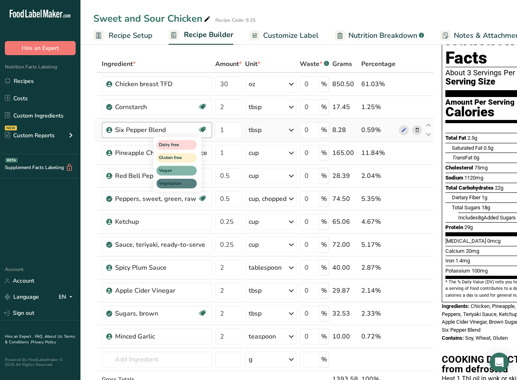
scroll to position [80, 0]
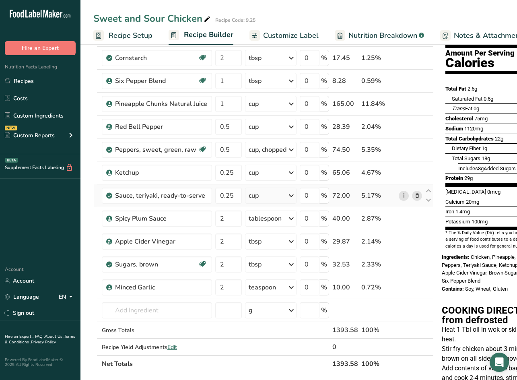
click at [403, 198] on link "i" at bounding box center [404, 196] width 10 height 10
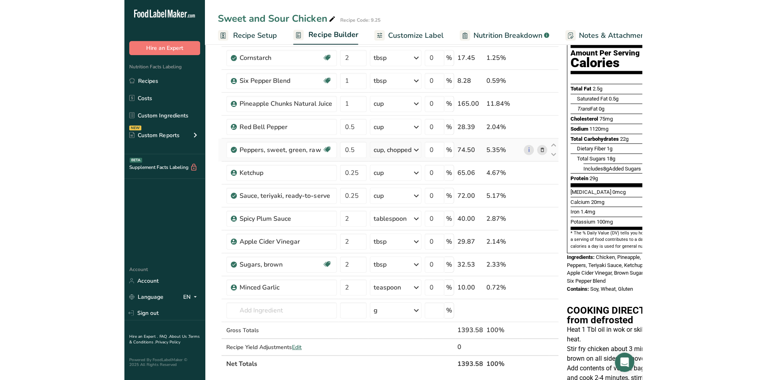
scroll to position [40, 0]
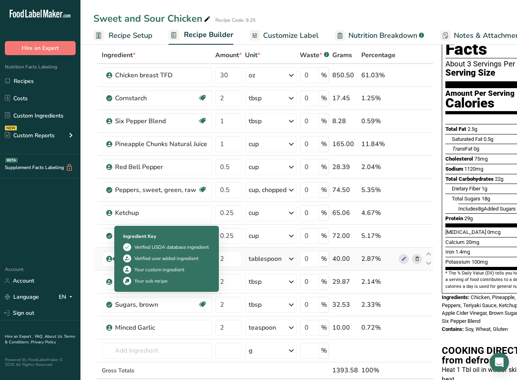
click at [109, 260] on icon at bounding box center [109, 258] width 5 height 7
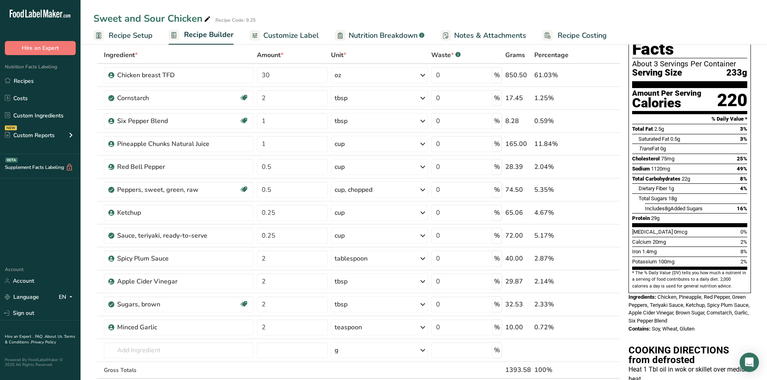
click at [356, 34] on span "Nutrition Breakdown" at bounding box center [383, 35] width 69 height 11
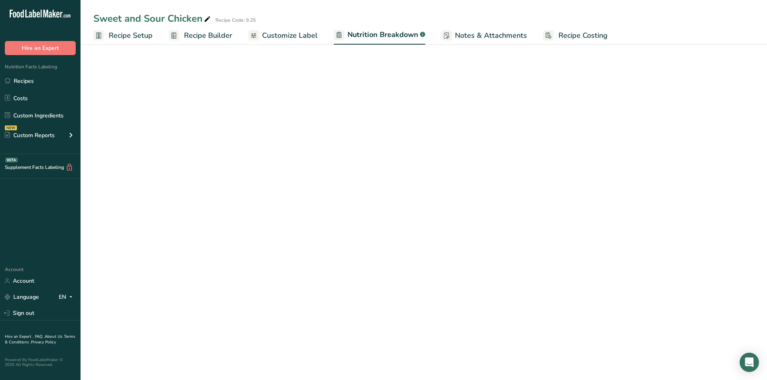
select select "Calories"
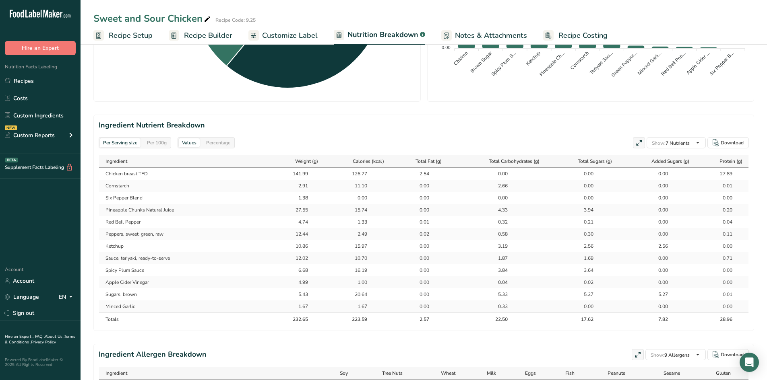
scroll to position [472, 0]
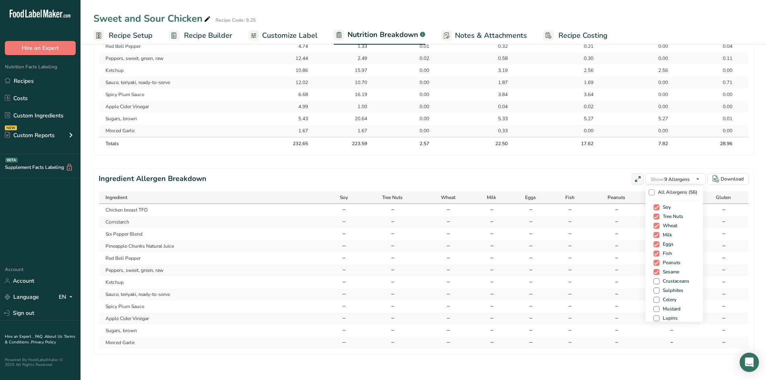
click at [648, 191] on span at bounding box center [651, 193] width 6 height 6
click at [648, 191] on input "All Allergens (56)" at bounding box center [650, 192] width 5 height 5
checkbox input "true"
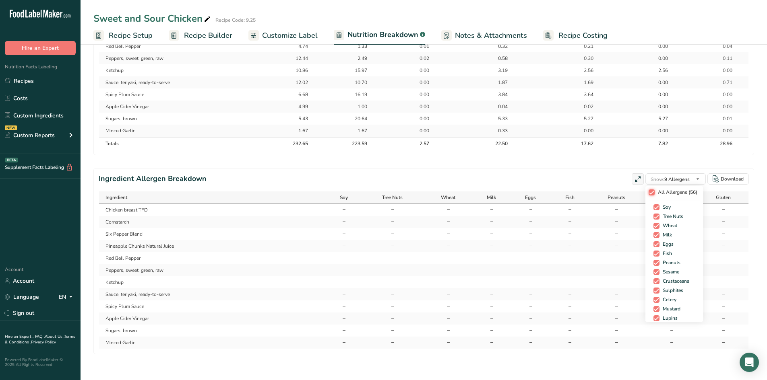
checkbox input "true"
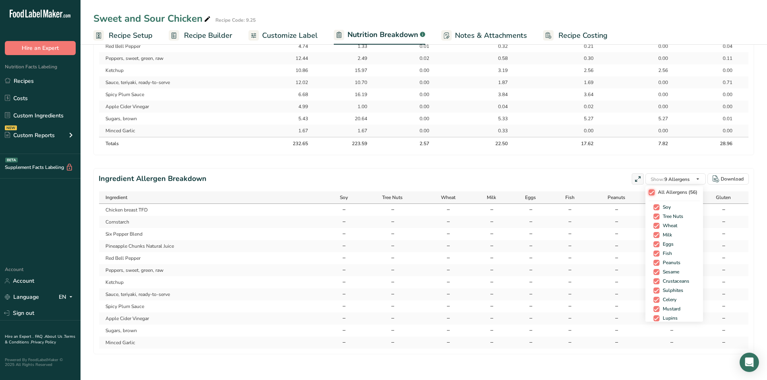
checkbox input "true"
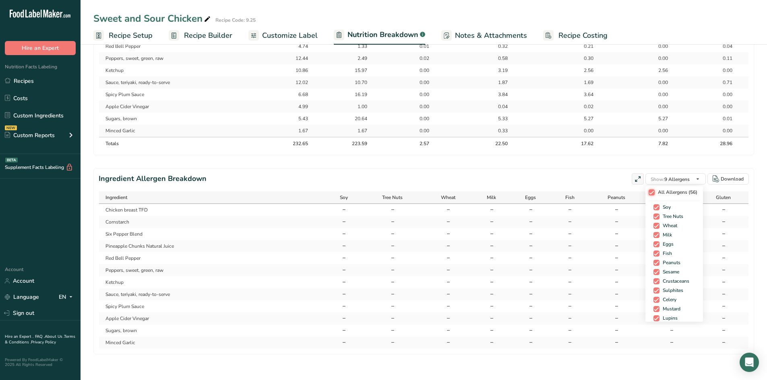
checkbox input "true"
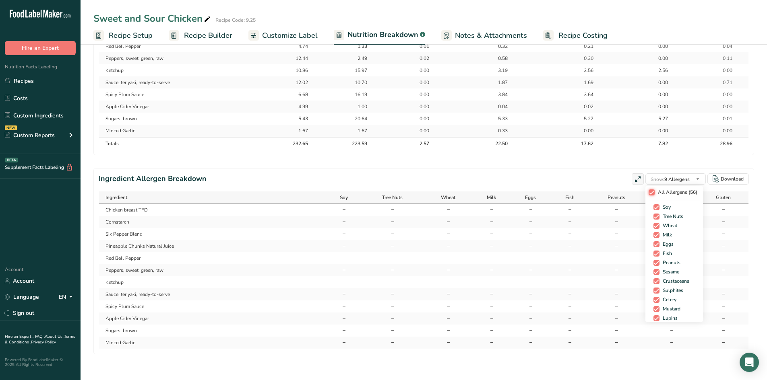
checkbox input "true"
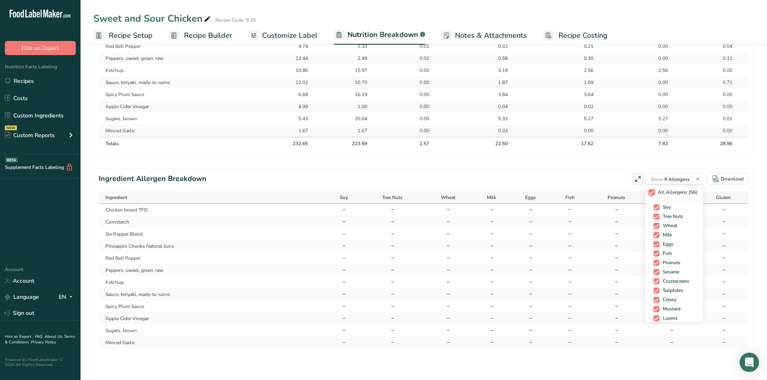
checkbox input "true"
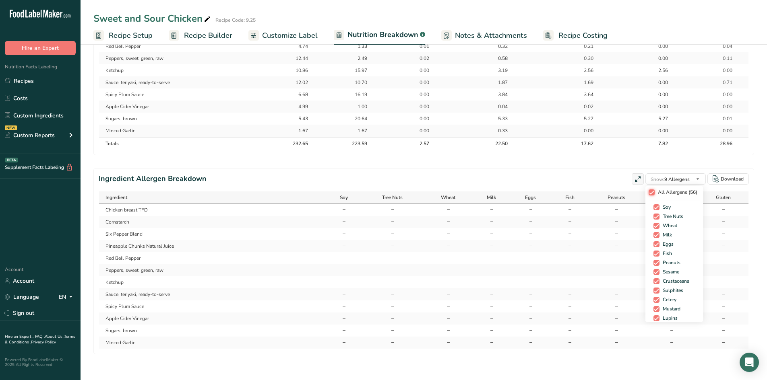
checkbox input "true"
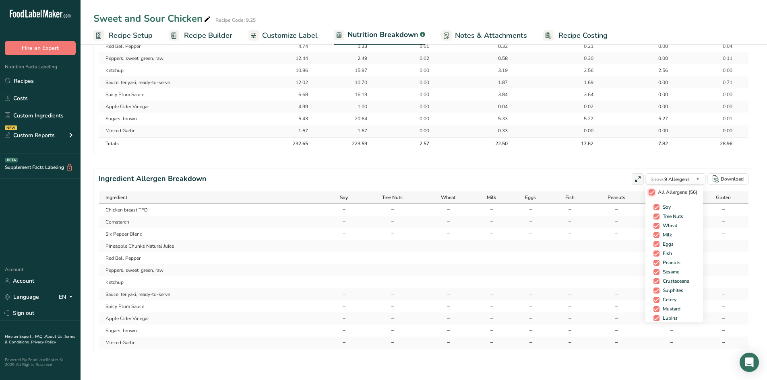
checkbox input "true"
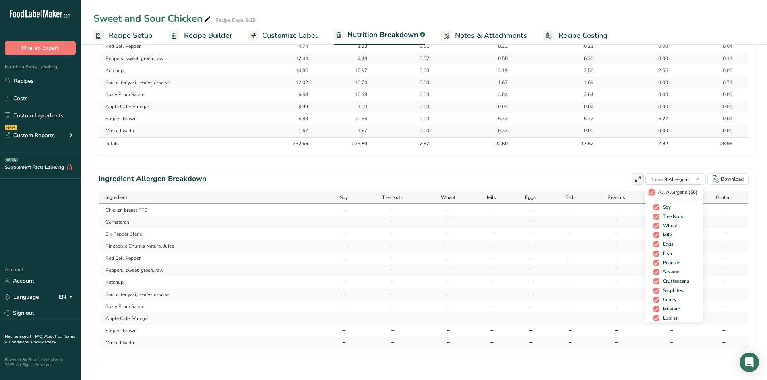
checkbox input "true"
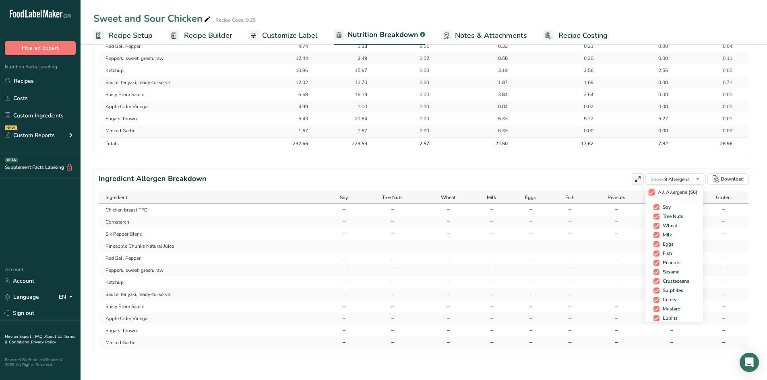
checkbox input "true"
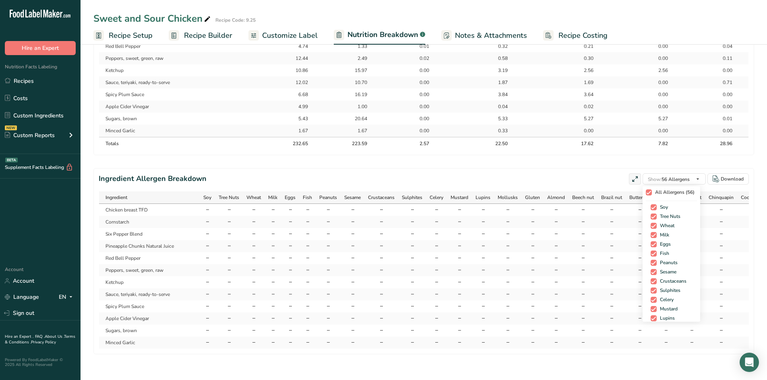
click at [648, 191] on span at bounding box center [648, 193] width 6 height 6
click at [648, 191] on input "All Allergens (56)" at bounding box center [647, 192] width 5 height 5
checkbox input "false"
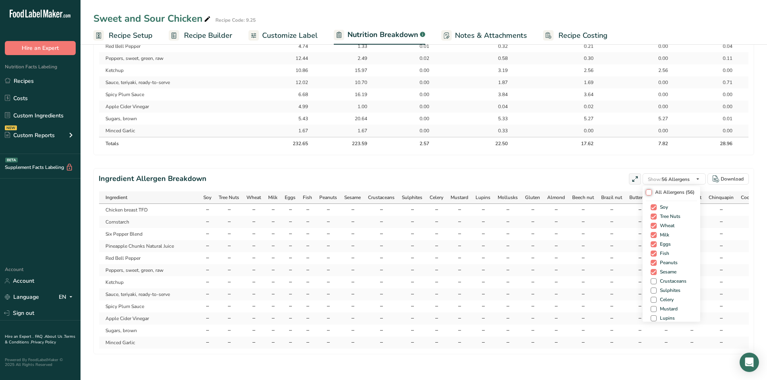
checkbox input "false"
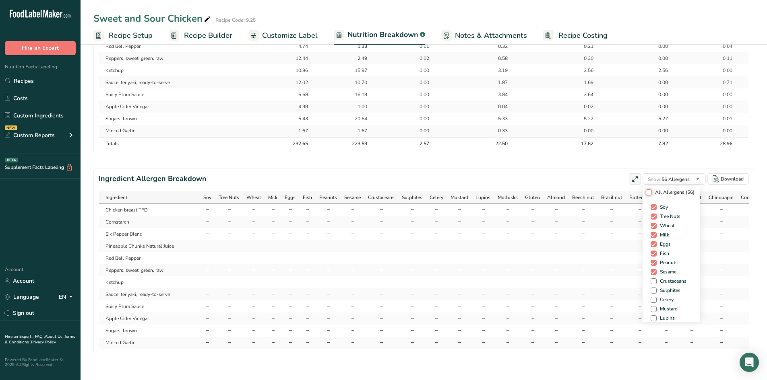
checkbox input "false"
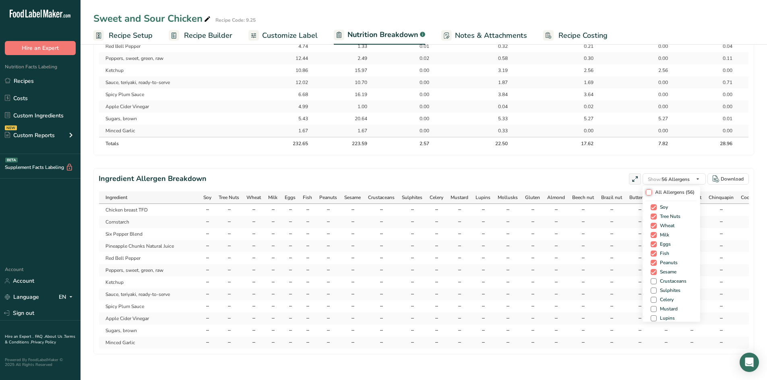
checkbox input "false"
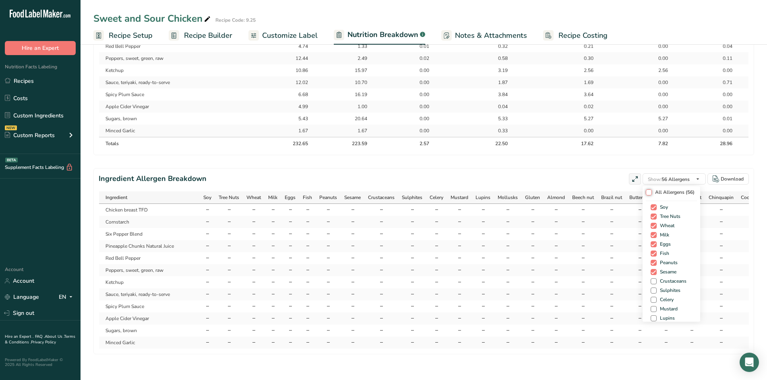
checkbox input "false"
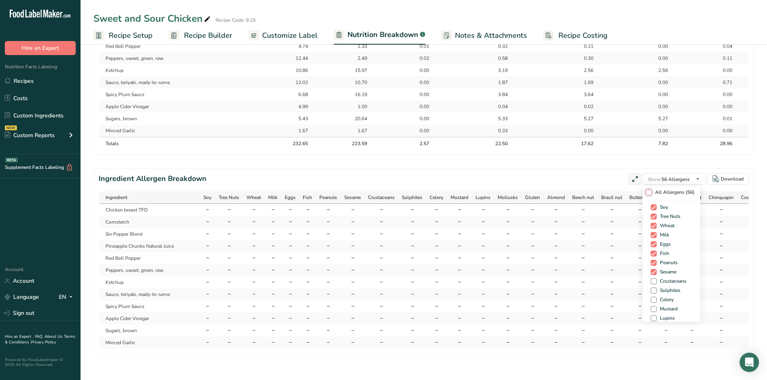
checkbox input "false"
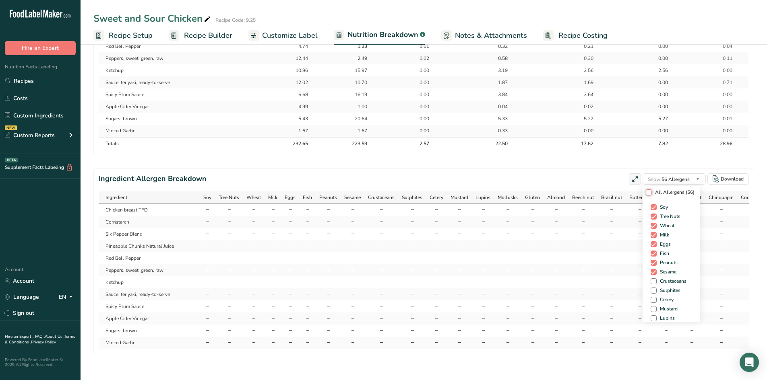
checkbox input "false"
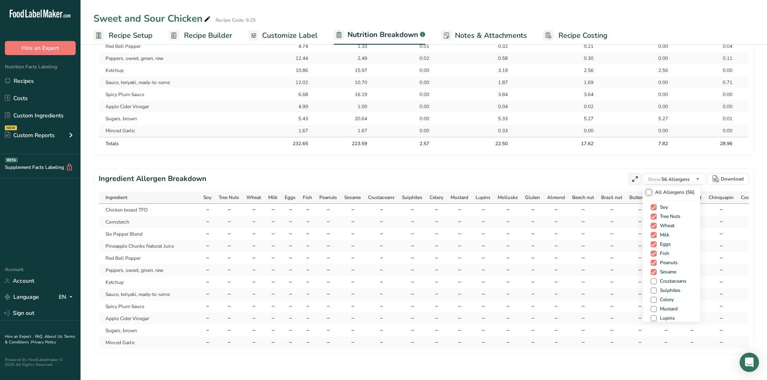
checkbox input "false"
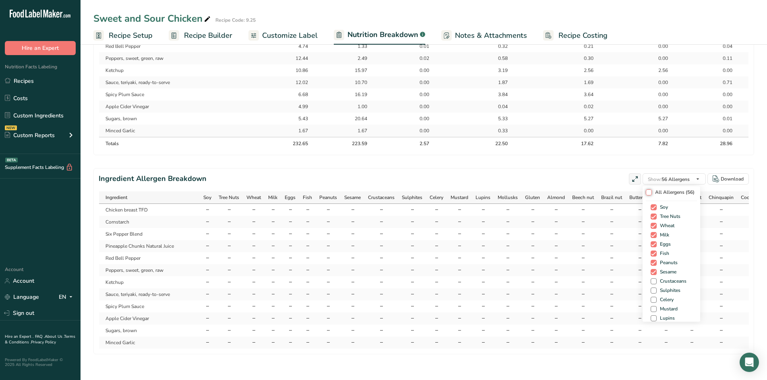
checkbox input "false"
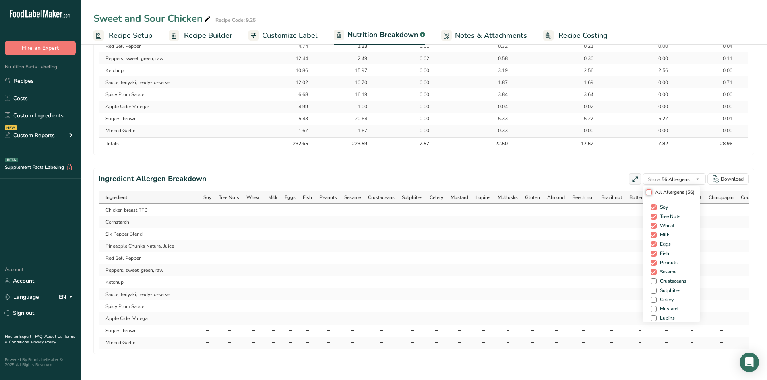
checkbox input "false"
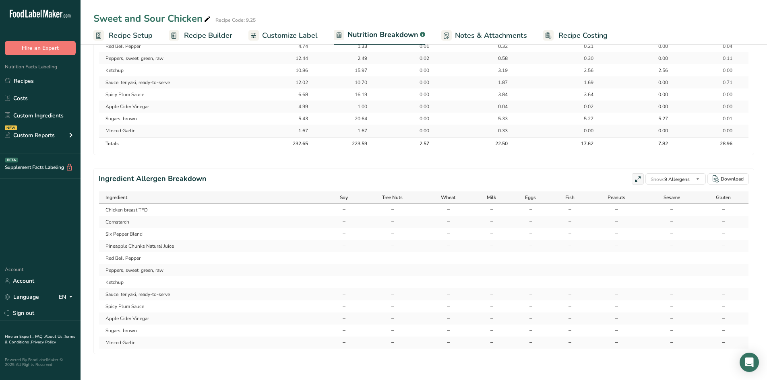
click at [570, 169] on section "Ingredient Allergen Breakdown Show: 9 Allergens All Allergens (56) Soy Tree Nut…" at bounding box center [423, 261] width 660 height 186
click at [43, 109] on link "Custom Ingredients" at bounding box center [40, 115] width 80 height 15
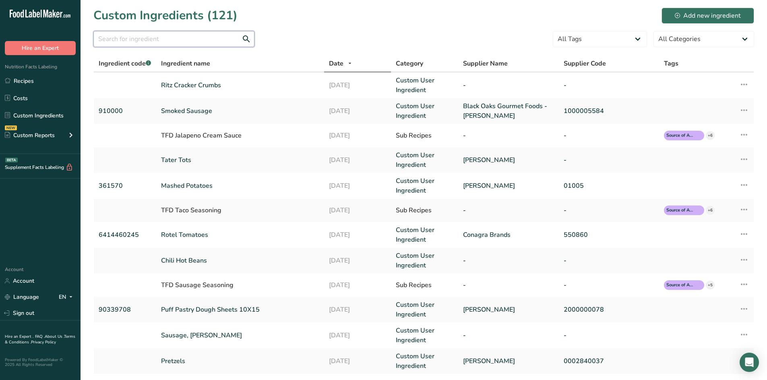
click at [159, 41] on input "text" at bounding box center [173, 39] width 161 height 16
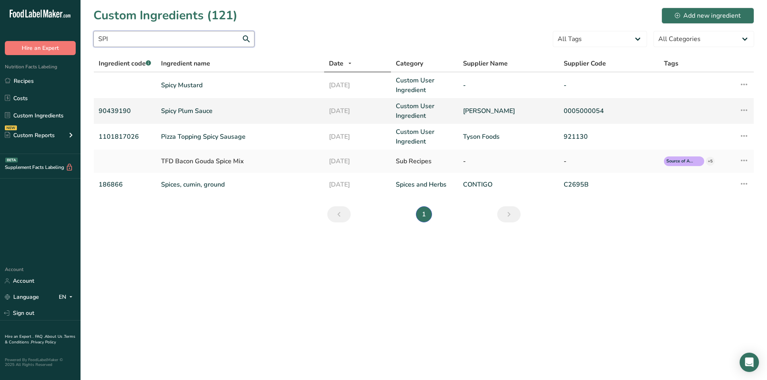
type input "SPI"
click at [202, 108] on link "Spicy Plum Sauce" at bounding box center [240, 111] width 158 height 10
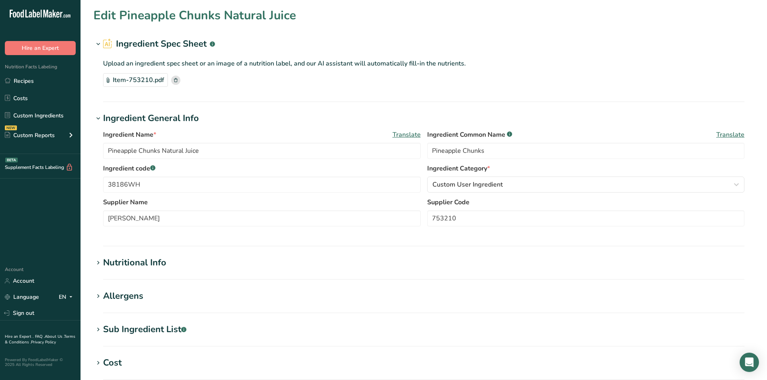
type input "Spicy Plum Sauce"
type input "90439190"
type input "0005000054"
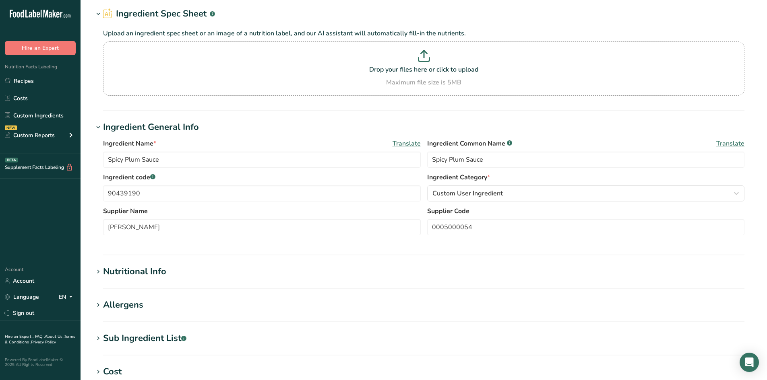
scroll to position [80, 0]
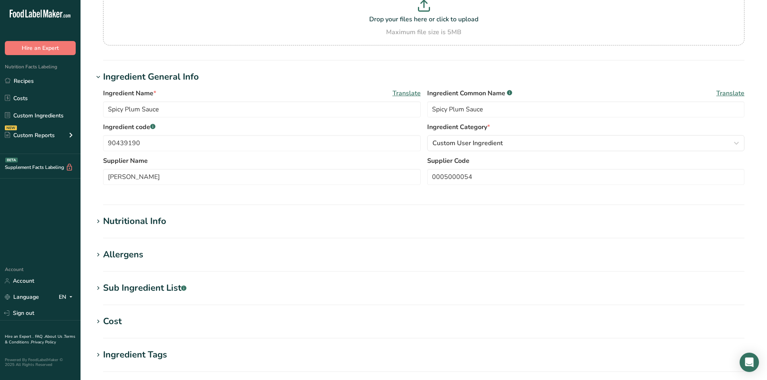
click at [98, 255] on icon at bounding box center [98, 255] width 7 height 11
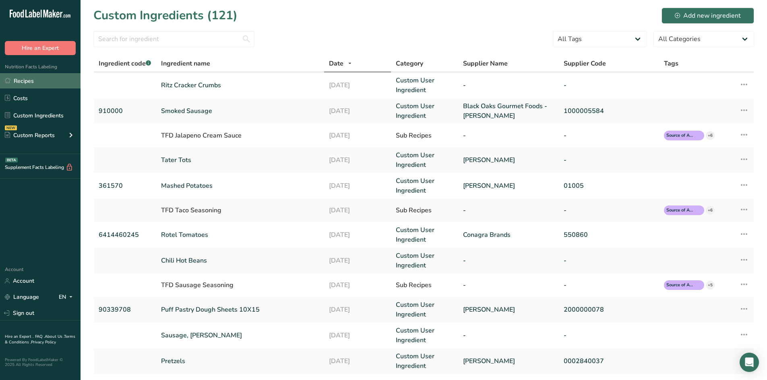
click at [45, 80] on link "Recipes" at bounding box center [40, 80] width 80 height 15
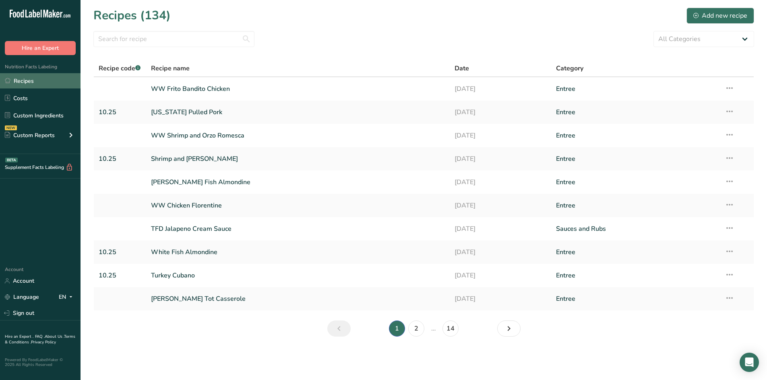
click at [47, 79] on link "Recipes" at bounding box center [40, 80] width 80 height 15
click at [35, 80] on link "Recipes" at bounding box center [40, 80] width 80 height 15
click at [515, 323] on link "Next page" at bounding box center [508, 329] width 23 height 16
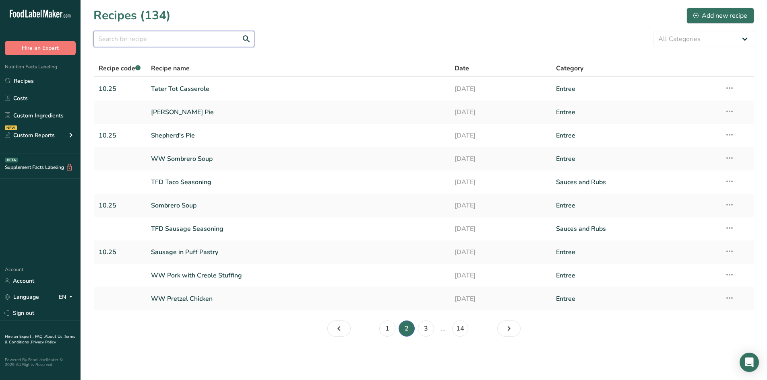
click at [152, 38] on input "text" at bounding box center [173, 39] width 161 height 16
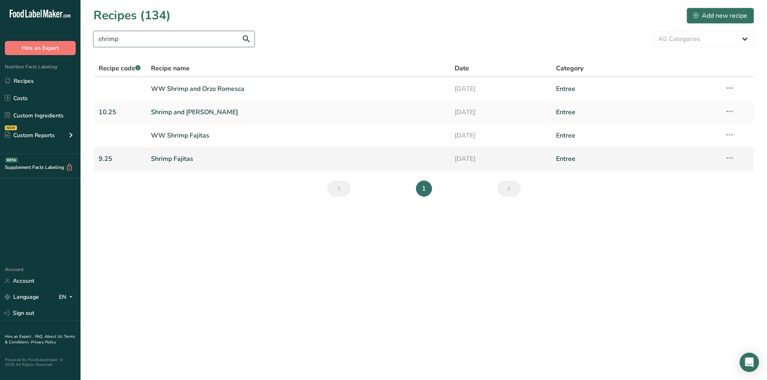
type input "shrimp"
click at [182, 158] on link "Shrimp Fajitas" at bounding box center [298, 159] width 294 height 17
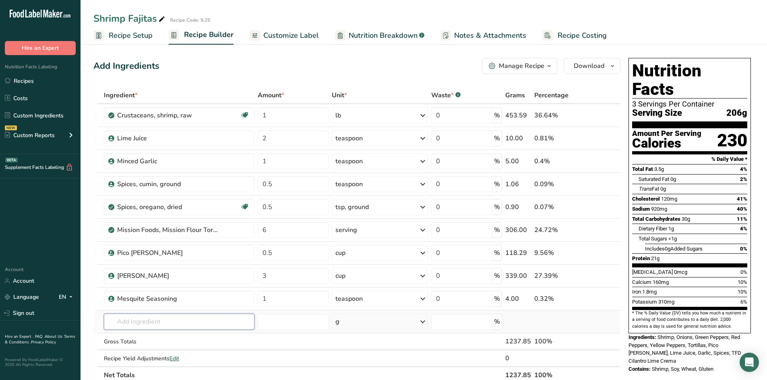
click at [146, 321] on input "text" at bounding box center [179, 322] width 151 height 16
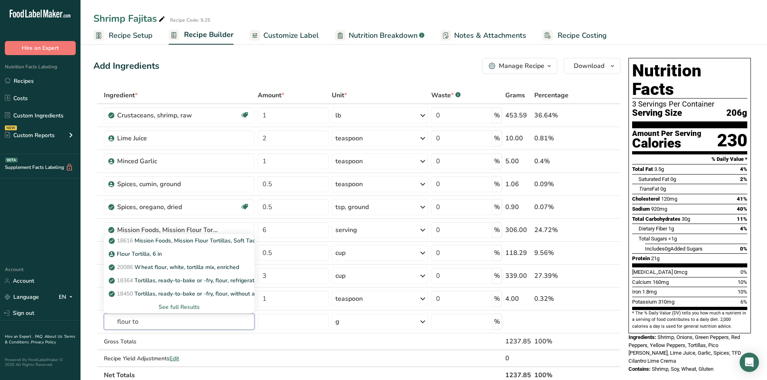
type input "flour to"
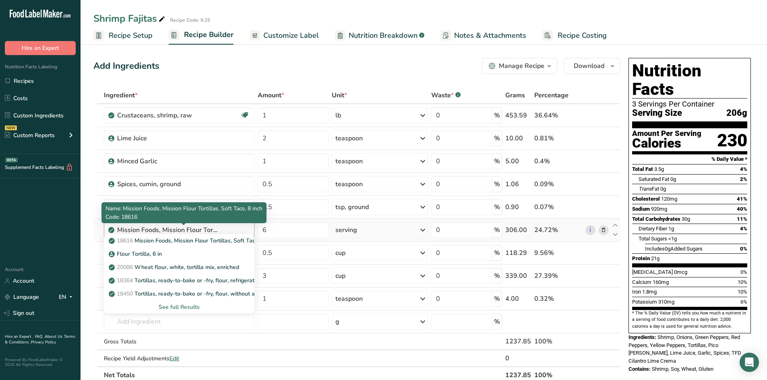
click at [214, 231] on div "Mission Foods, Mission Flour Tortillas, Soft Taco, 8 inch" at bounding box center [167, 230] width 101 height 10
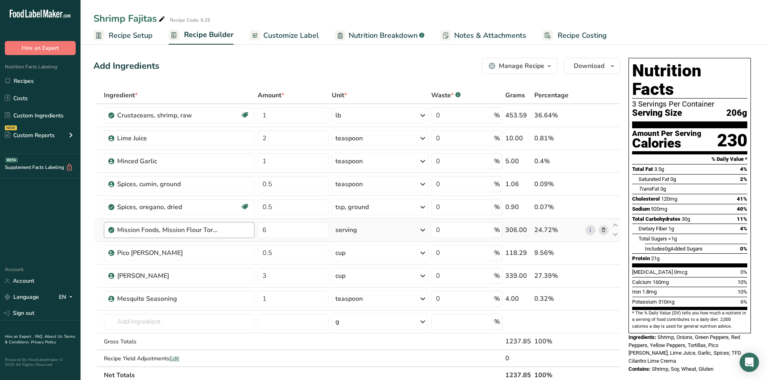
click at [222, 231] on div "Mission Foods, Mission Flour Tortillas, Soft Taco, 8 inch" at bounding box center [183, 230] width 133 height 10
click at [293, 233] on input "6" at bounding box center [293, 230] width 70 height 16
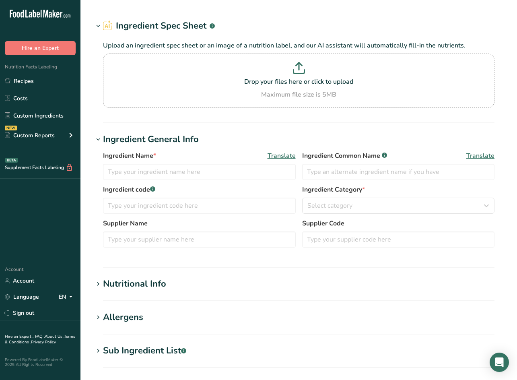
type input "Sauce, teriyaki, ready-to-serve"
type input "Teriyaki Sauce"
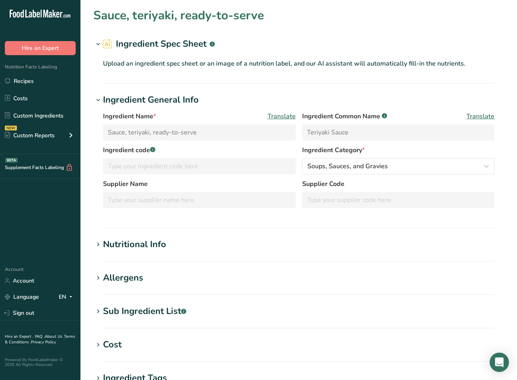
drag, startPoint x: 96, startPoint y: 276, endPoint x: 99, endPoint y: 280, distance: 4.9
click at [97, 277] on icon at bounding box center [98, 277] width 7 height 11
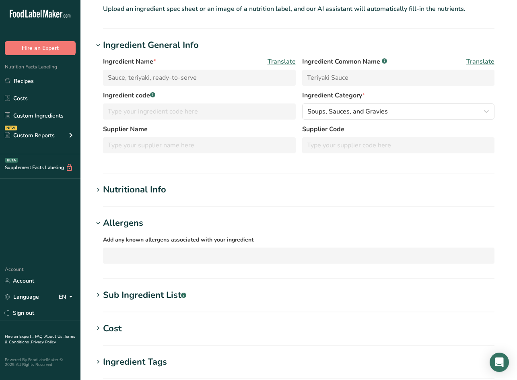
scroll to position [40, 0]
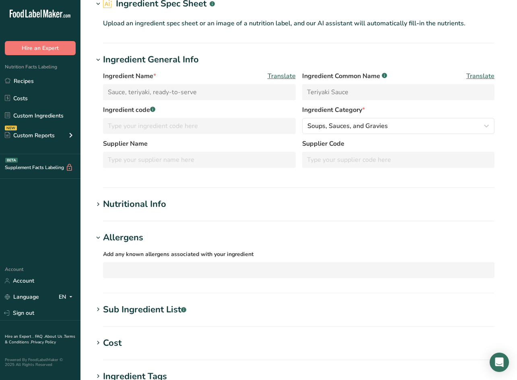
drag, startPoint x: 101, startPoint y: 235, endPoint x: 105, endPoint y: 242, distance: 7.7
click at [102, 236] on span at bounding box center [98, 238] width 10 height 10
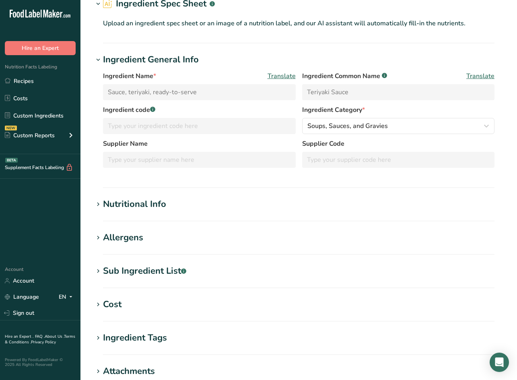
click at [103, 237] on div "Allergens" at bounding box center [123, 237] width 40 height 13
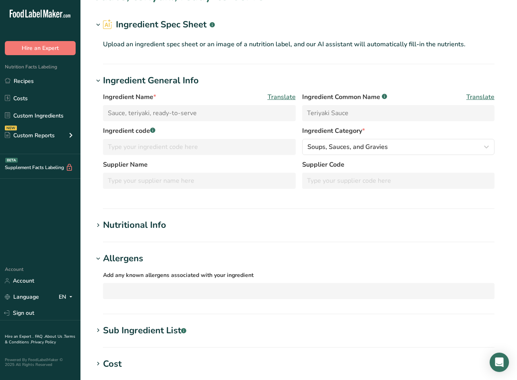
scroll to position [0, 0]
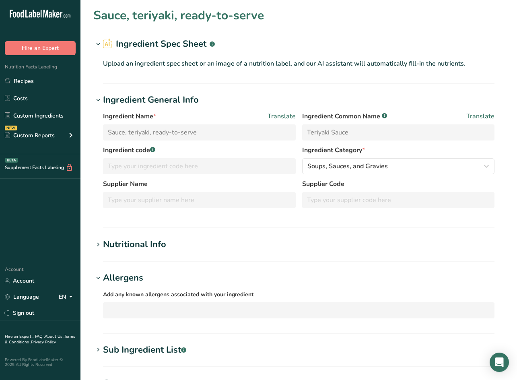
click at [111, 43] on icon at bounding box center [108, 43] width 10 height 10
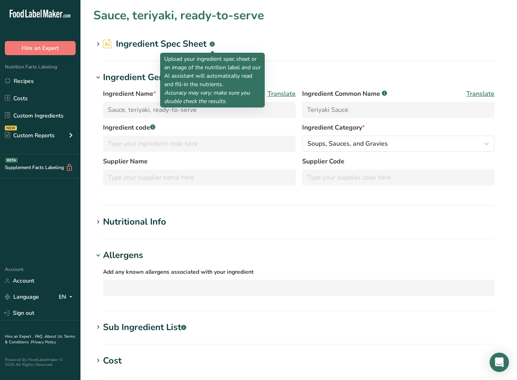
drag, startPoint x: 211, startPoint y: 44, endPoint x: 202, endPoint y: 44, distance: 9.3
click at [212, 45] on rect at bounding box center [212, 43] width 5 height 5
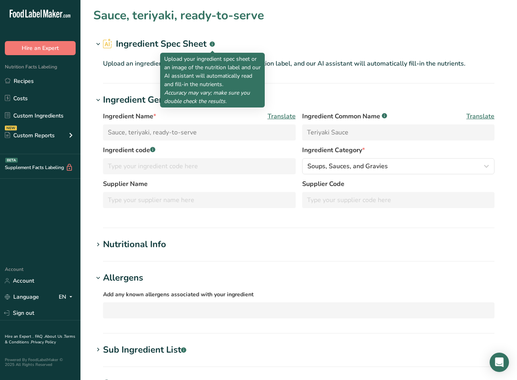
click at [213, 74] on p "Upload your ingredient spec sheet or an image of the nutrition label and our AI…" at bounding box center [212, 80] width 97 height 51
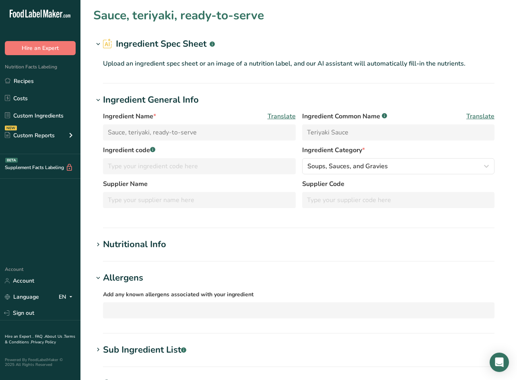
click at [336, 84] on section "Sauce, teriyaki, ready-to-serve Ingredient Spec Sheet .a-a{fill:#347362;}.b-a{f…" at bounding box center [298, 286] width 437 height 572
click at [100, 245] on icon at bounding box center [98, 244] width 7 height 11
